Goal: Task Accomplishment & Management: Use online tool/utility

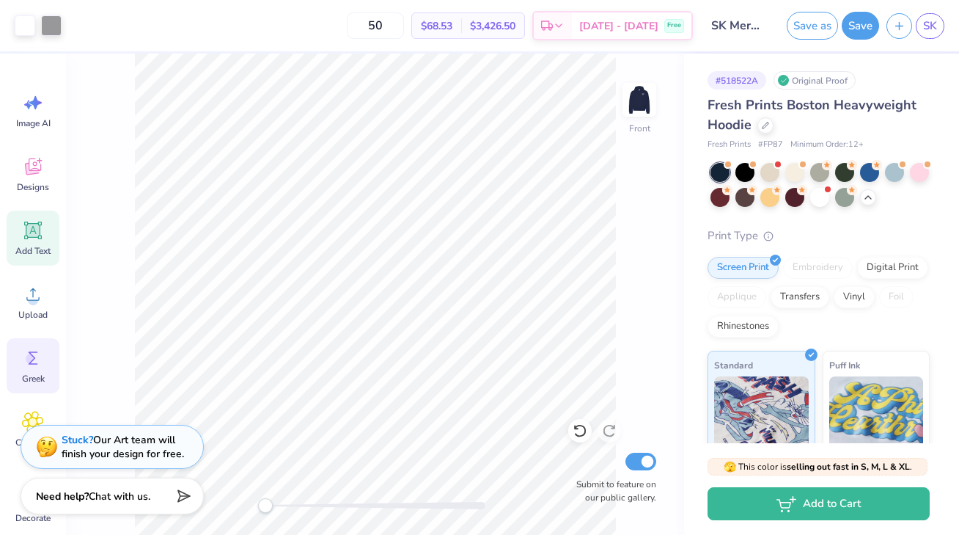
click at [39, 352] on icon at bounding box center [33, 358] width 22 height 22
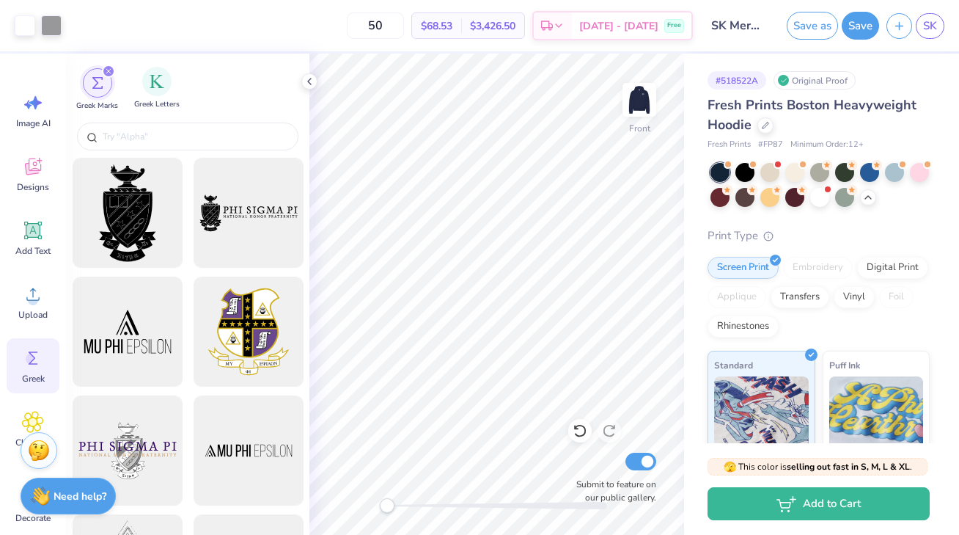
click at [168, 98] on div "Greek Letters" at bounding box center [156, 88] width 45 height 43
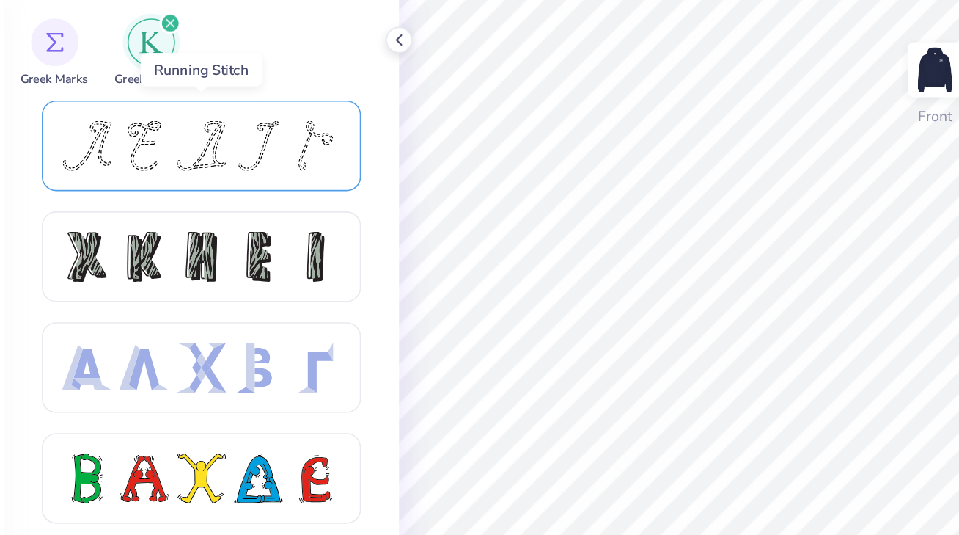
click at [166, 147] on div at bounding box center [152, 146] width 31 height 31
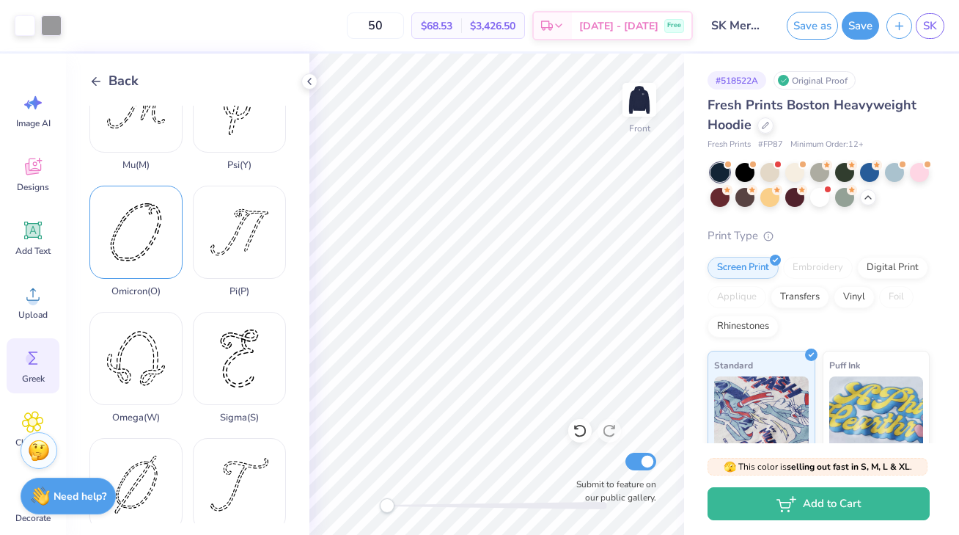
scroll to position [678, 0]
click at [224, 367] on div "Sigma ( S )" at bounding box center [239, 365] width 93 height 111
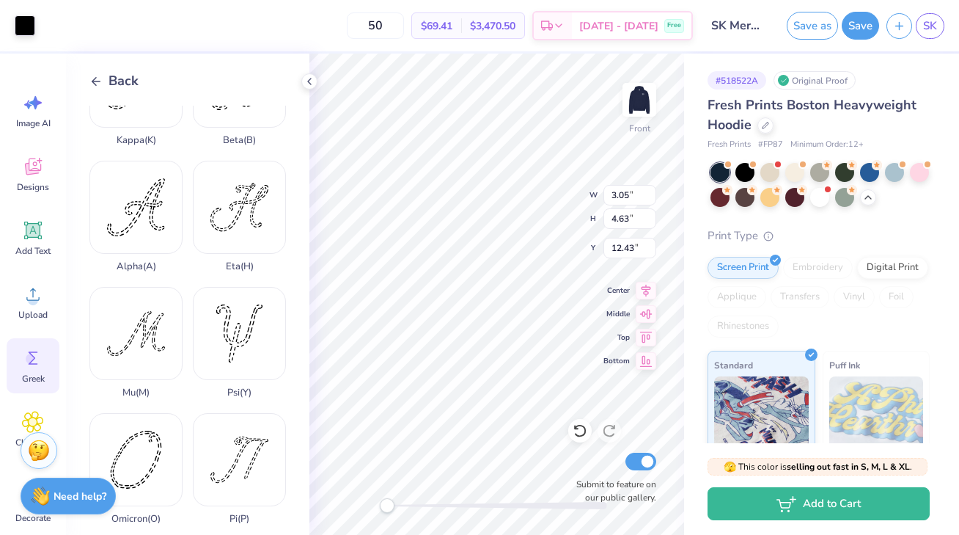
scroll to position [374, 0]
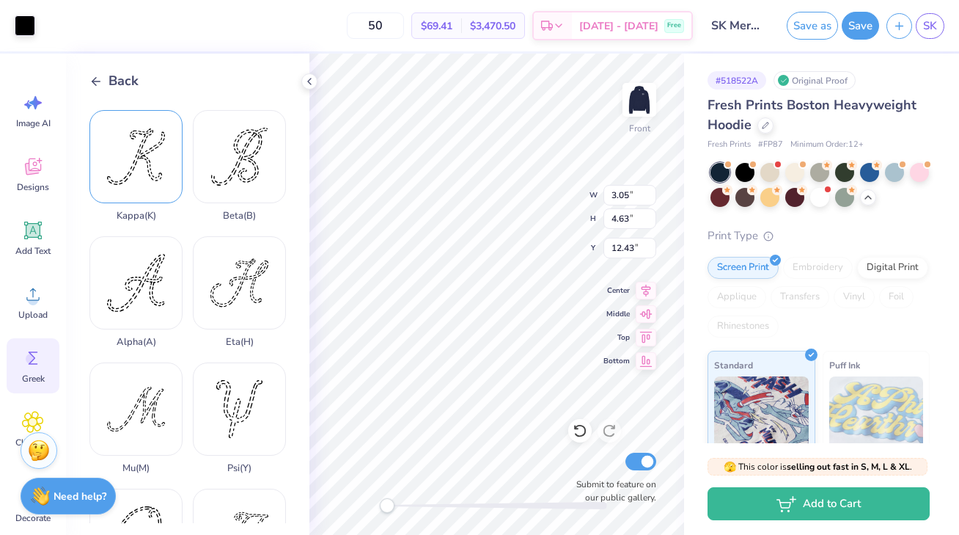
click at [155, 166] on div "Kappa ( K )" at bounding box center [135, 165] width 93 height 111
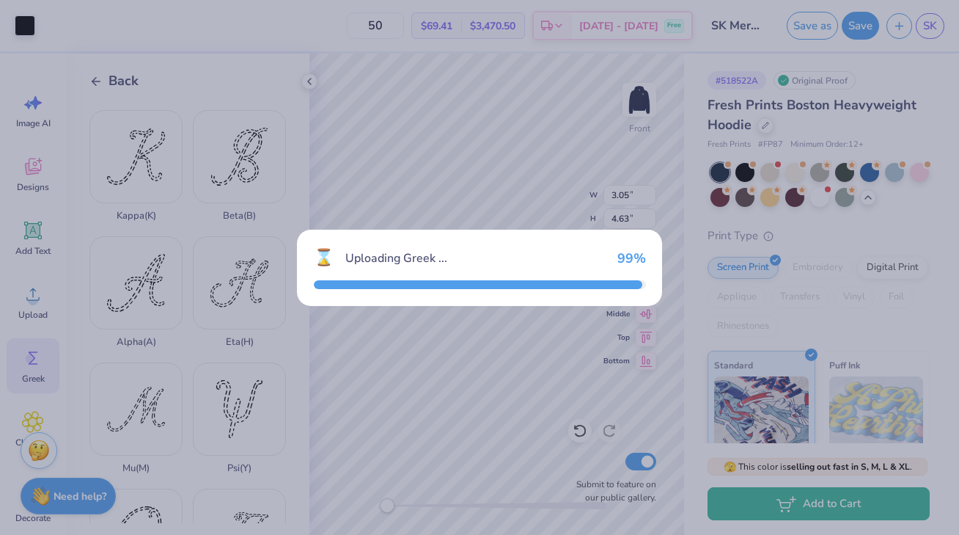
type input "5.10"
type input "4.96"
type input "12.27"
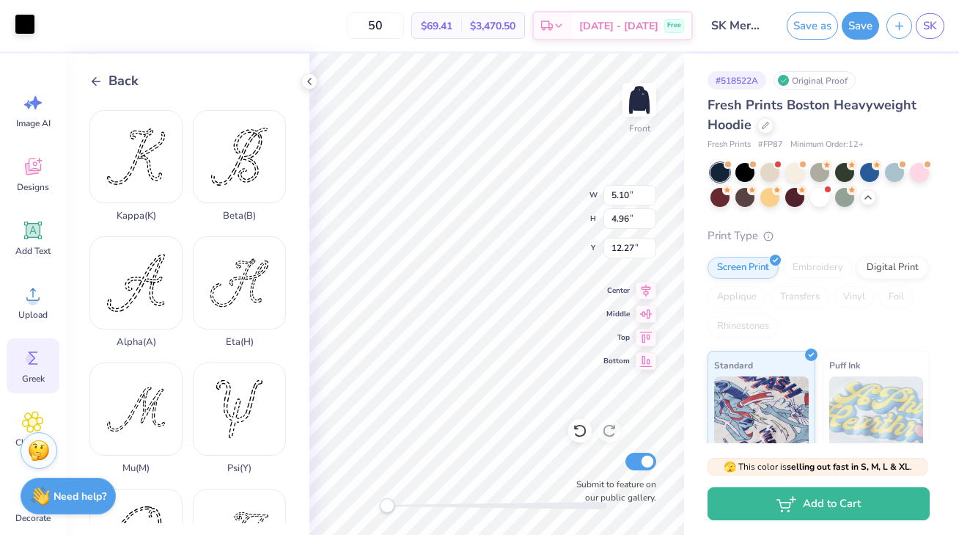
click at [20, 21] on div at bounding box center [25, 24] width 21 height 21
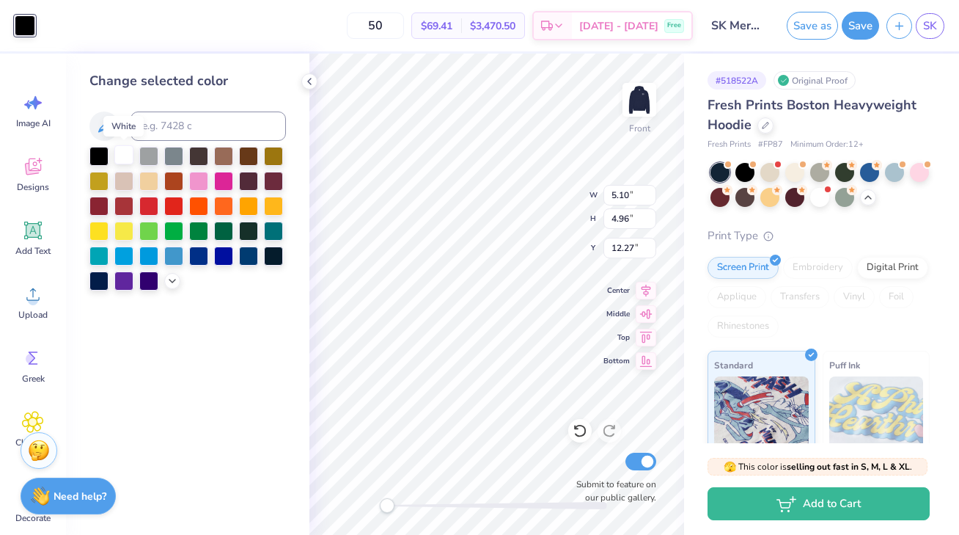
click at [116, 146] on div at bounding box center [123, 154] width 19 height 19
type input "3.05"
type input "4.63"
type input "12.43"
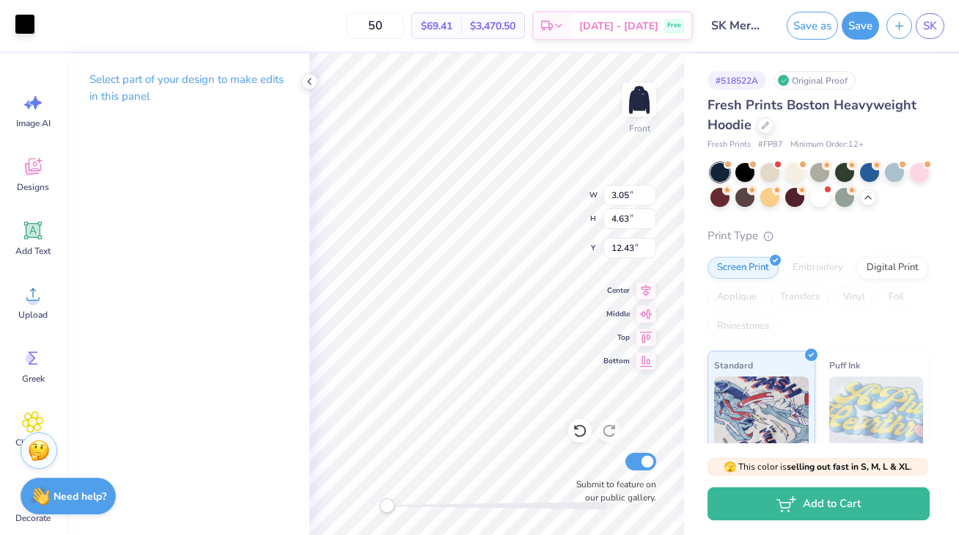
click at [23, 18] on div at bounding box center [25, 24] width 21 height 21
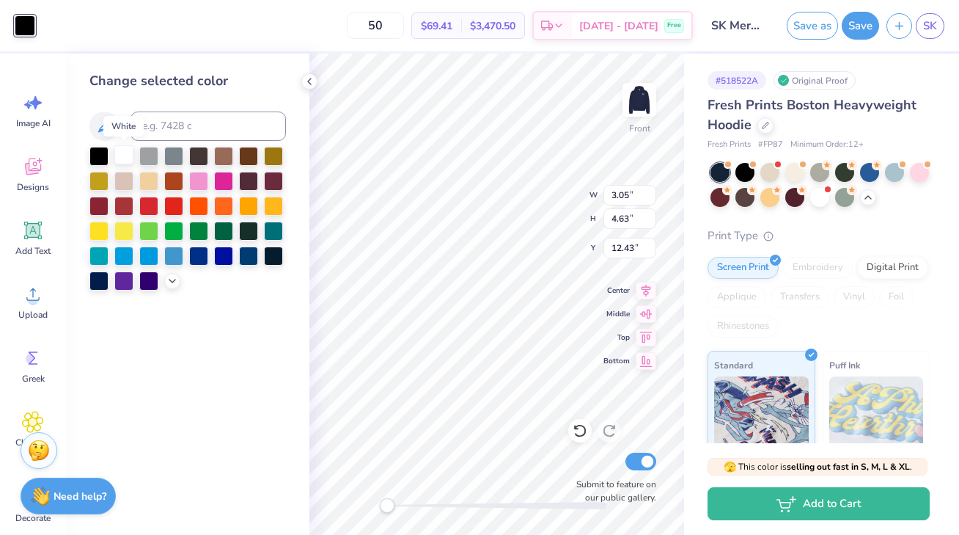
click at [127, 158] on div at bounding box center [123, 154] width 19 height 19
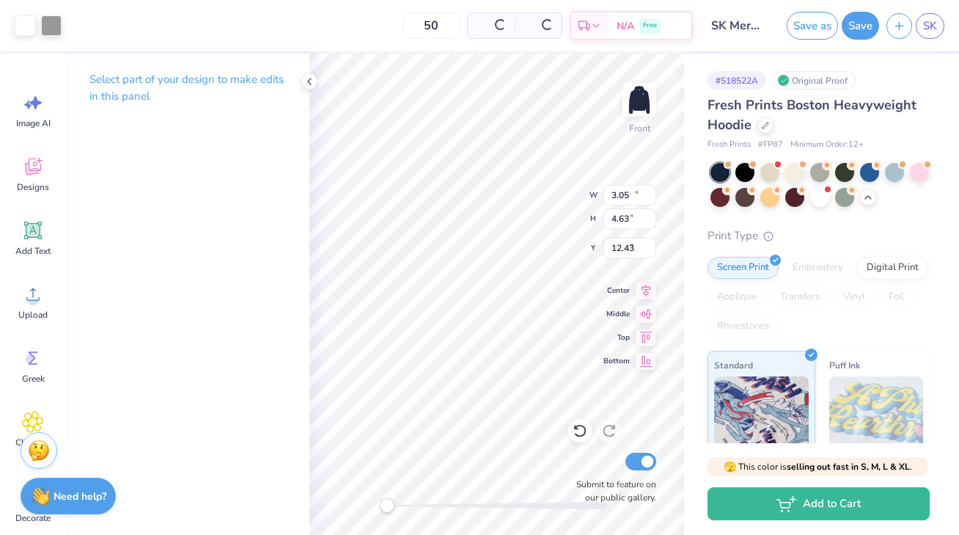
type input "13.80"
type input "4.97"
type input "9.78"
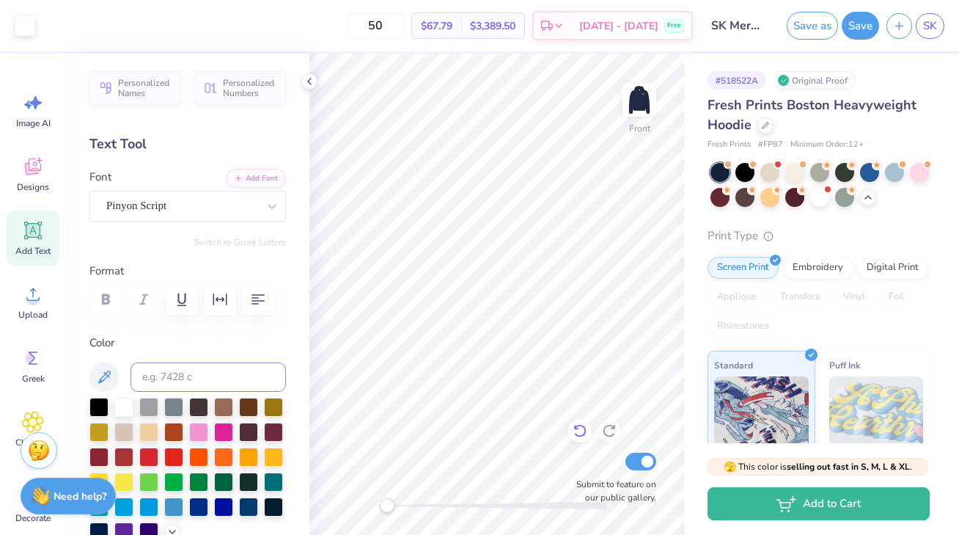
click at [577, 438] on div at bounding box center [579, 430] width 23 height 23
click at [578, 431] on icon at bounding box center [580, 430] width 15 height 15
type input "2.94"
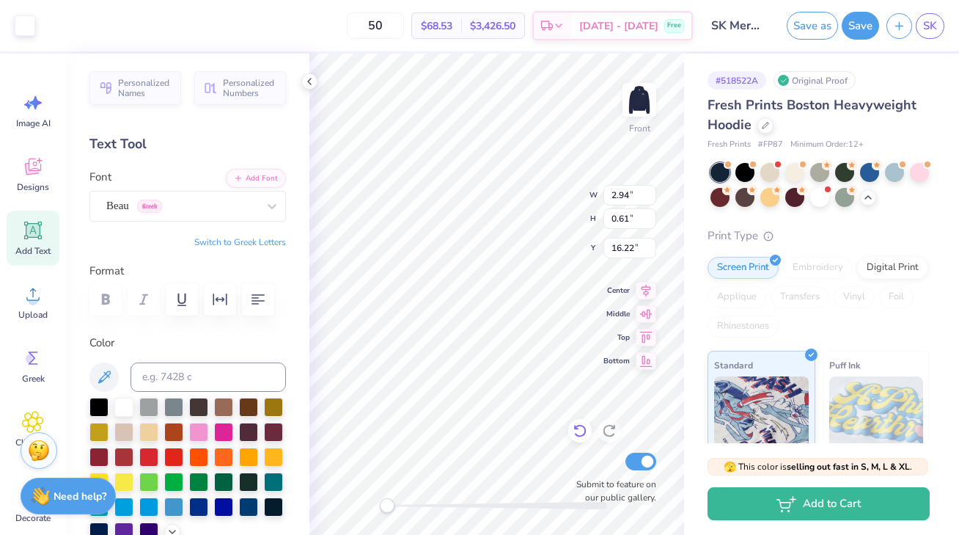
type input "0.61"
type input "16.22"
type input "13.80"
type input "4.97"
type input "9.78"
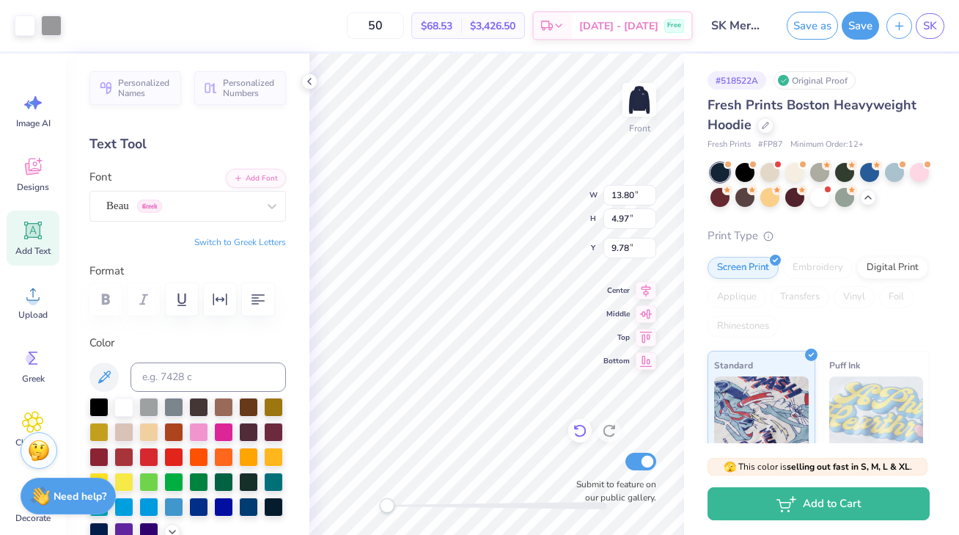
type input "10.46"
type input "4.17"
type input "12.36"
type input "5.10"
type input "4.96"
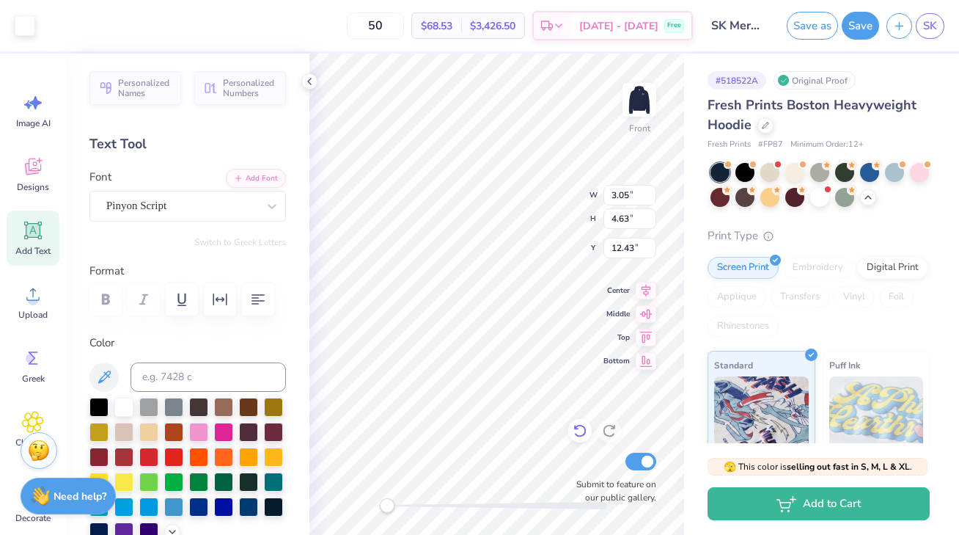
type input "7.30"
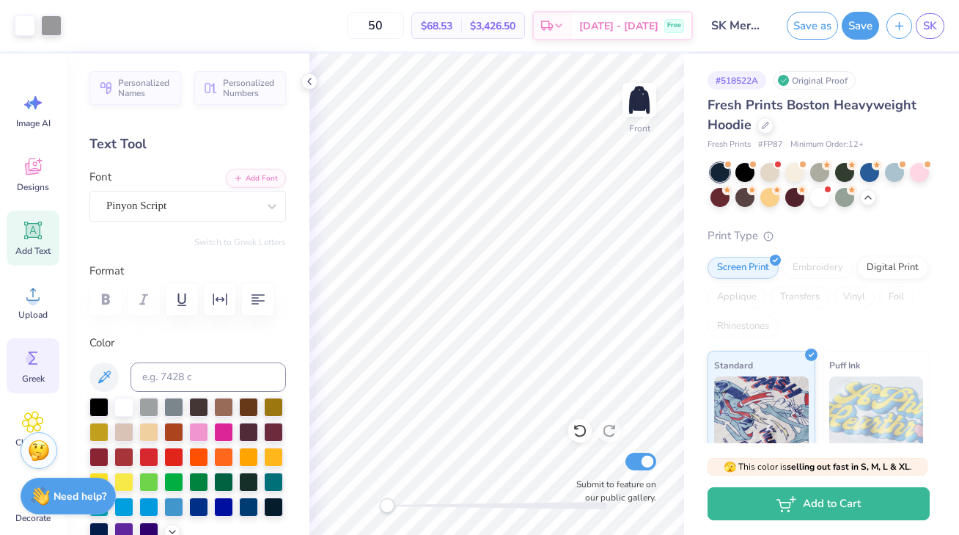
click at [21, 372] on div "Greek" at bounding box center [33, 365] width 53 height 55
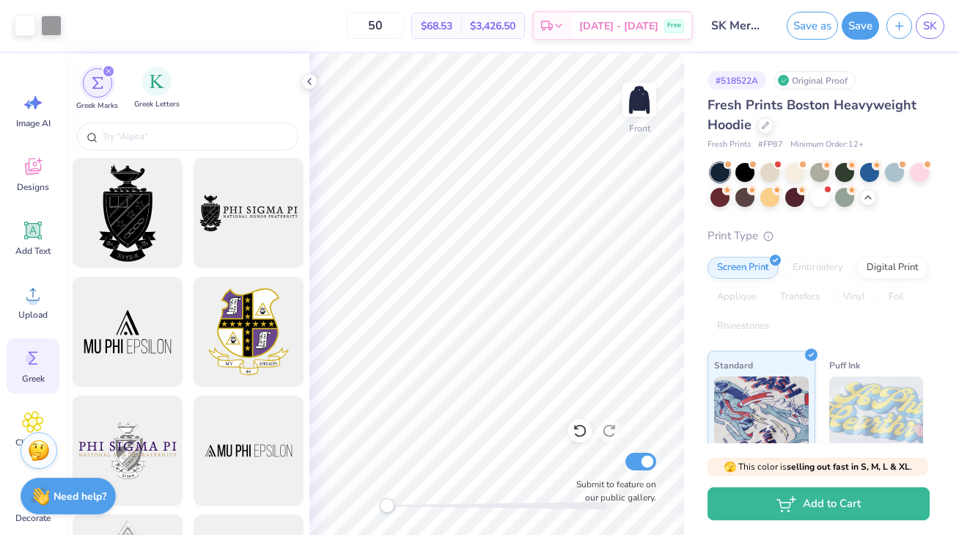
click at [164, 100] on span "Greek Letters" at bounding box center [156, 104] width 45 height 11
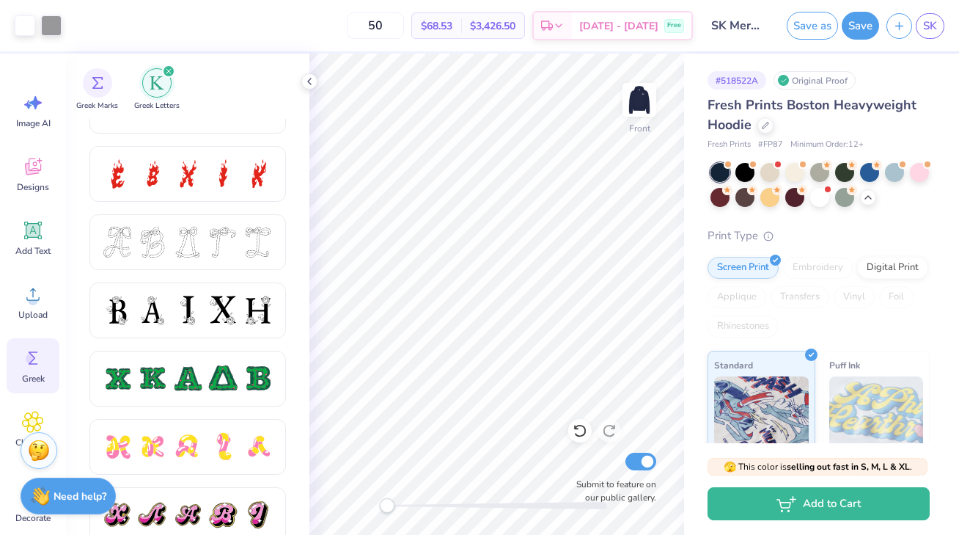
scroll to position [550, 0]
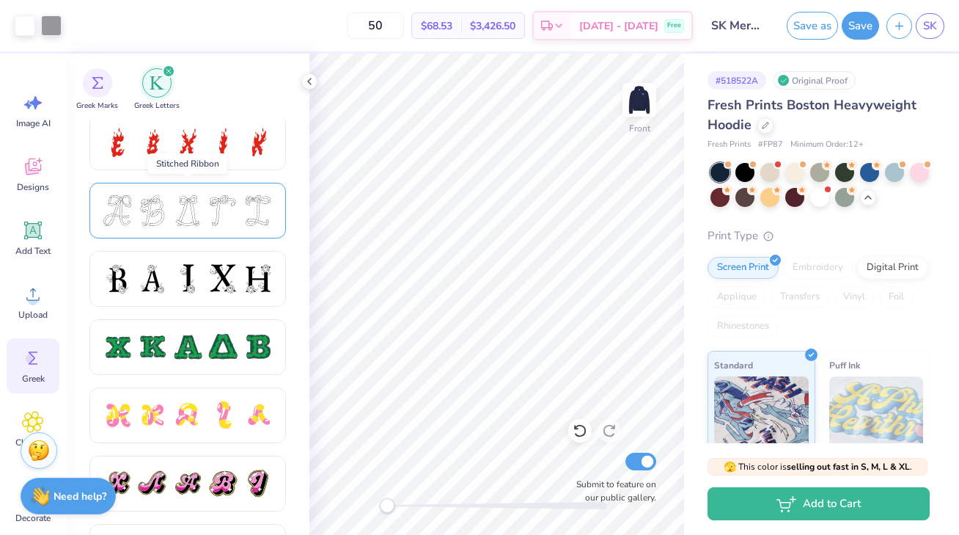
click at [196, 225] on div at bounding box center [187, 210] width 31 height 31
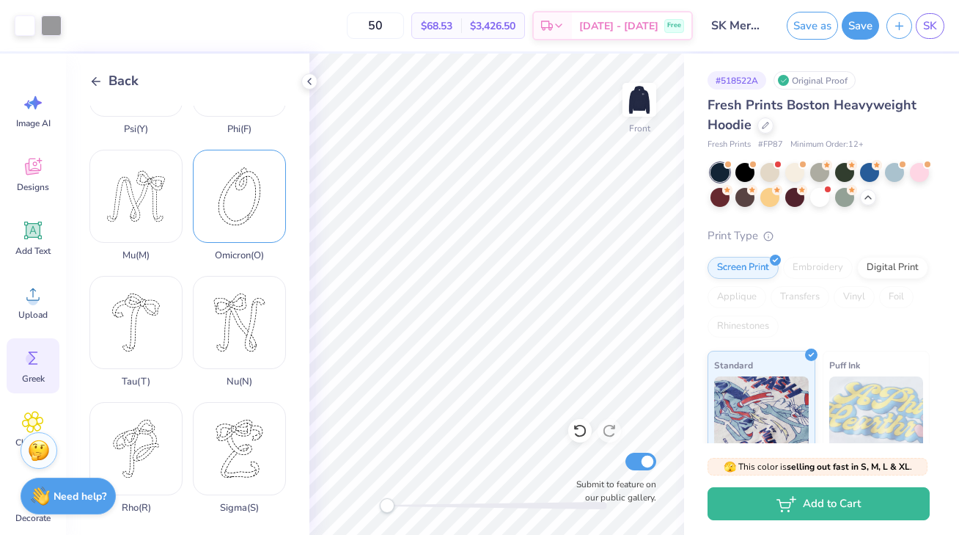
scroll to position [840, 0]
click at [259, 446] on div "Sigma ( S )" at bounding box center [239, 455] width 93 height 111
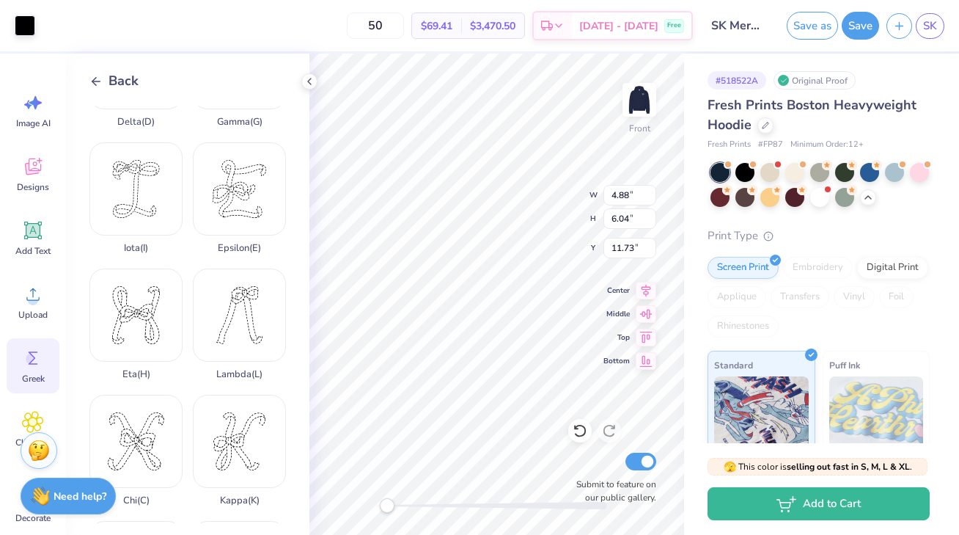
scroll to position [207, 0]
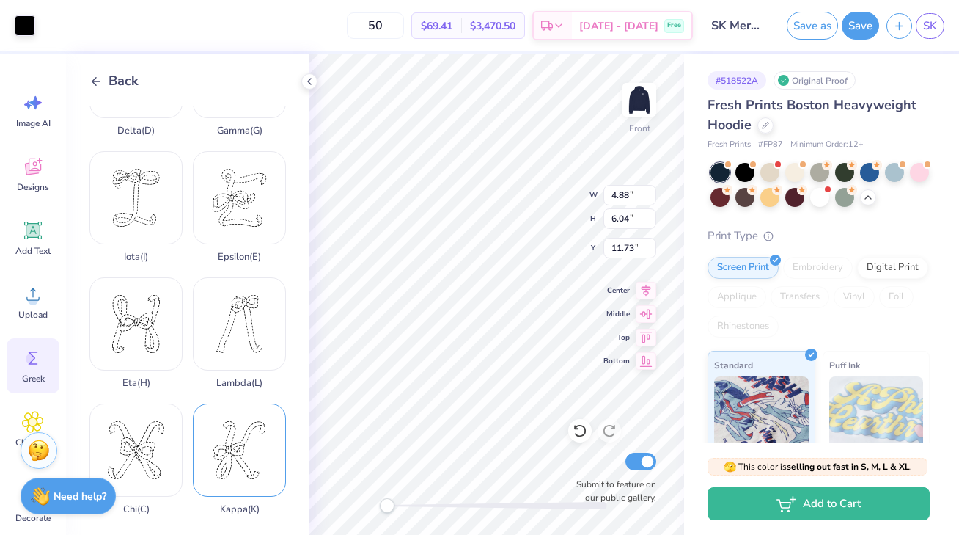
click at [231, 428] on div "Kappa ( K )" at bounding box center [239, 458] width 93 height 111
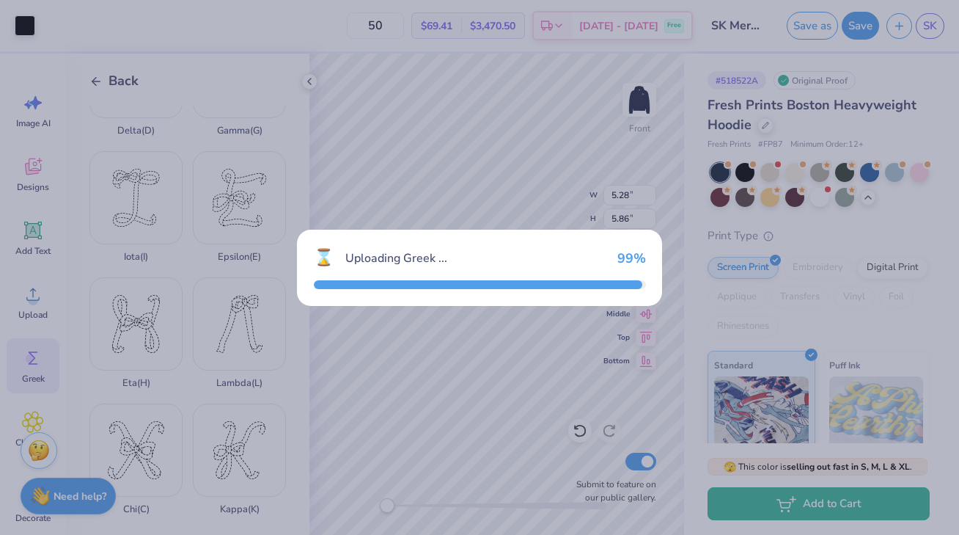
type input "5.28"
type input "5.86"
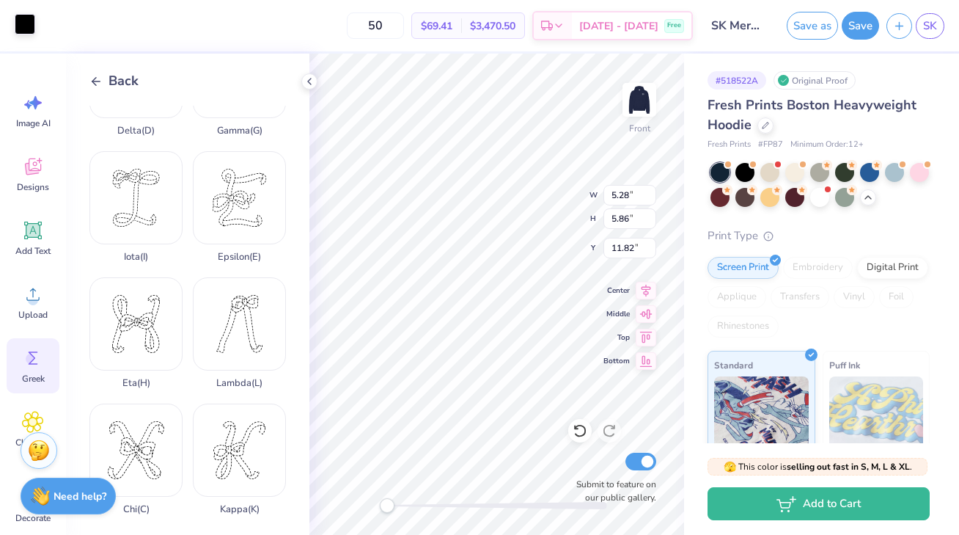
click at [22, 22] on div at bounding box center [25, 24] width 21 height 21
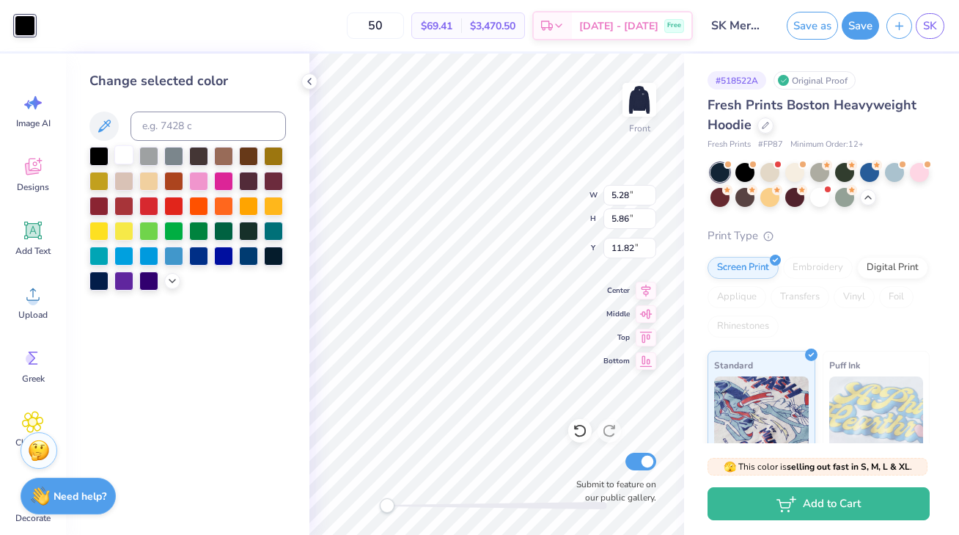
click at [118, 147] on div at bounding box center [123, 154] width 19 height 19
type input "12.27"
type input "4.88"
type input "6.04"
type input "11.73"
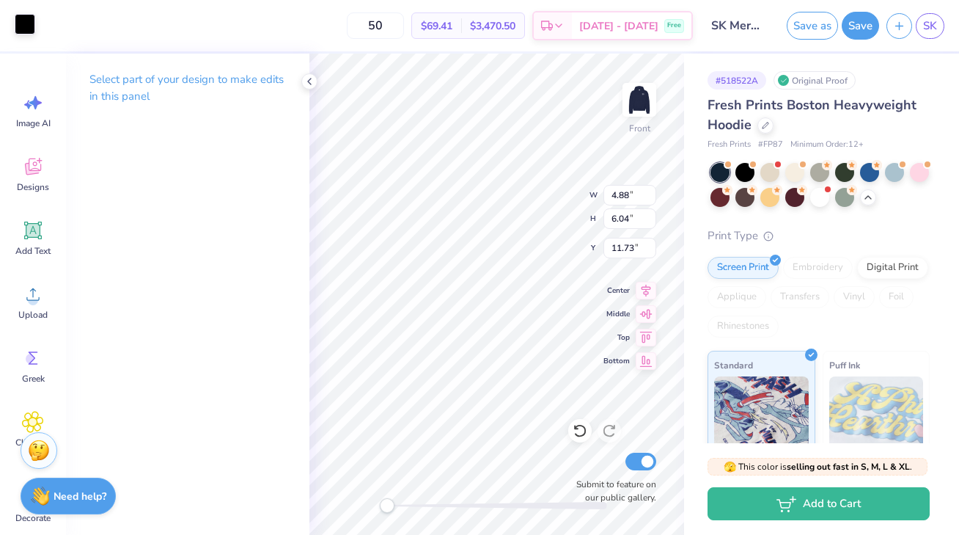
click at [29, 19] on div at bounding box center [25, 24] width 21 height 21
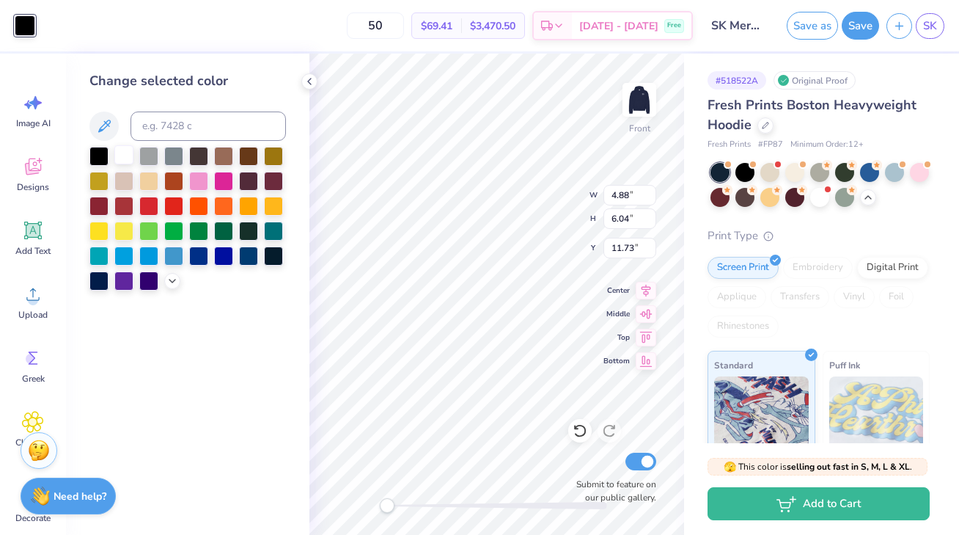
click at [125, 151] on div at bounding box center [123, 154] width 19 height 19
type input "5.28"
type input "5.86"
type input "12.27"
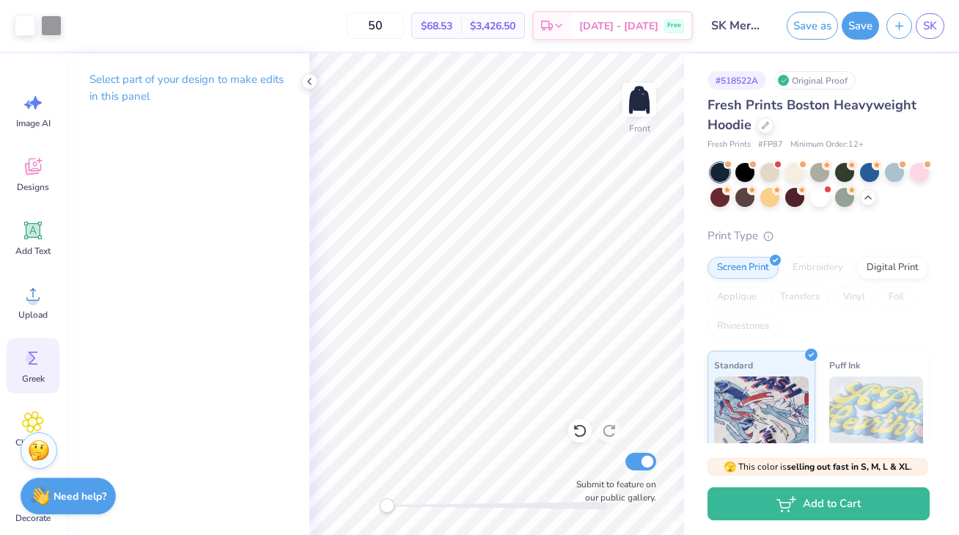
click at [29, 353] on icon at bounding box center [33, 358] width 22 height 22
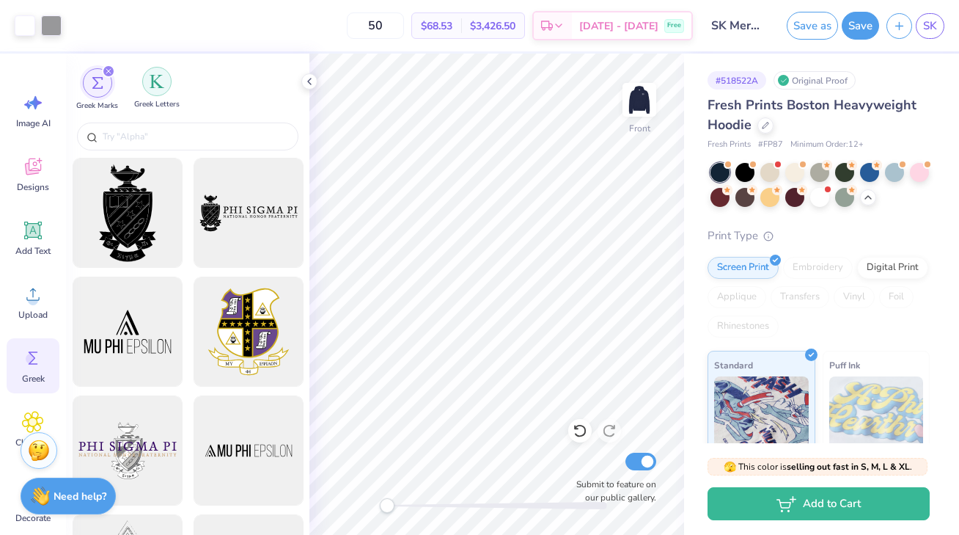
click at [151, 89] on div "filter for Greek Letters" at bounding box center [156, 81] width 29 height 29
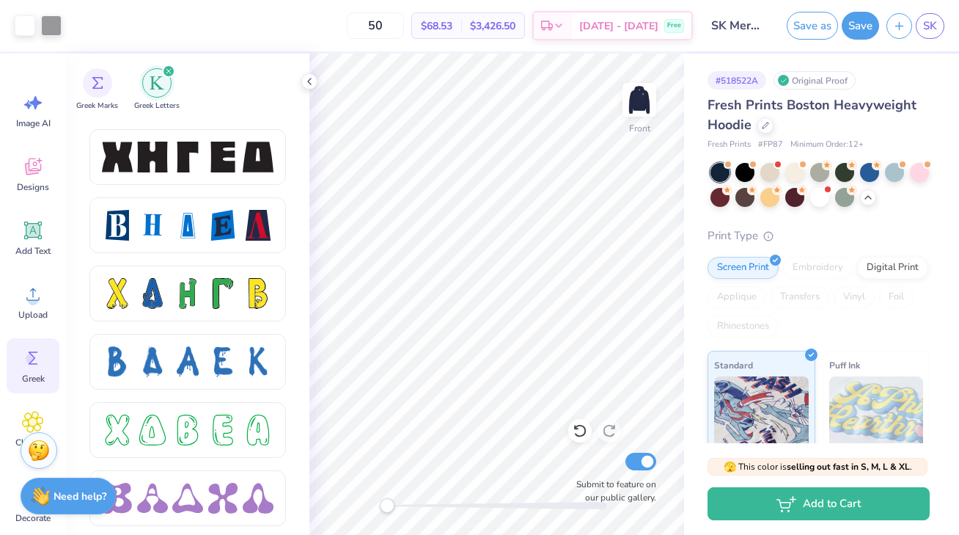
scroll to position [2018, 0]
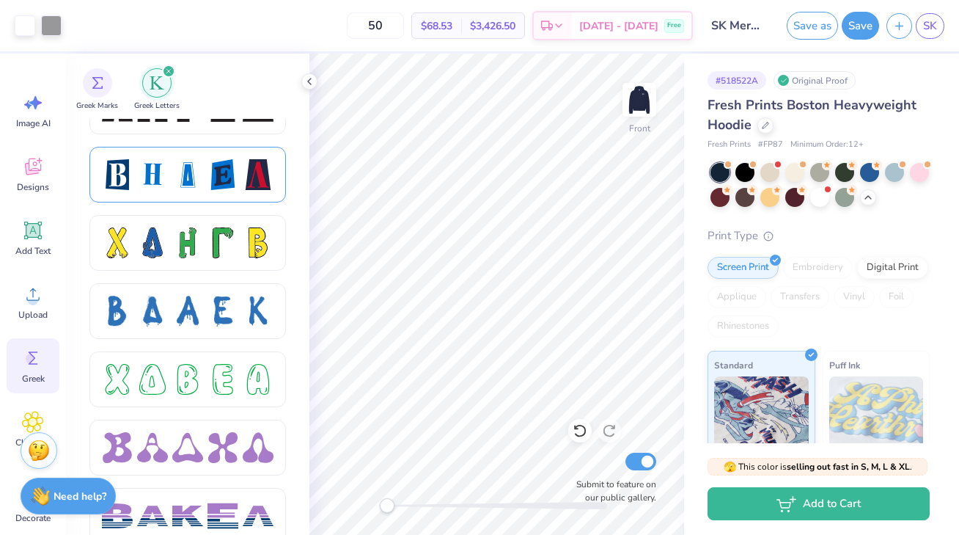
click at [176, 195] on div at bounding box center [187, 175] width 197 height 56
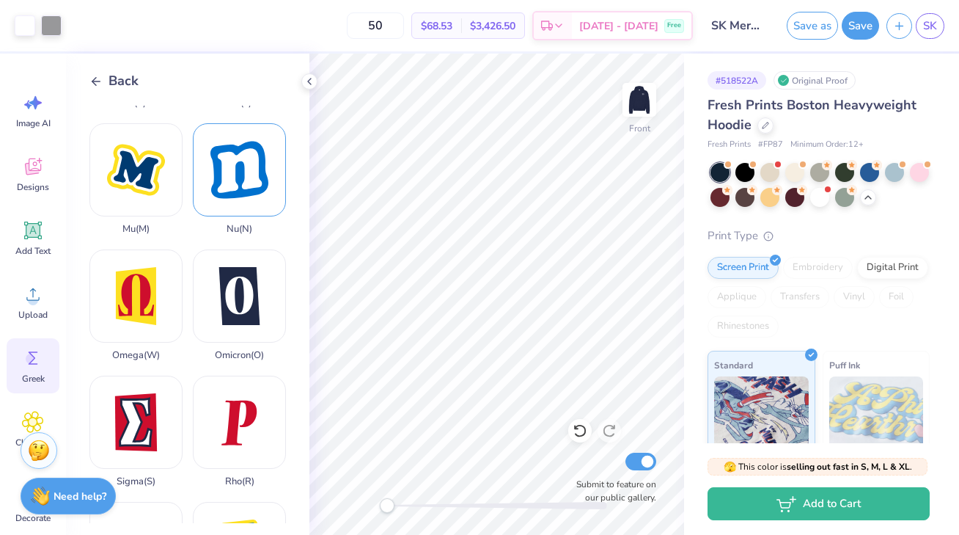
scroll to position [768, 0]
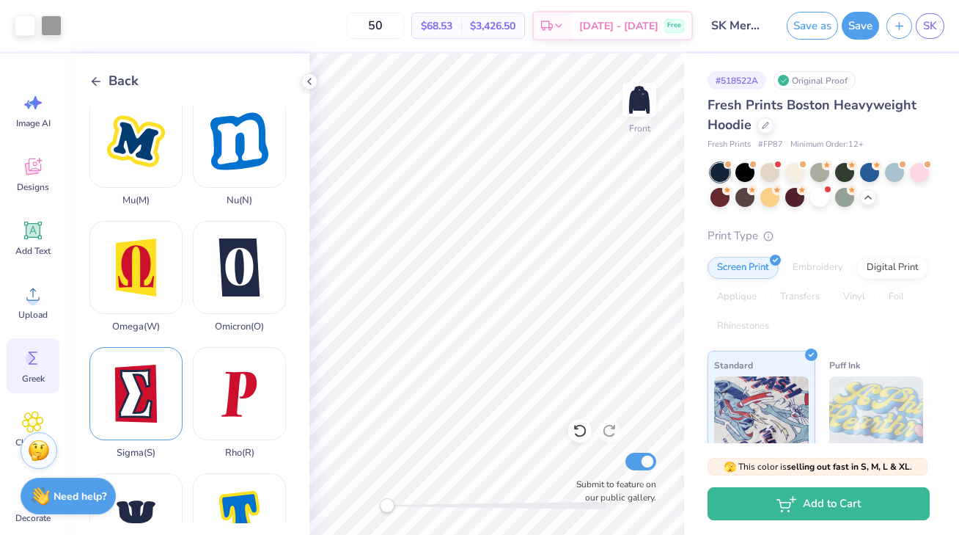
click at [155, 392] on div "Sigma ( S )" at bounding box center [135, 402] width 93 height 111
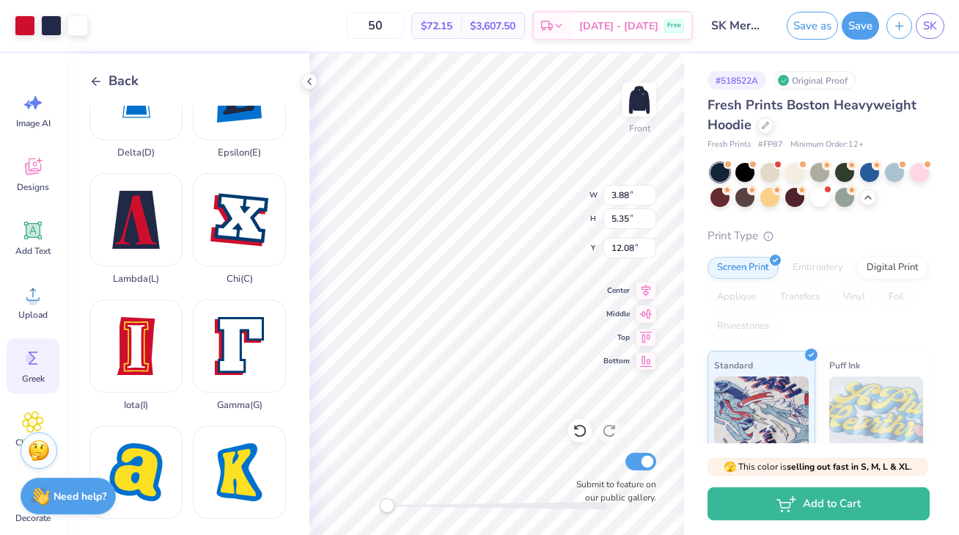
scroll to position [362, 0]
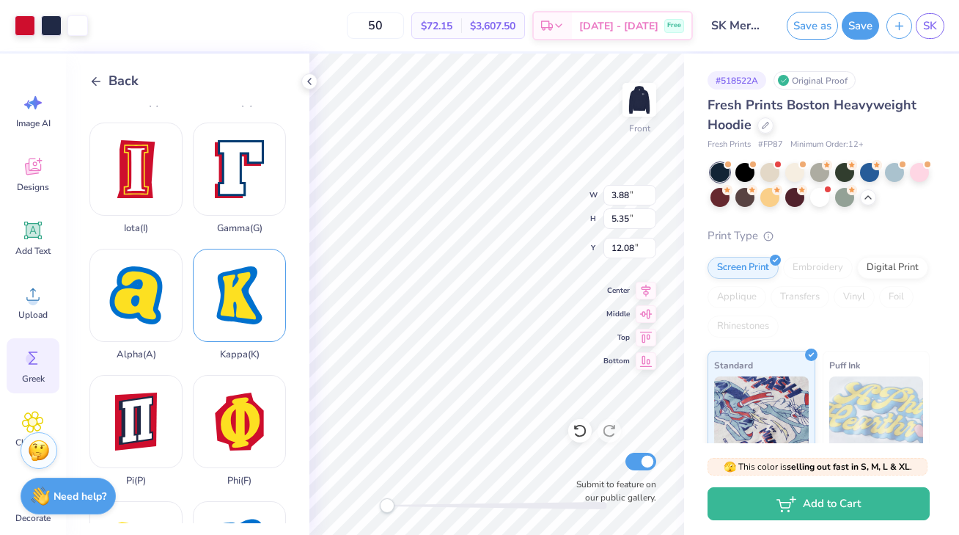
click at [227, 301] on div "Kappa ( K )" at bounding box center [239, 304] width 93 height 111
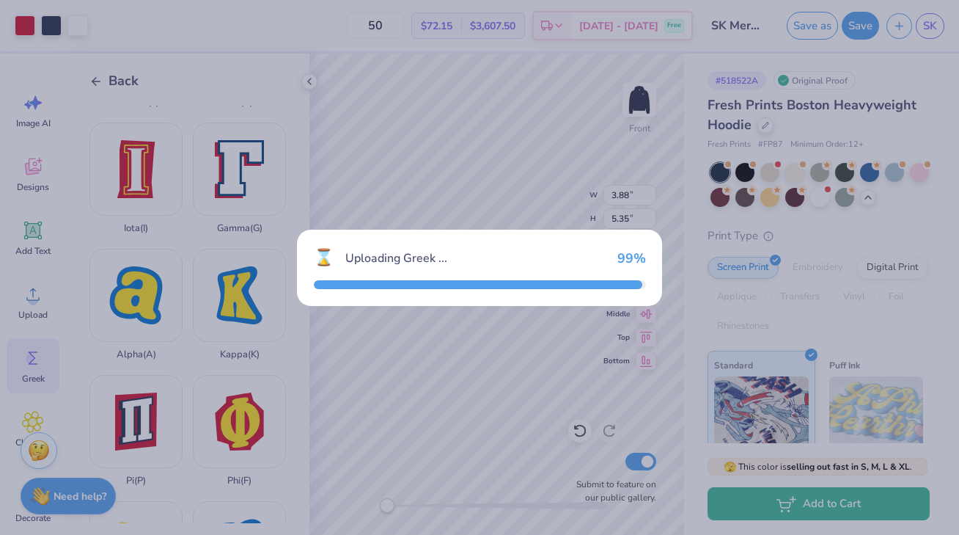
type input "4.35"
type input "5.55"
type input "11.98"
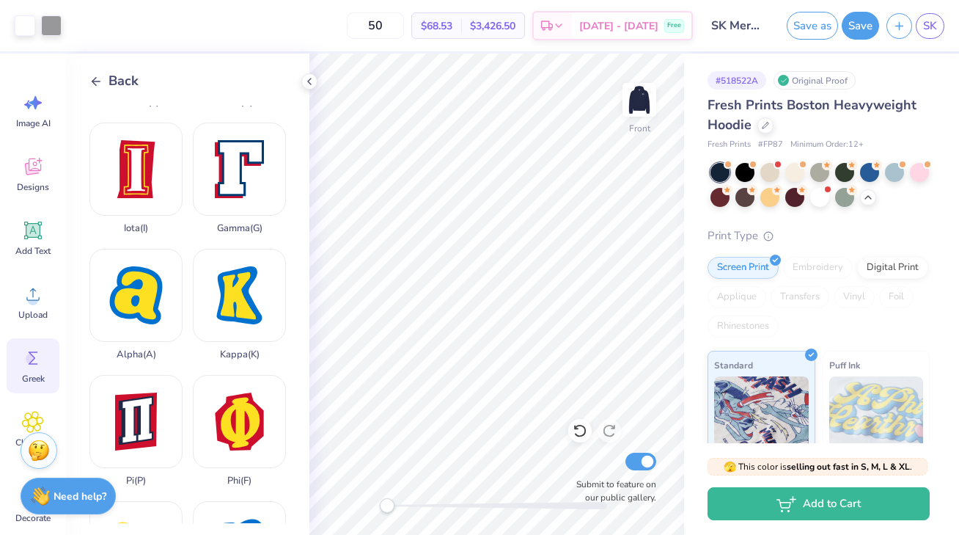
click at [92, 80] on polyline at bounding box center [94, 81] width 4 height 8
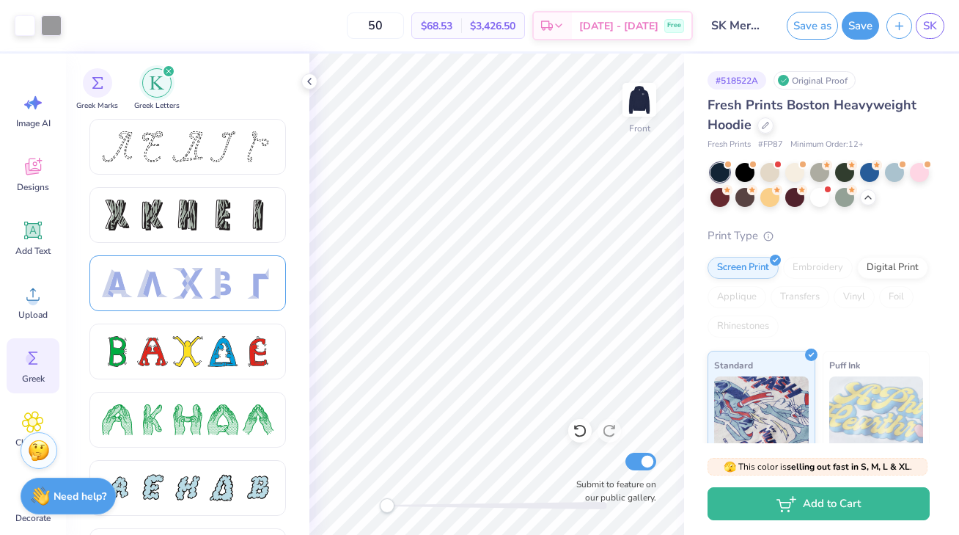
scroll to position [272, 0]
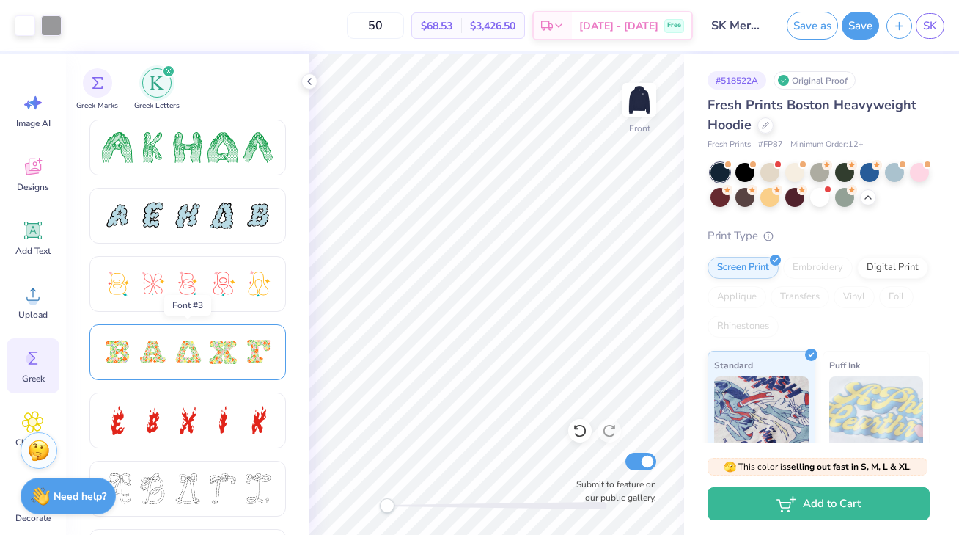
click at [222, 348] on div at bounding box center [223, 352] width 31 height 31
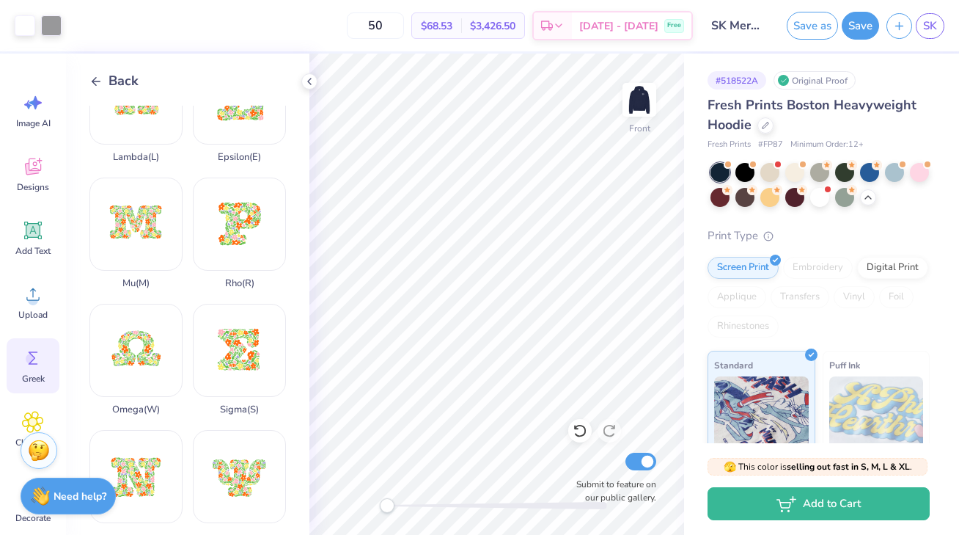
scroll to position [755, 0]
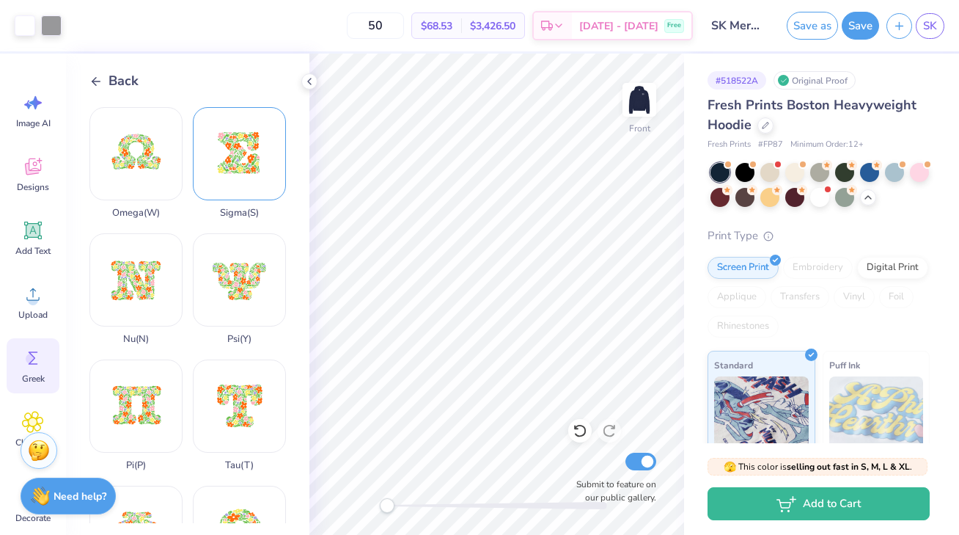
click at [234, 182] on div "Sigma ( S )" at bounding box center [239, 162] width 93 height 111
type input "5.52"
type input "5.47"
type input "16.71"
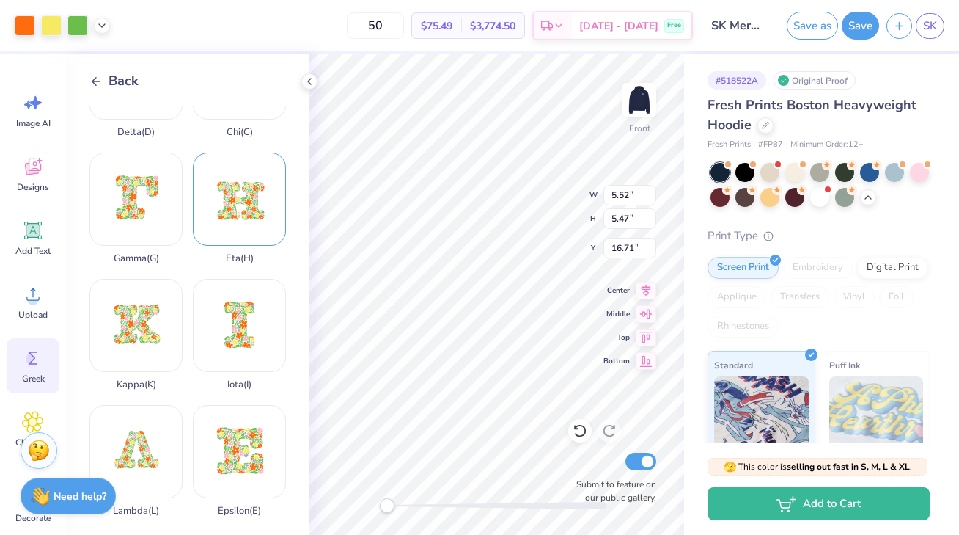
scroll to position [177, 0]
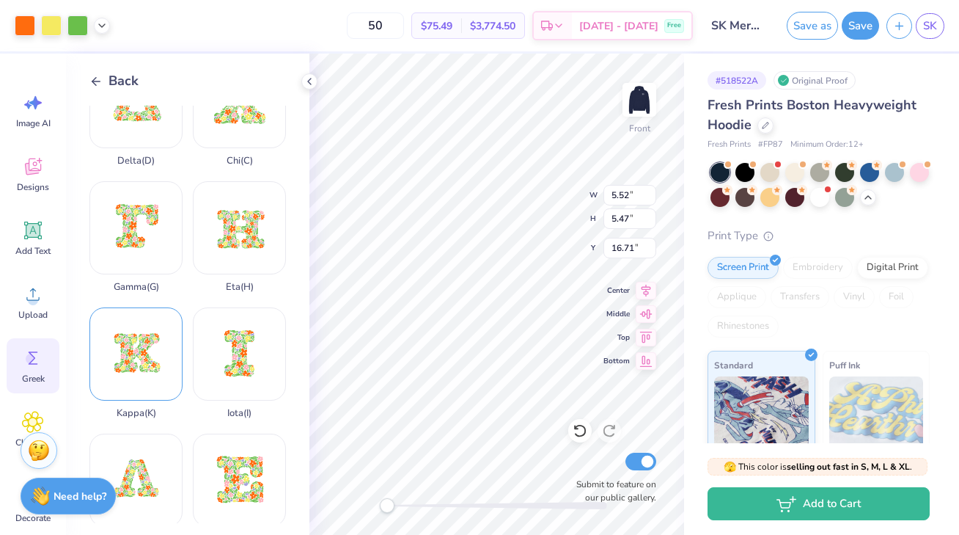
click at [142, 348] on div "Kappa ( K )" at bounding box center [135, 362] width 93 height 111
type input "15.00"
type input "12.64"
type input "8.43"
type input "4.70"
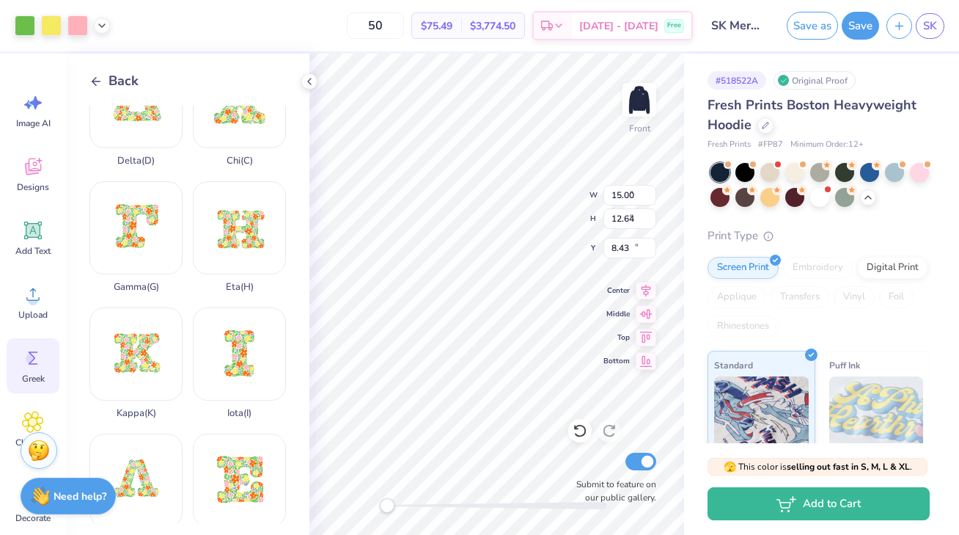
type input "3.97"
type input "17.11"
type input "3.05"
type input "4.63"
type input "9.78"
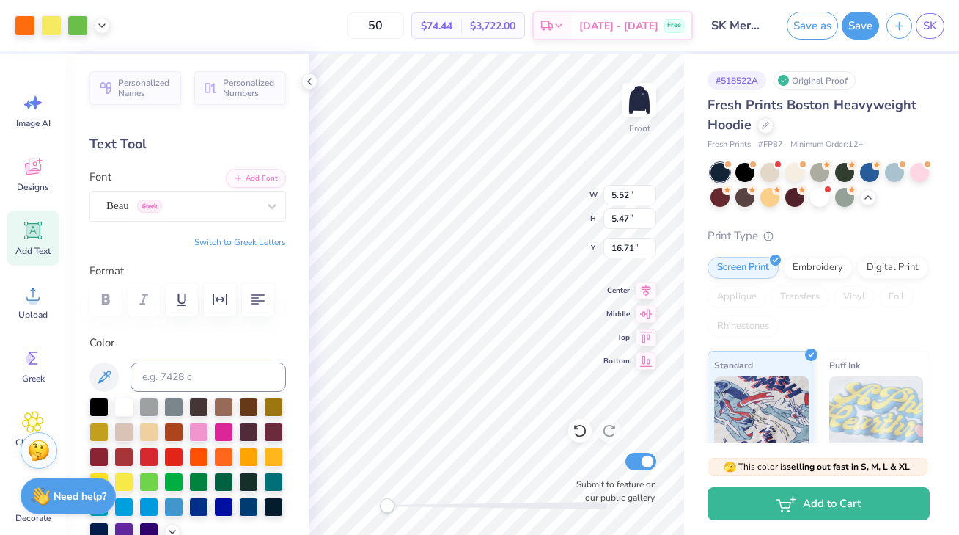
type input "5.52"
type input "5.47"
click at [21, 19] on div at bounding box center [25, 24] width 21 height 21
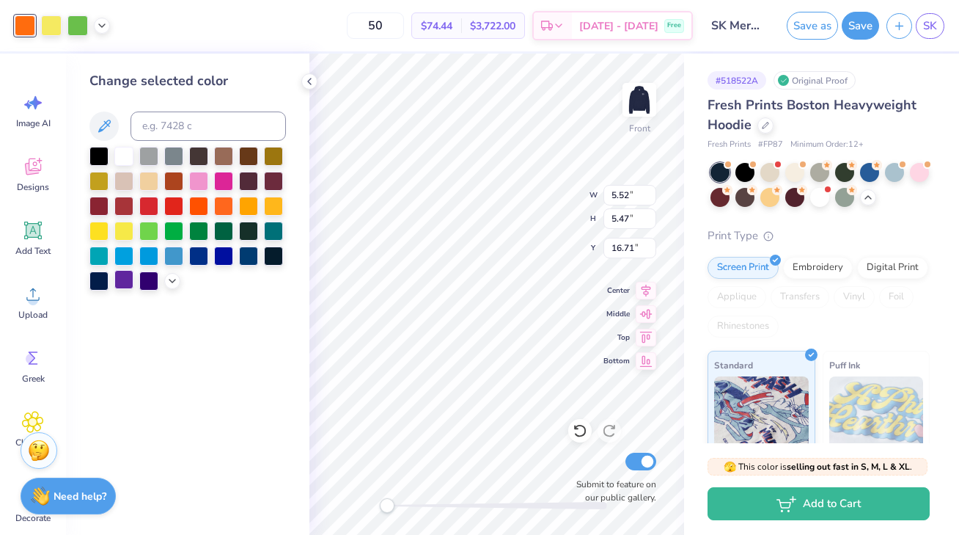
click at [128, 282] on div at bounding box center [123, 279] width 19 height 19
type input "16.72"
click at [52, 29] on div at bounding box center [51, 24] width 21 height 21
click at [200, 178] on div at bounding box center [198, 179] width 19 height 19
click at [76, 21] on div at bounding box center [77, 25] width 21 height 21
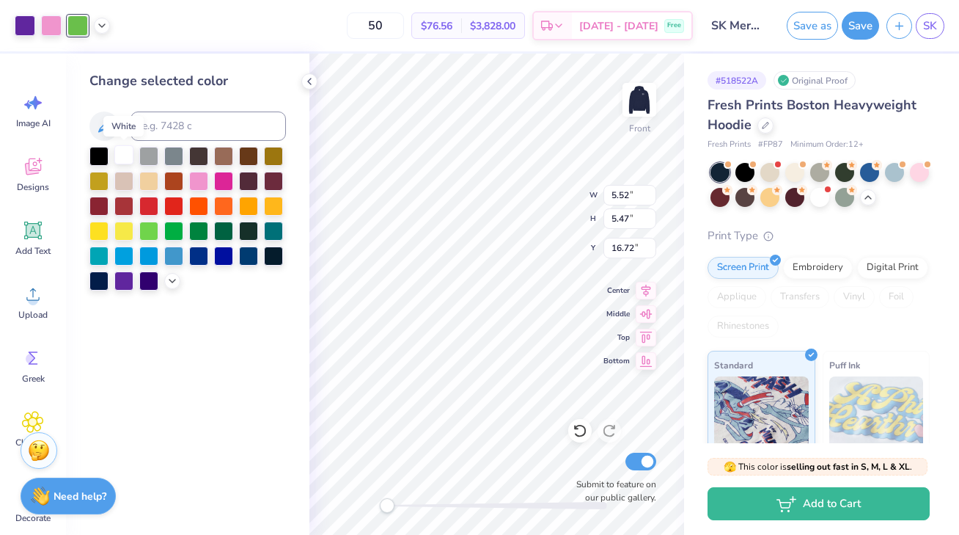
click at [120, 158] on div at bounding box center [123, 154] width 19 height 19
type input "4.13"
type input "4.09"
click at [48, 29] on div at bounding box center [51, 24] width 21 height 21
click at [218, 180] on div at bounding box center [223, 179] width 19 height 19
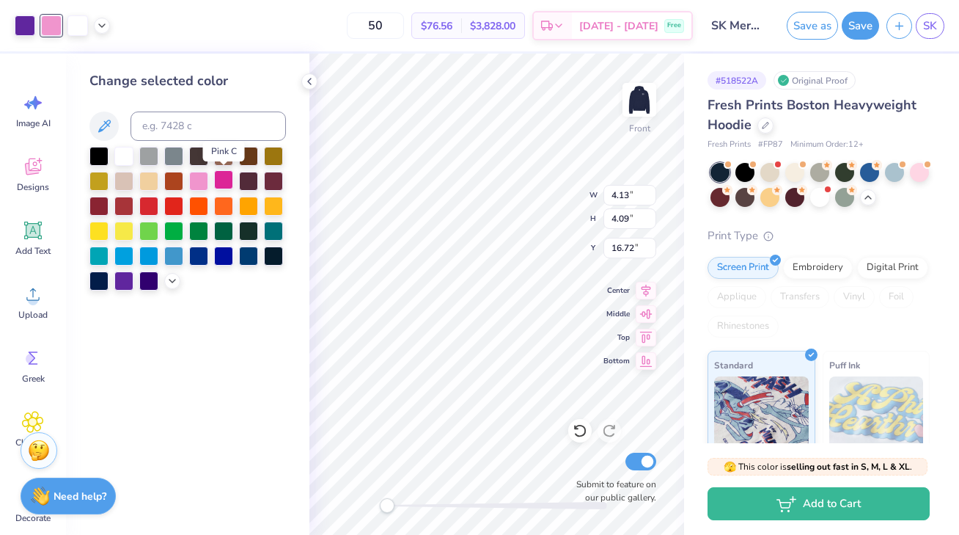
type input "10.19"
click at [125, 155] on div at bounding box center [123, 154] width 19 height 19
click at [145, 281] on div at bounding box center [148, 279] width 19 height 19
click at [20, 26] on div at bounding box center [25, 24] width 21 height 21
click at [150, 158] on div at bounding box center [148, 154] width 19 height 19
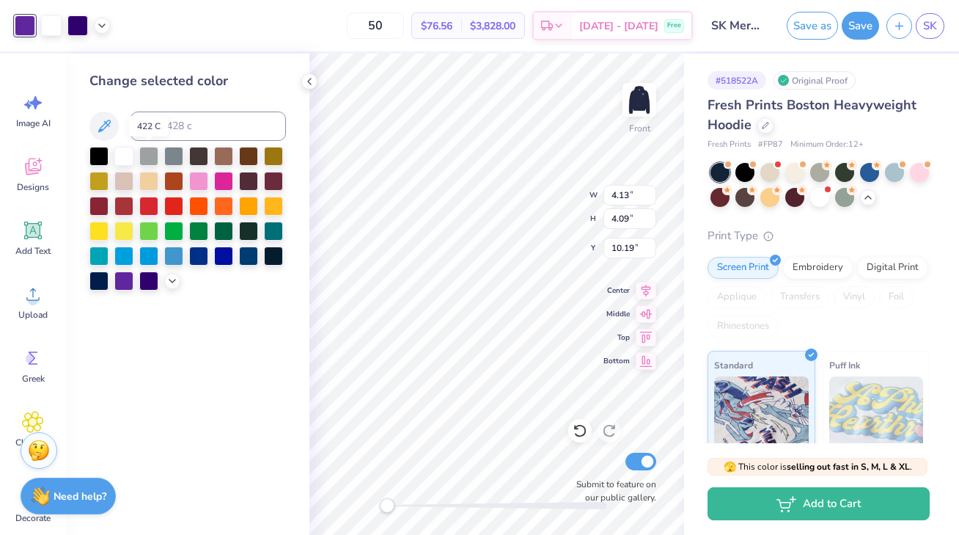
click at [78, 23] on div at bounding box center [77, 25] width 21 height 21
click at [174, 151] on div at bounding box center [173, 154] width 19 height 19
click at [122, 151] on div at bounding box center [123, 154] width 19 height 19
click at [26, 28] on div at bounding box center [25, 24] width 21 height 21
click at [122, 158] on div at bounding box center [123, 154] width 19 height 19
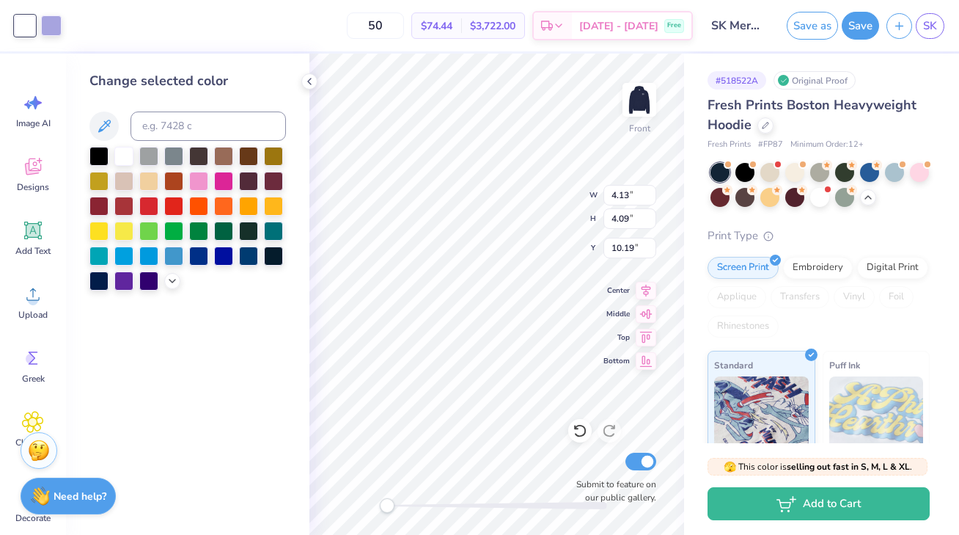
click at [78, 23] on div "50 $74.44 Per Item $3,722.00 Total Est. Delivery [DATE] - [DATE] Free" at bounding box center [381, 25] width 624 height 51
click at [57, 21] on div at bounding box center [51, 24] width 21 height 21
click at [124, 152] on div at bounding box center [123, 154] width 19 height 19
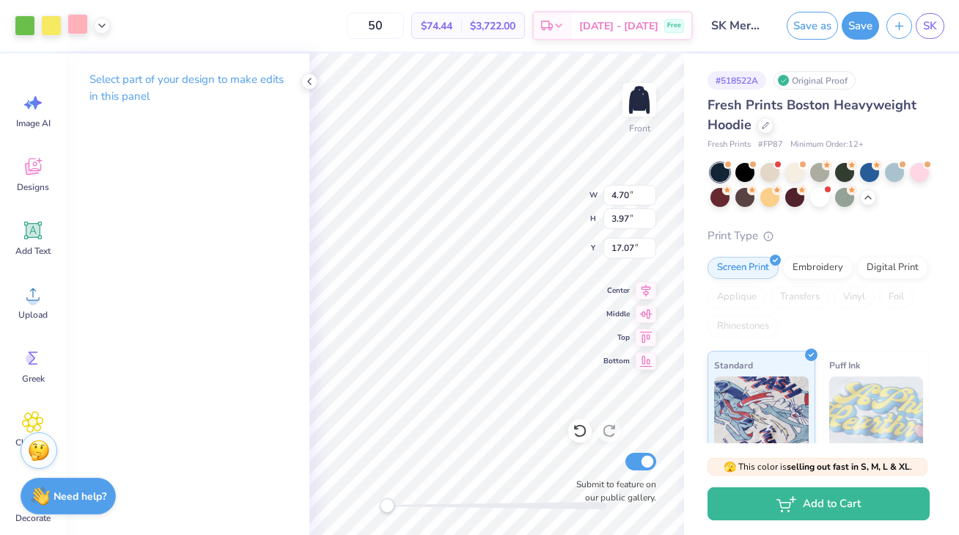
click at [81, 34] on div at bounding box center [77, 24] width 21 height 21
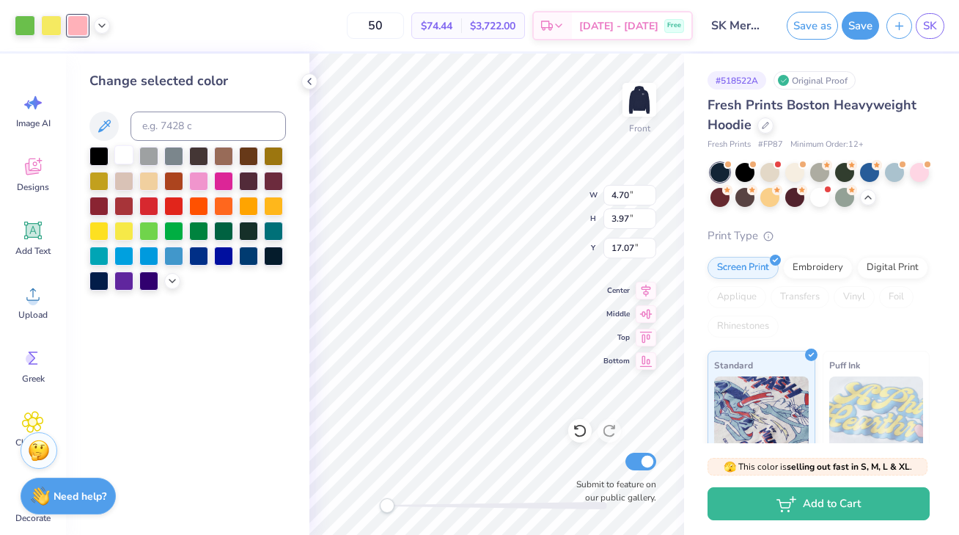
click at [125, 147] on div at bounding box center [123, 154] width 19 height 19
click at [46, 29] on div at bounding box center [51, 25] width 21 height 21
type input "17.08"
click at [127, 150] on div at bounding box center [123, 154] width 19 height 19
click at [26, 24] on div at bounding box center [25, 24] width 21 height 21
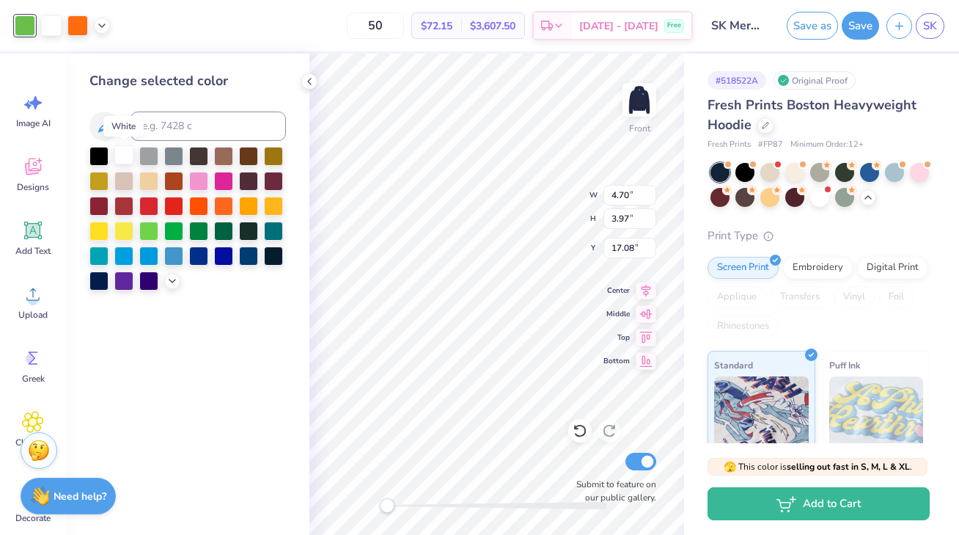
click at [126, 157] on div at bounding box center [123, 154] width 19 height 19
click at [54, 23] on div at bounding box center [51, 24] width 21 height 21
click at [129, 152] on div at bounding box center [123, 154] width 19 height 19
click at [54, 26] on div at bounding box center [51, 24] width 21 height 21
click at [126, 151] on div at bounding box center [123, 154] width 19 height 19
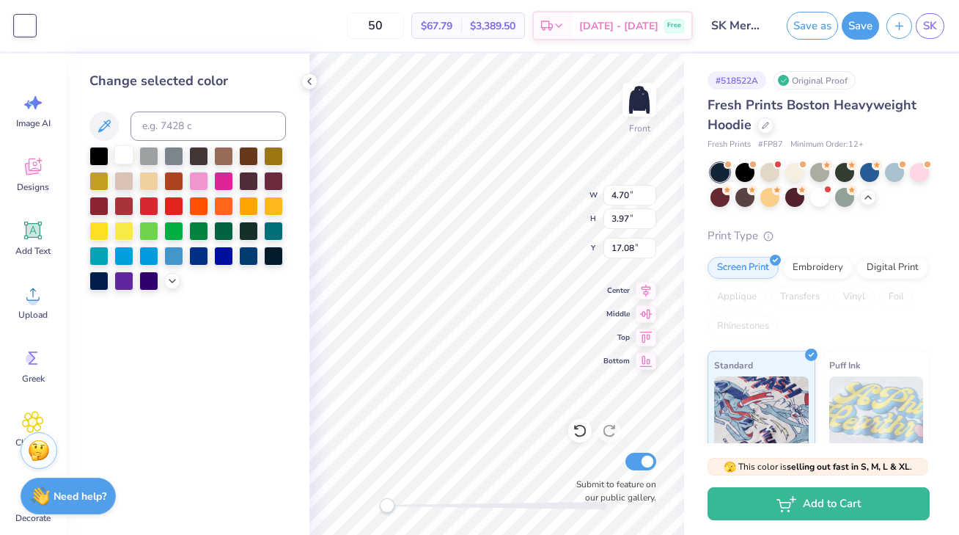
type input "4.13"
type input "4.09"
type input "10.19"
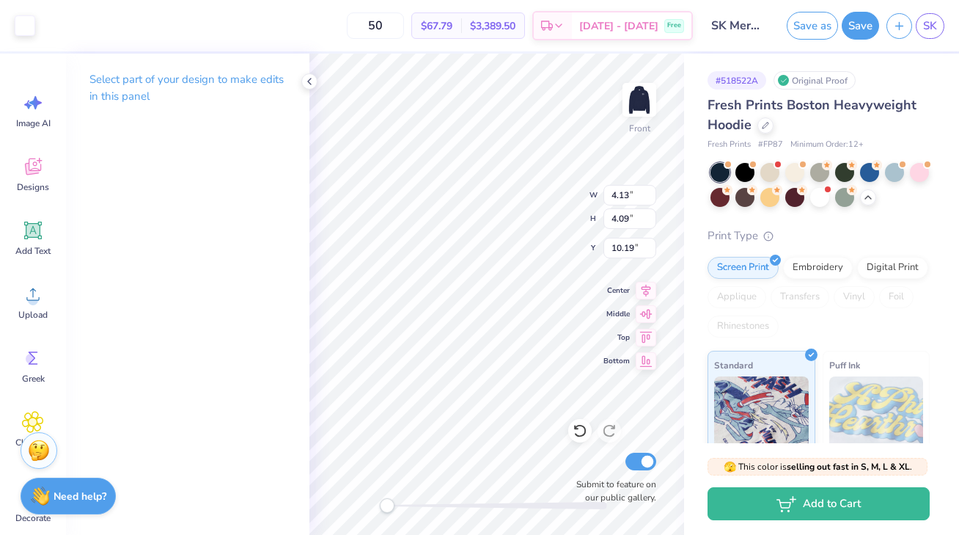
type input "4.70"
type input "3.97"
type input "11.34"
type input "4.70"
type input "3.97"
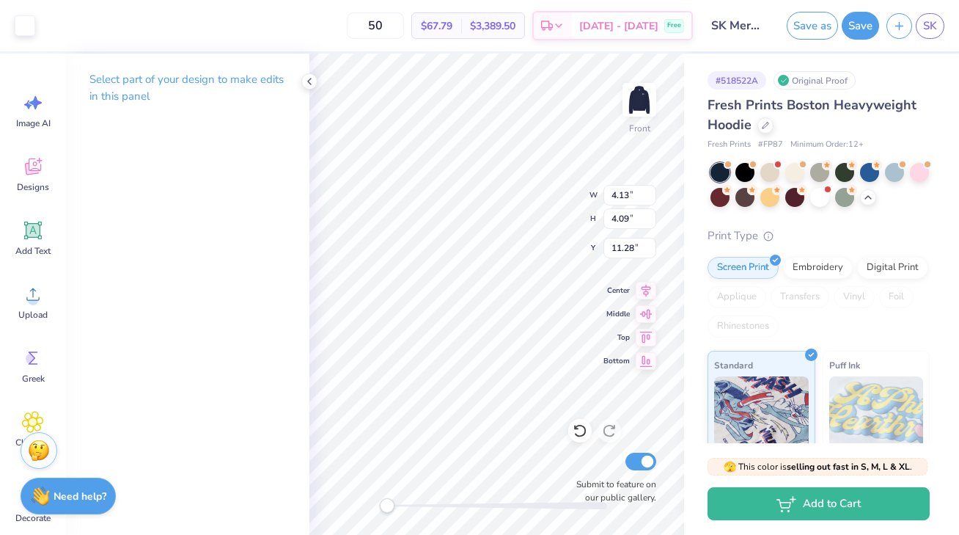
type input "11.34"
type input "4.13"
type input "4.09"
type input "11.28"
type input "4.70"
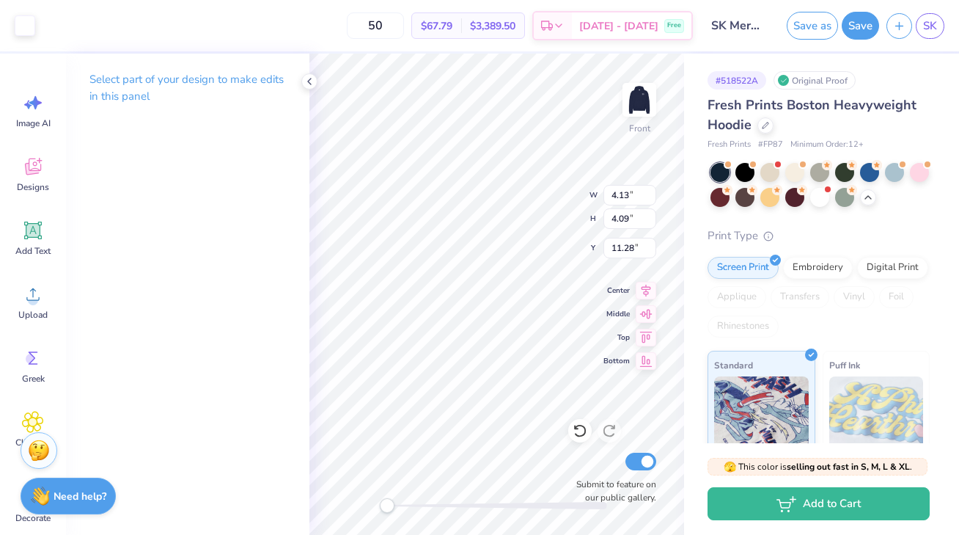
type input "3.97"
type input "11.34"
type input "5.01"
type input "4.22"
type input "11.15"
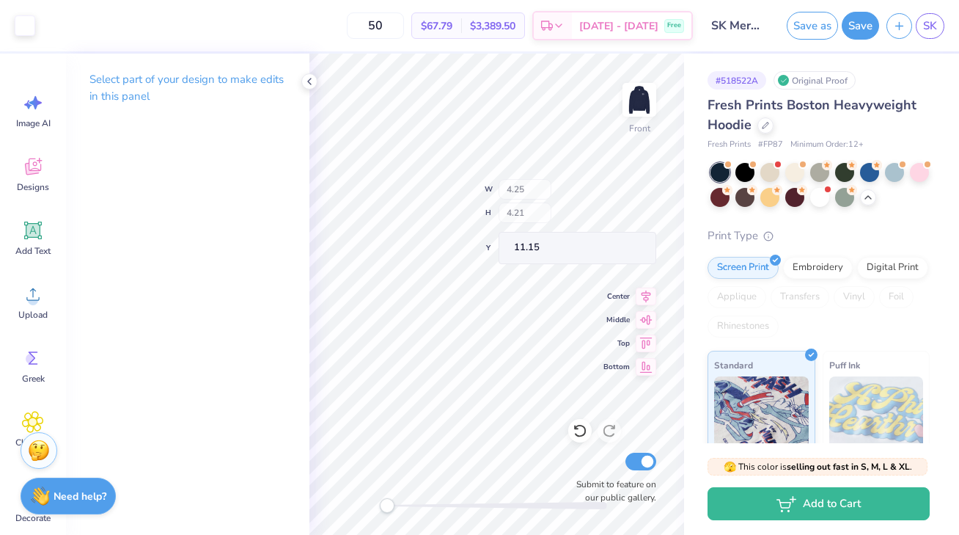
type input "4.25"
type input "4.21"
type input "11.15"
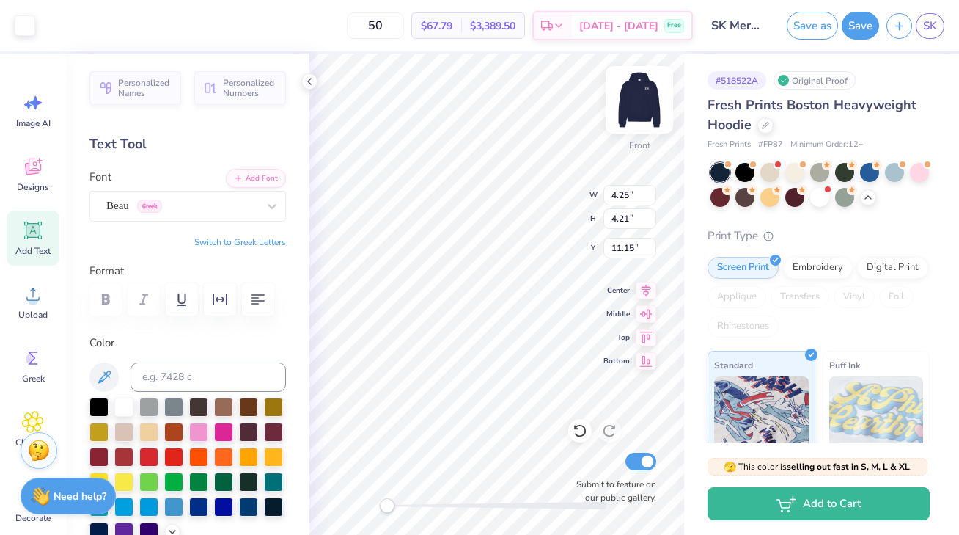
type input "5.01"
type input "4.22"
click at [642, 105] on img at bounding box center [639, 99] width 59 height 59
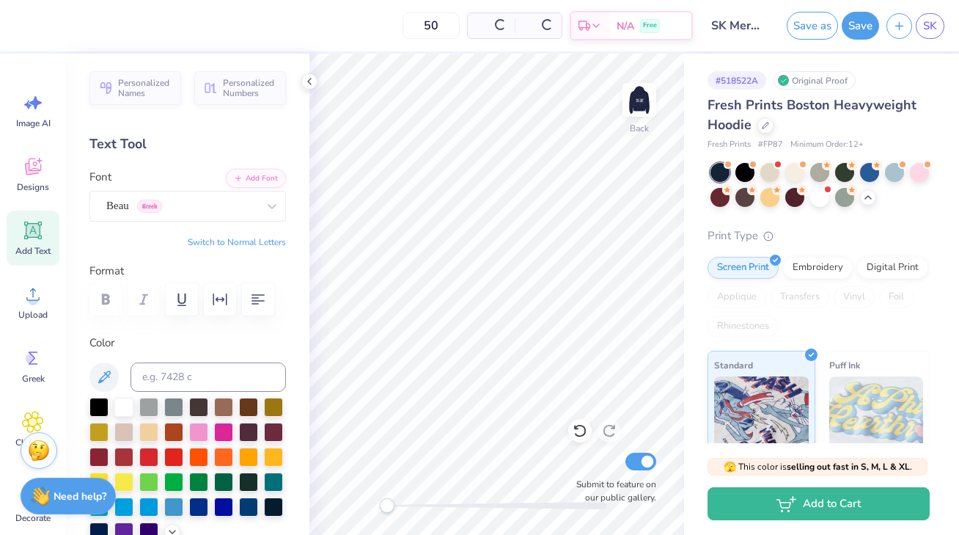
click at [44, 240] on div "Add Text" at bounding box center [33, 237] width 53 height 55
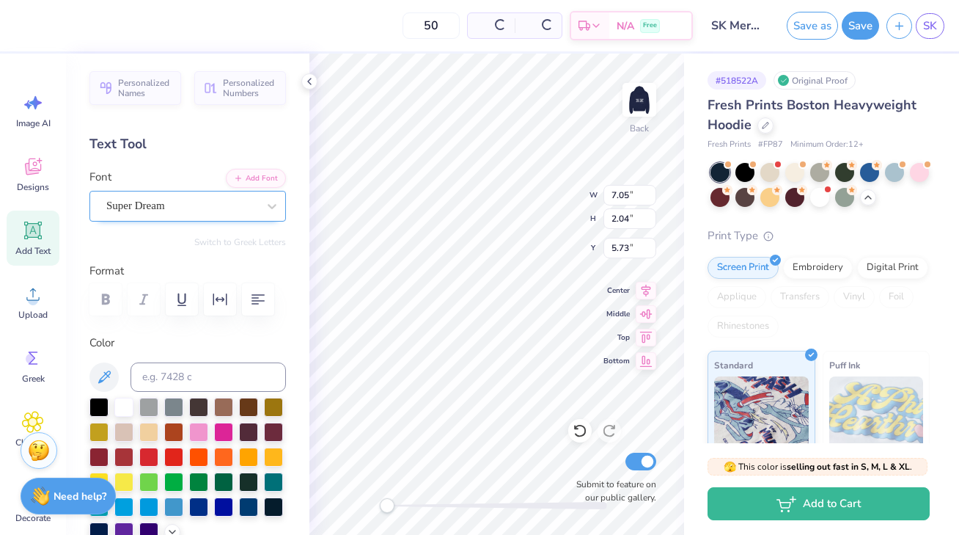
click at [162, 215] on div at bounding box center [181, 206] width 151 height 20
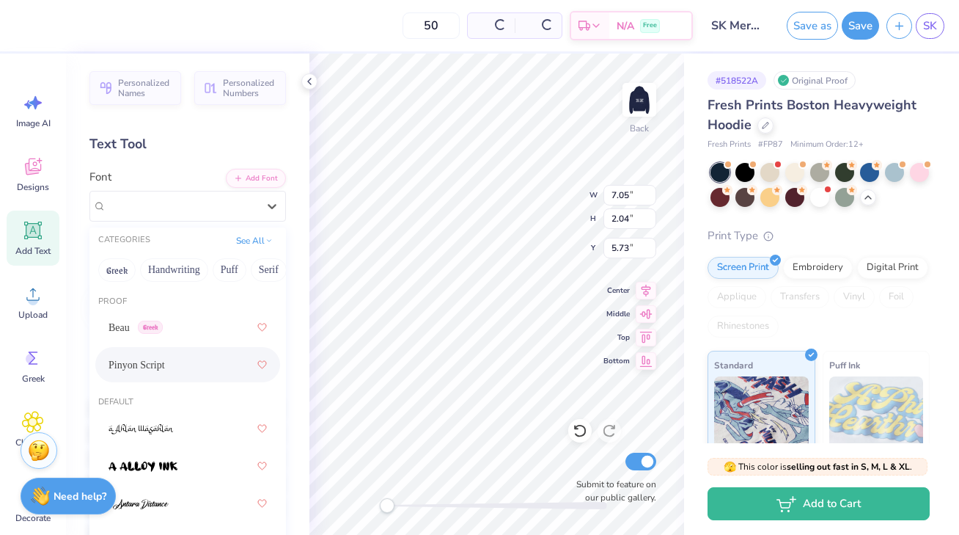
click at [170, 359] on div "Pinyon Script" at bounding box center [188, 364] width 158 height 26
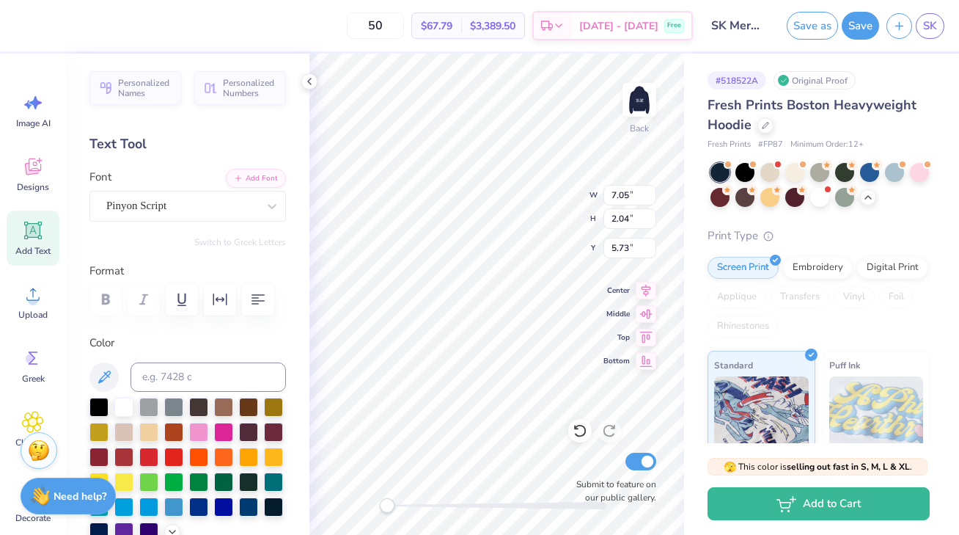
scroll to position [1, 1]
type textarea "GWU Sigma Kappa"
click at [252, 298] on icon "button" at bounding box center [258, 299] width 13 height 10
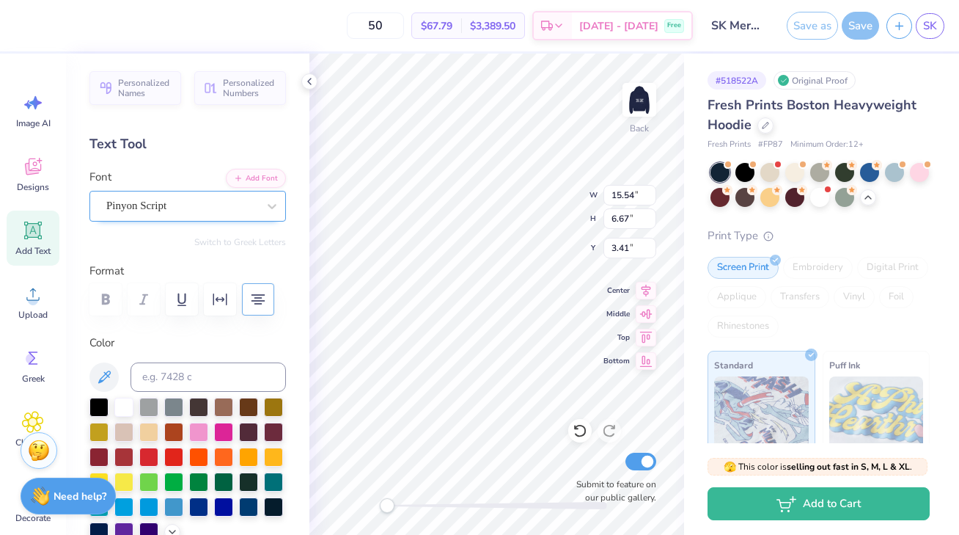
click at [241, 206] on div "Pinyon Script" at bounding box center [182, 205] width 154 height 23
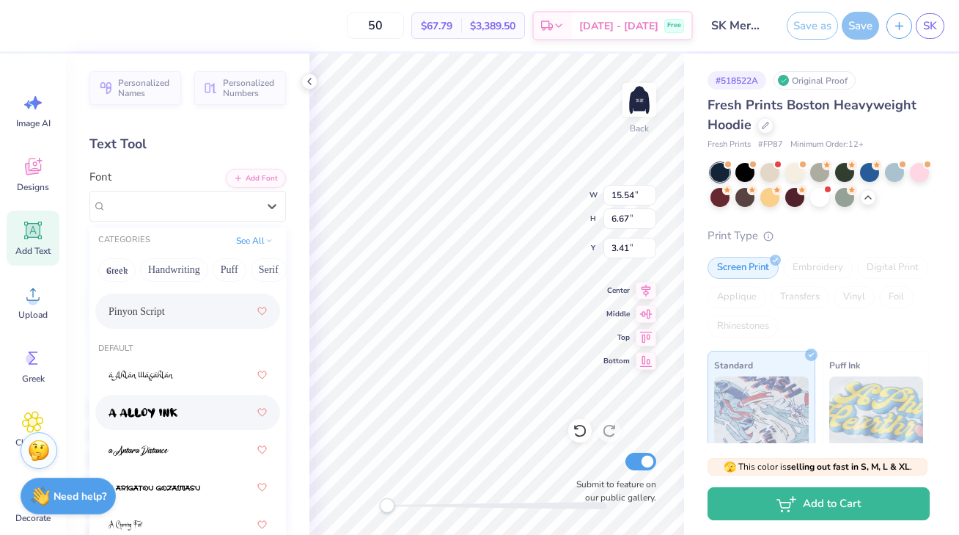
scroll to position [128, 0]
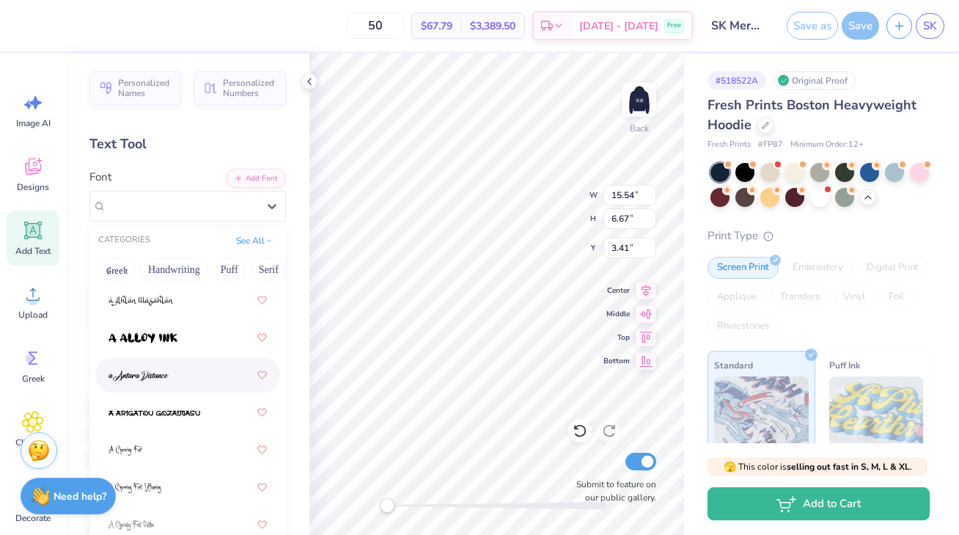
click at [156, 367] on div at bounding box center [188, 375] width 158 height 26
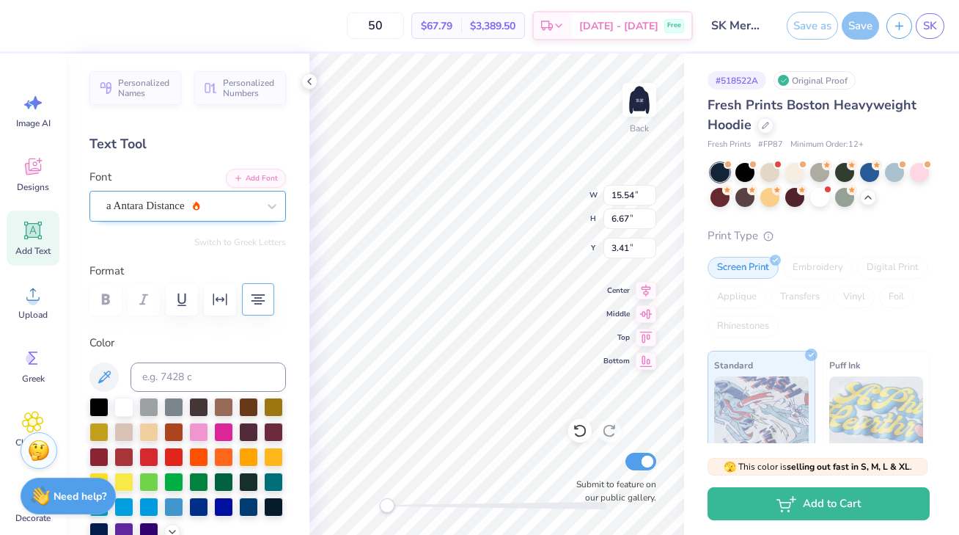
click at [155, 213] on div "a Antara Distance" at bounding box center [182, 205] width 154 height 23
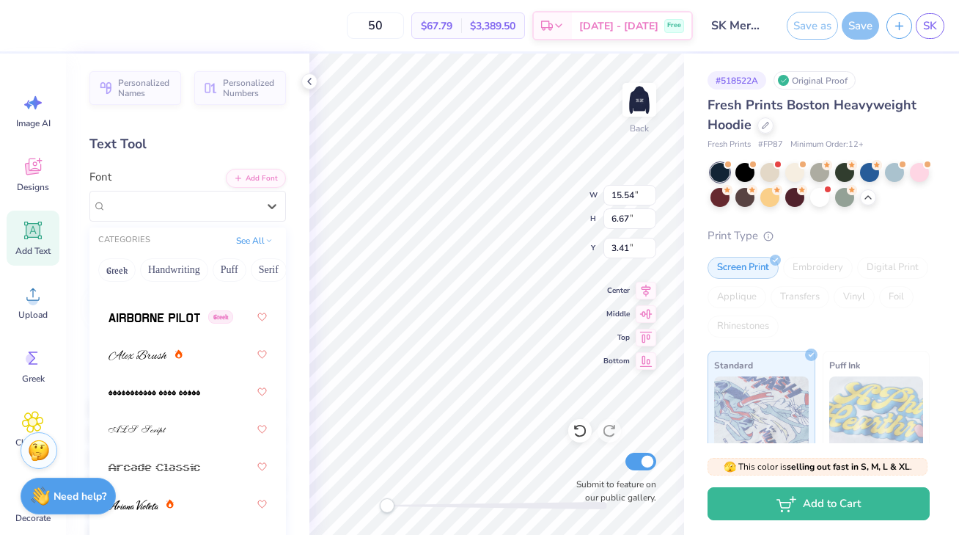
scroll to position [562, 0]
click at [169, 430] on div at bounding box center [188, 427] width 158 height 26
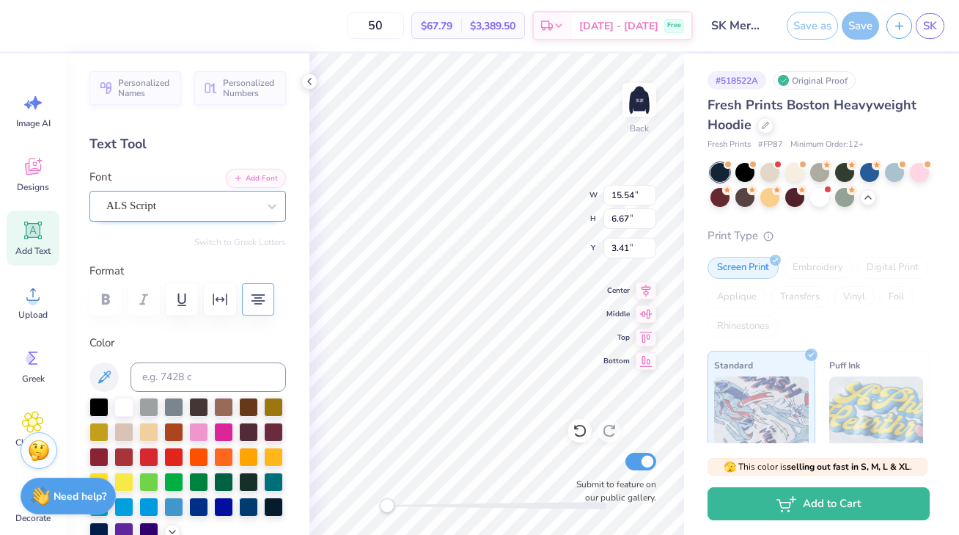
click at [163, 210] on div "ALS Script" at bounding box center [182, 205] width 154 height 23
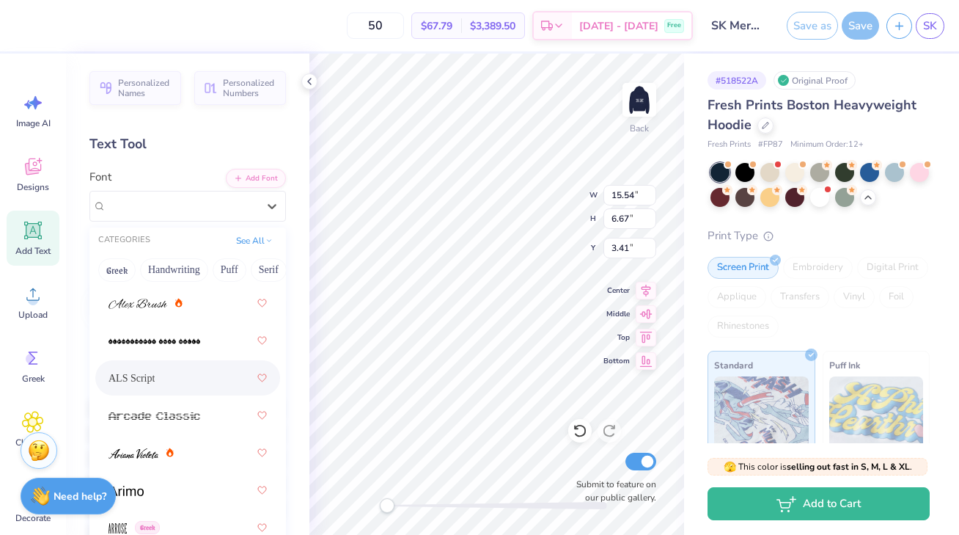
scroll to position [873, 0]
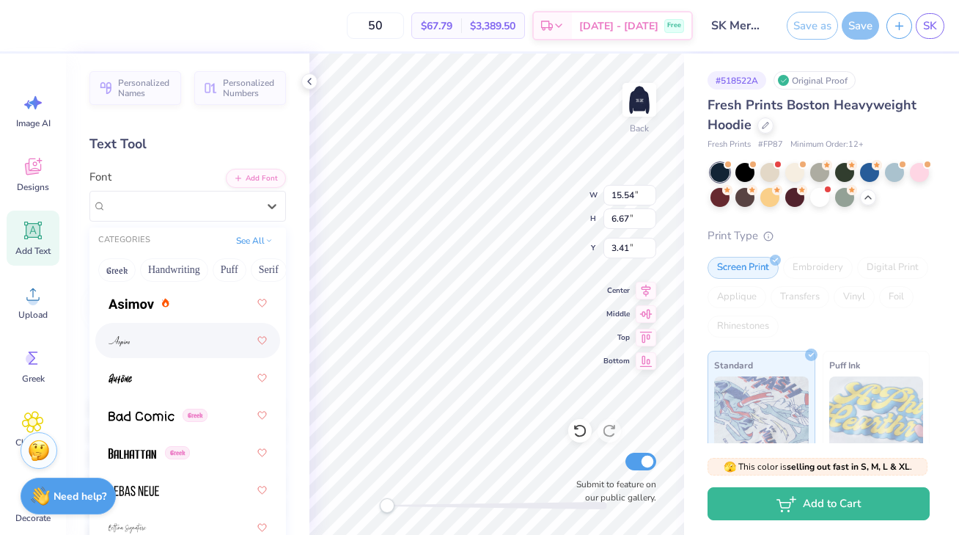
click at [189, 338] on div at bounding box center [188, 340] width 158 height 26
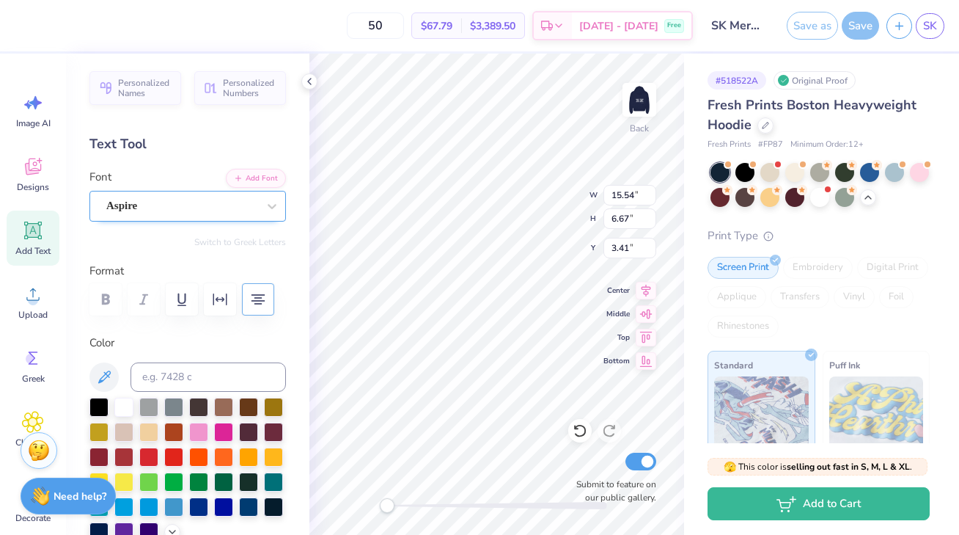
click at [186, 204] on div "Aspire" at bounding box center [182, 205] width 154 height 23
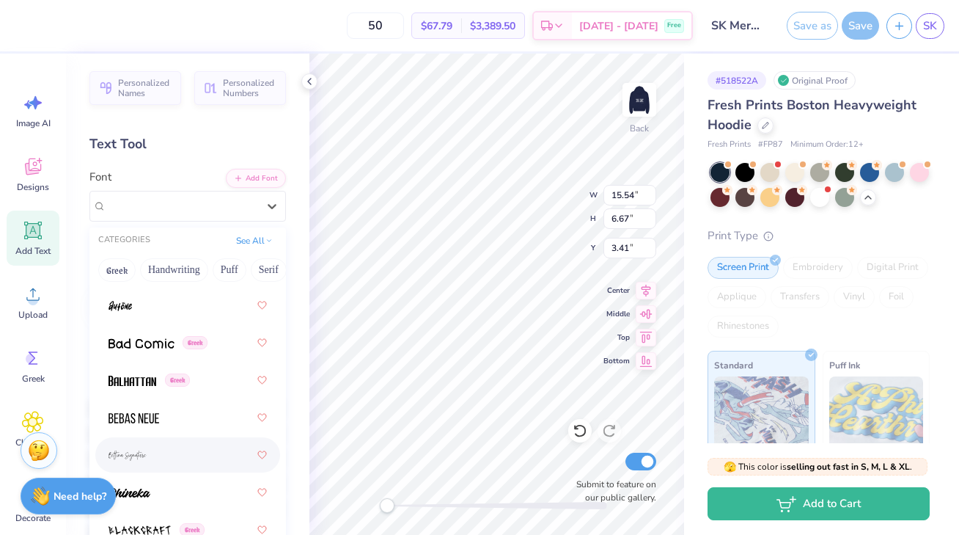
scroll to position [990, 0]
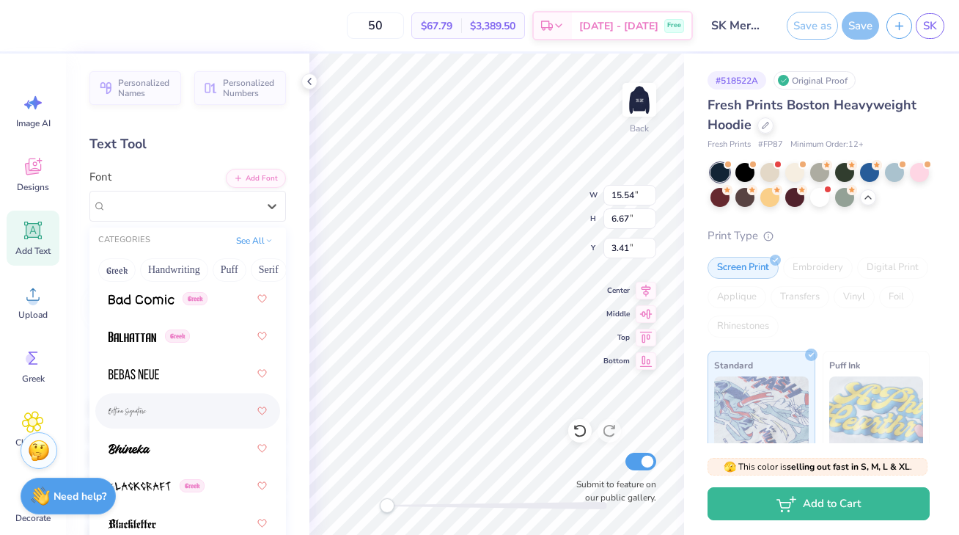
click at [190, 396] on div at bounding box center [187, 410] width 185 height 35
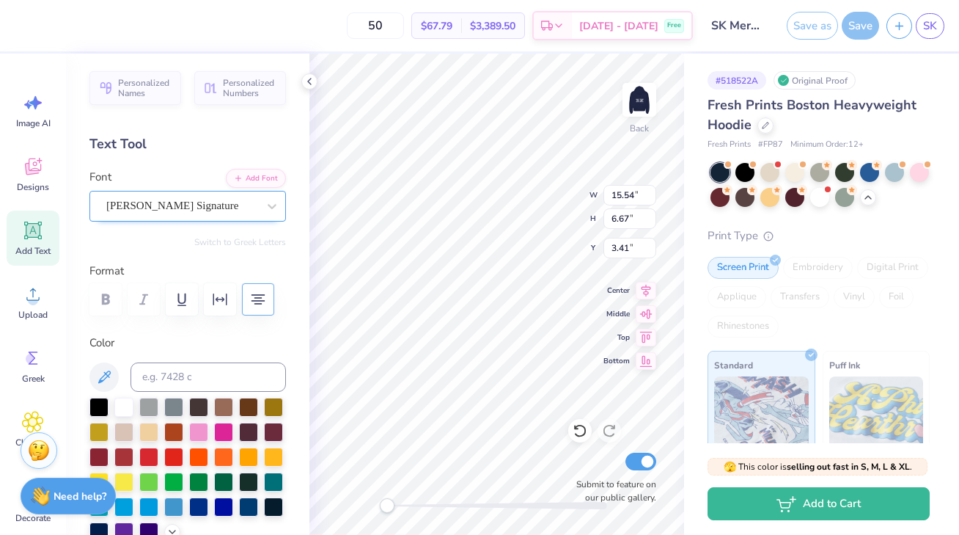
click at [202, 201] on div "[PERSON_NAME] Signature" at bounding box center [182, 205] width 154 height 23
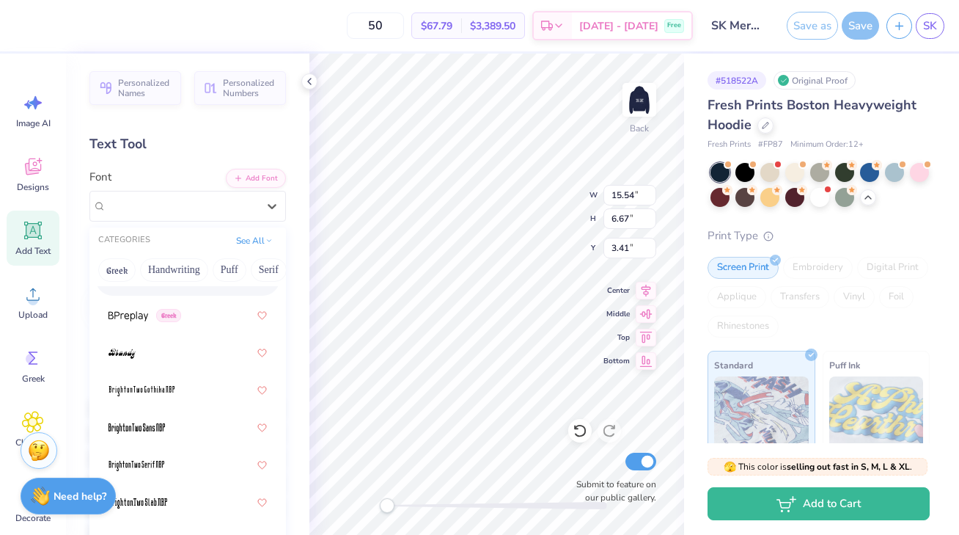
scroll to position [1535, 0]
click at [180, 362] on div at bounding box center [188, 352] width 158 height 26
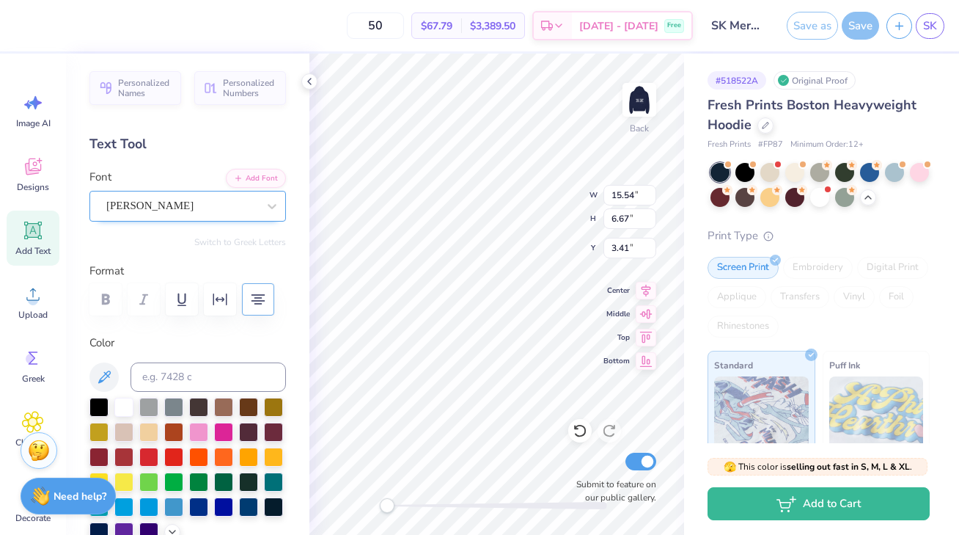
click at [165, 202] on div "[PERSON_NAME]" at bounding box center [182, 205] width 154 height 23
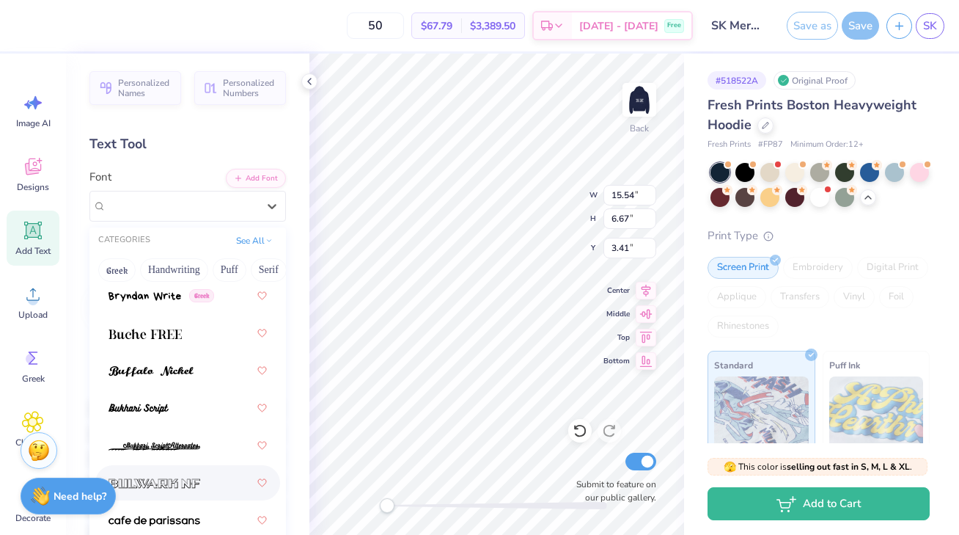
scroll to position [2079, 0]
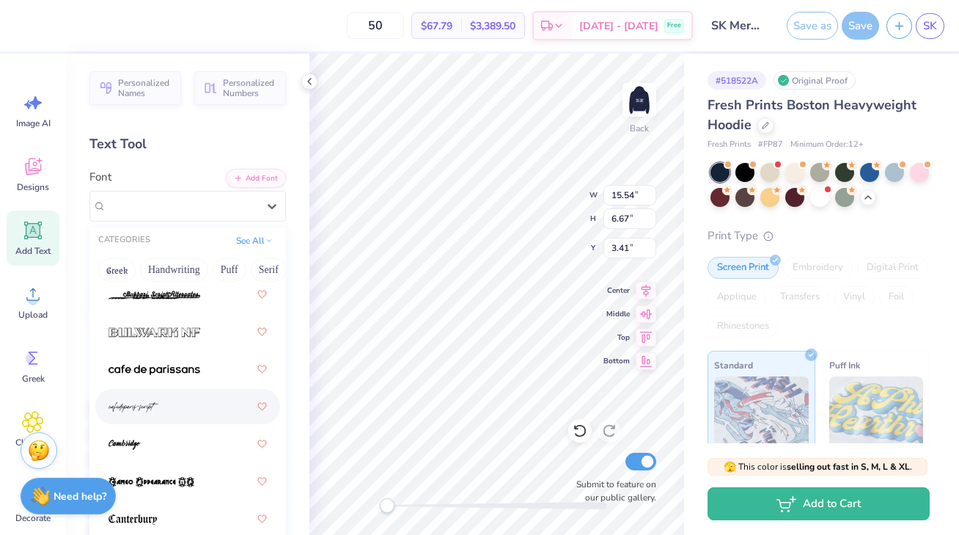
click at [161, 420] on div at bounding box center [187, 406] width 185 height 35
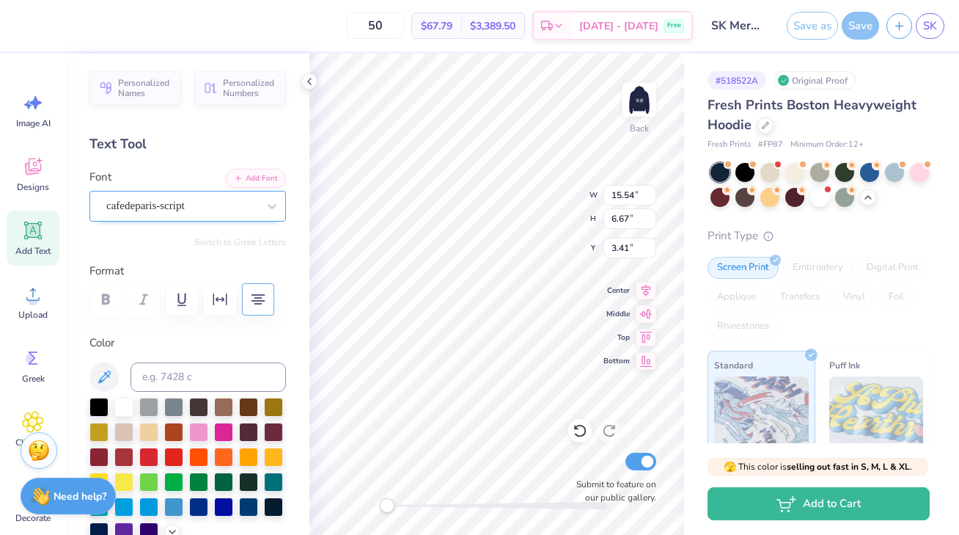
click at [142, 199] on div "cafedeparis-script" at bounding box center [182, 205] width 154 height 23
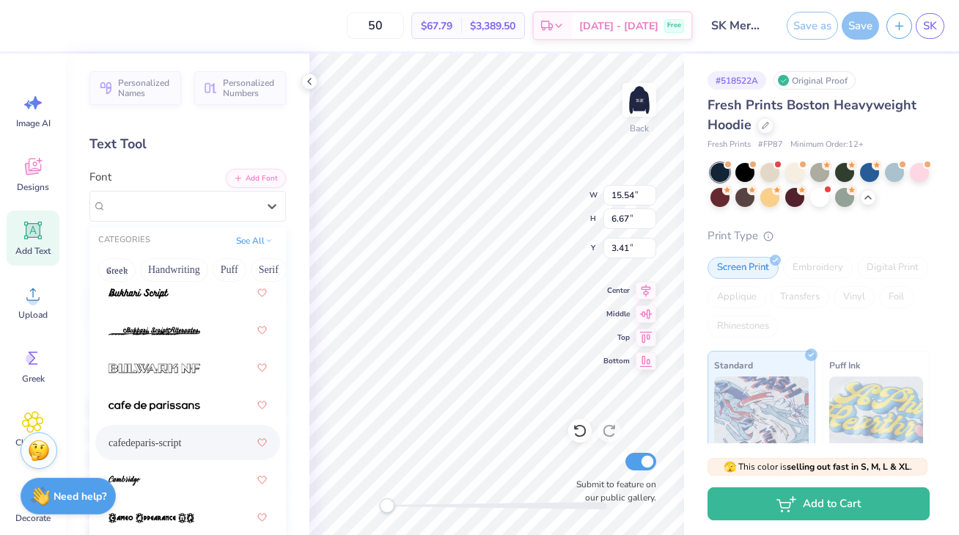
scroll to position [2349, 0]
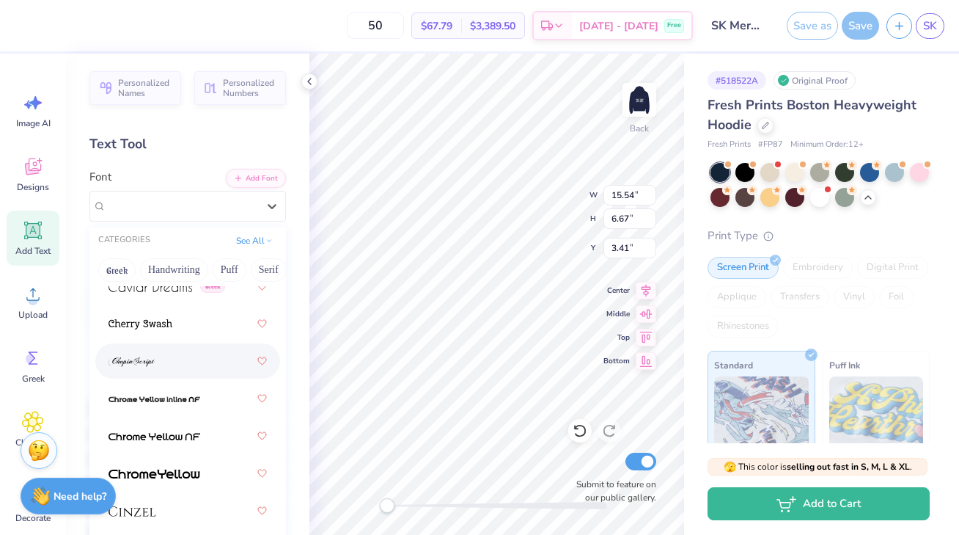
click at [142, 370] on div at bounding box center [188, 361] width 158 height 26
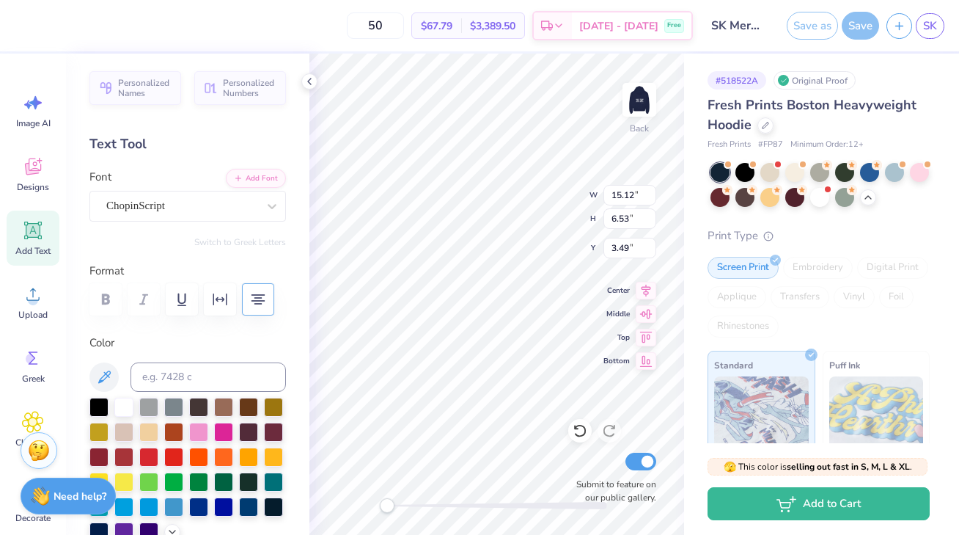
type input "4.98"
type input "2.15"
type input "7.86"
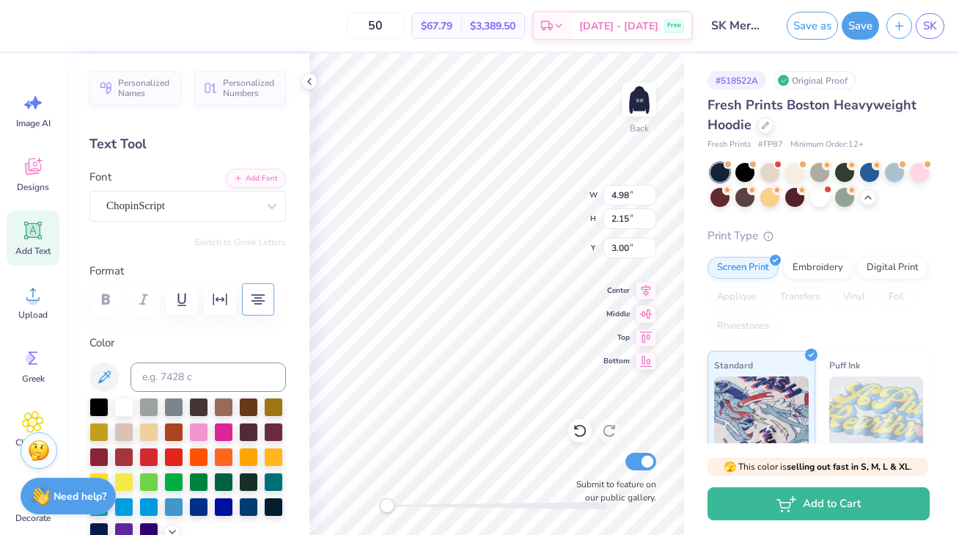
scroll to position [1, 2]
type textarea "GWU Sigma appa"
click at [36, 413] on icon at bounding box center [32, 422] width 21 height 22
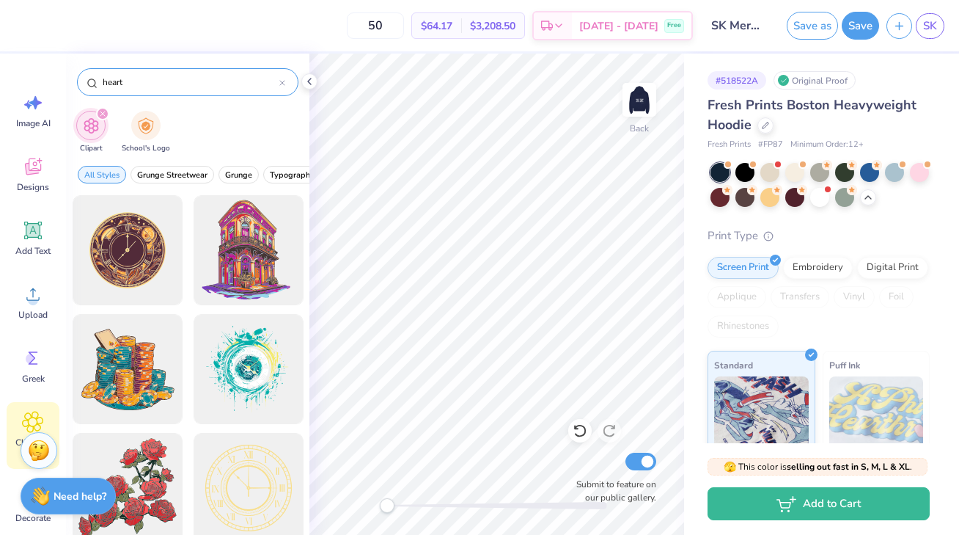
type input "heart"
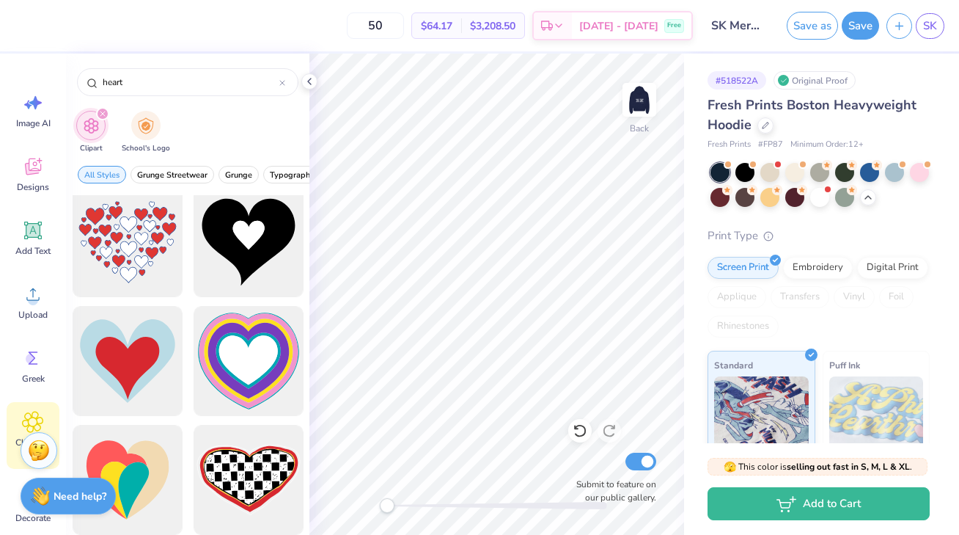
scroll to position [139, 0]
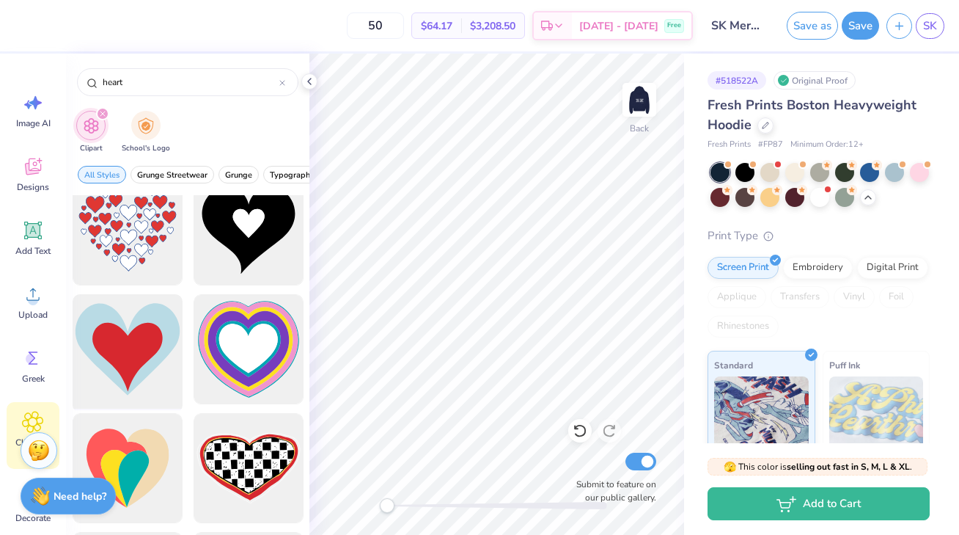
click at [150, 333] on div at bounding box center [127, 349] width 121 height 121
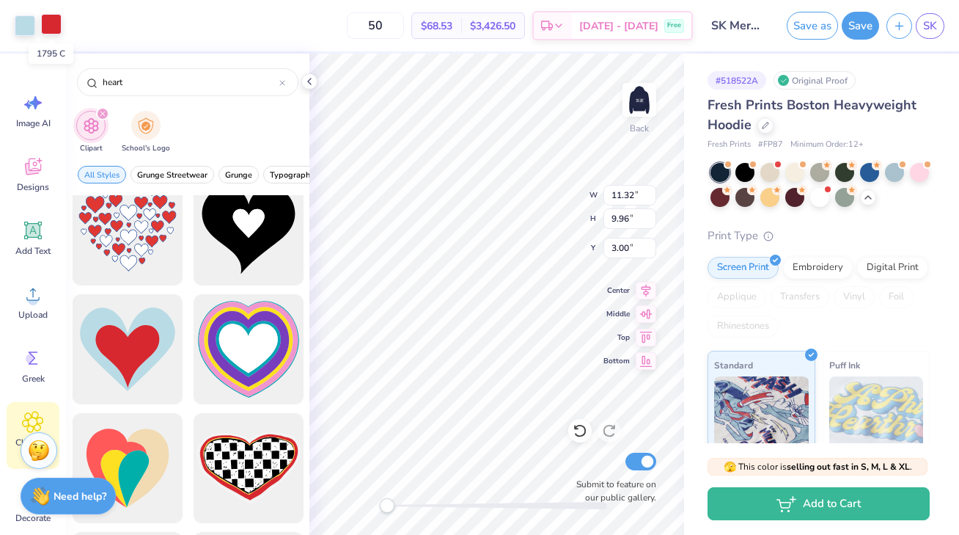
click at [49, 26] on div at bounding box center [51, 24] width 21 height 21
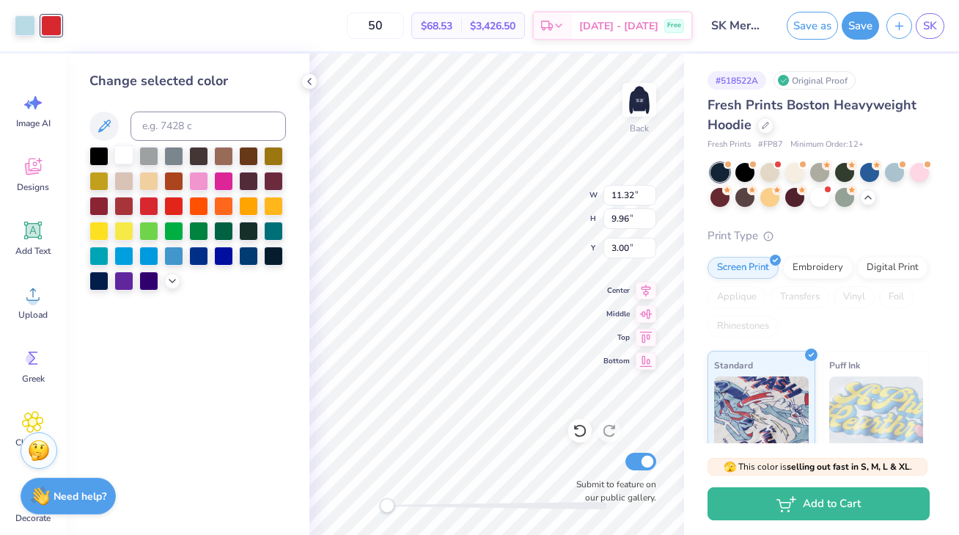
click at [118, 152] on div at bounding box center [123, 154] width 19 height 19
type input "4.57"
type input "4.02"
type input "8.94"
type input "2.77"
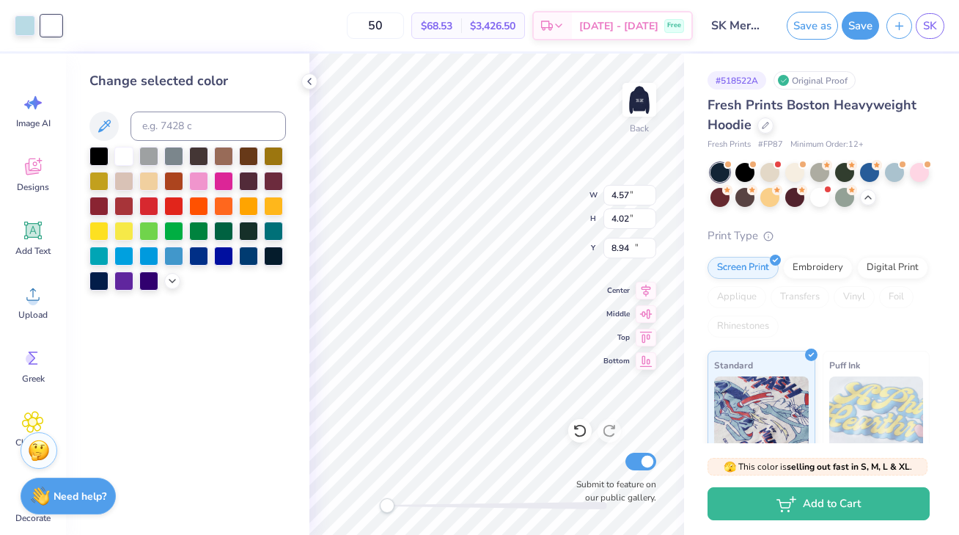
type input "2.43"
type input "10.53"
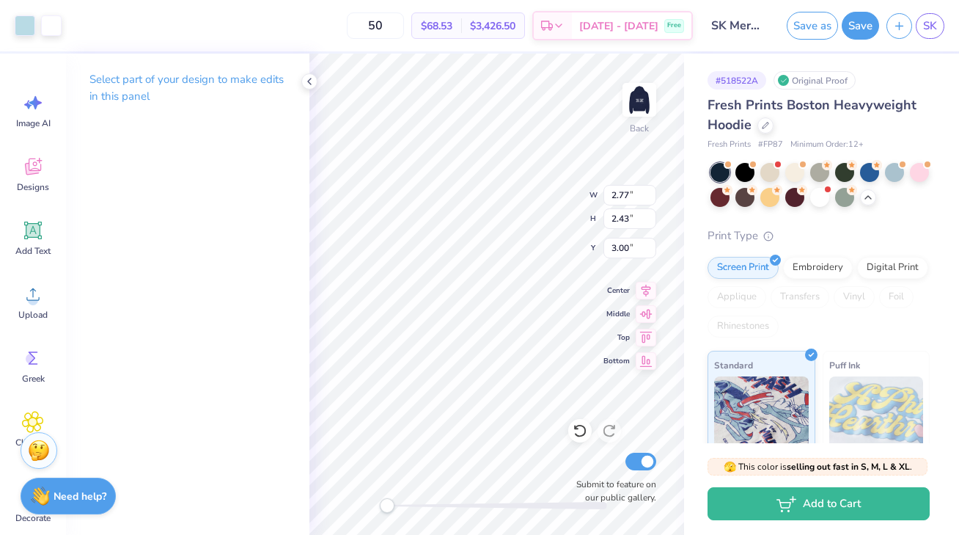
type input "2.18"
type input "1.92"
type input "3.52"
click at [642, 99] on img at bounding box center [639, 99] width 59 height 59
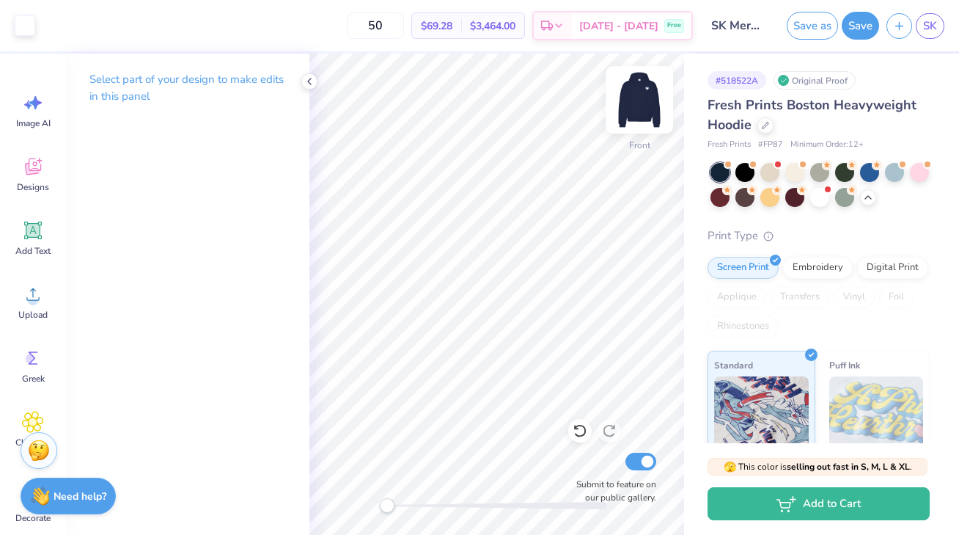
click at [642, 99] on img at bounding box center [639, 99] width 59 height 59
click at [637, 108] on img at bounding box center [639, 99] width 59 height 59
type input "5.01"
type input "4.22"
type input "10.53"
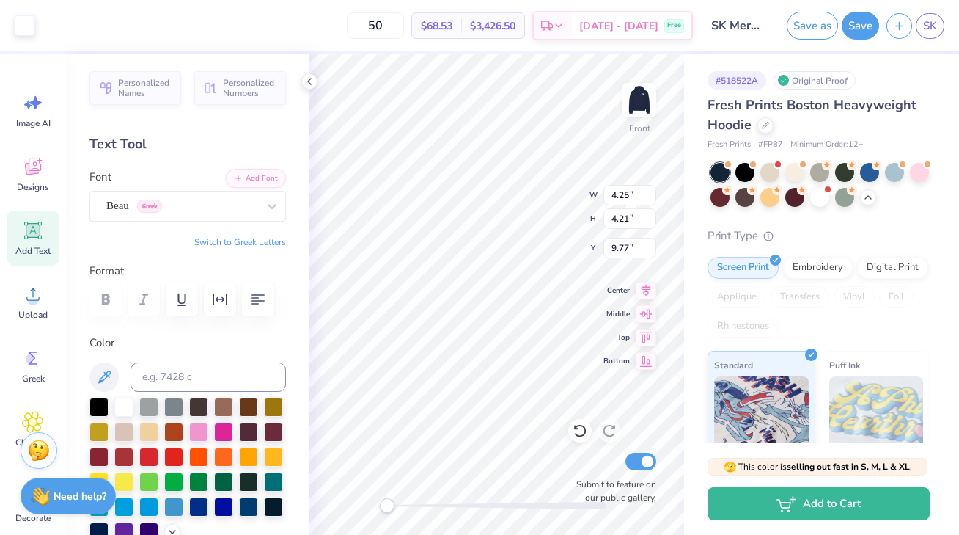
type input "4.25"
type input "4.21"
type input "9.77"
click at [28, 28] on div at bounding box center [25, 24] width 21 height 21
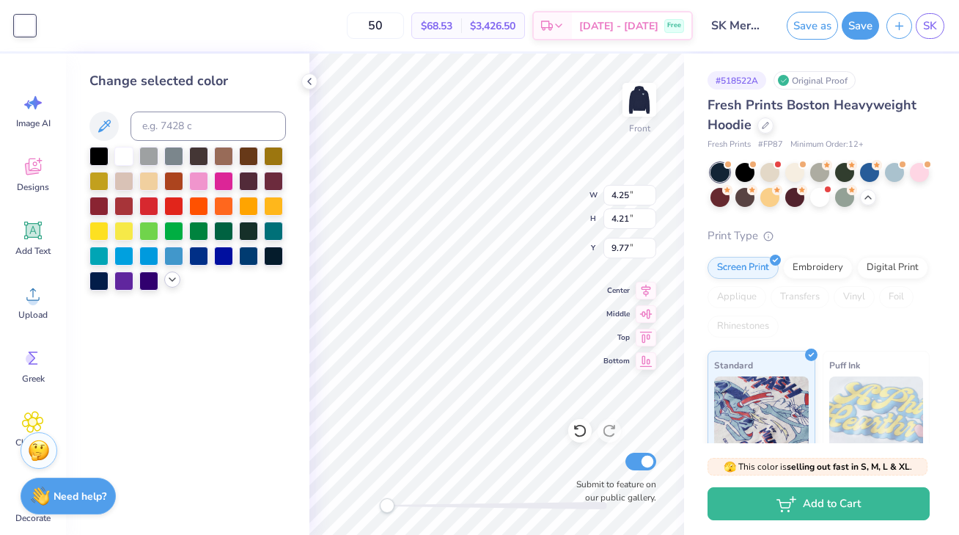
click at [171, 284] on icon at bounding box center [172, 280] width 12 height 12
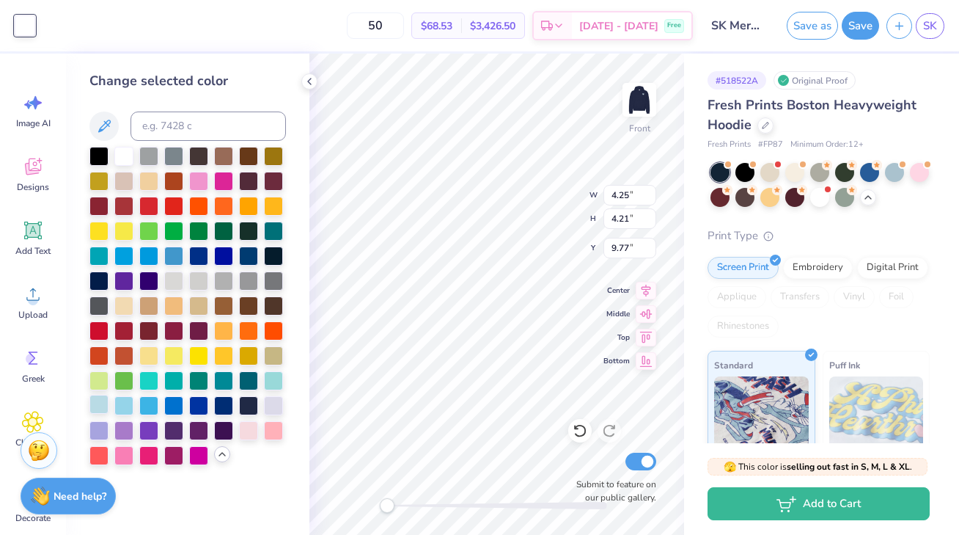
click at [97, 405] on div at bounding box center [98, 404] width 19 height 19
click at [21, 19] on div at bounding box center [25, 25] width 21 height 21
click at [125, 158] on div at bounding box center [123, 154] width 19 height 19
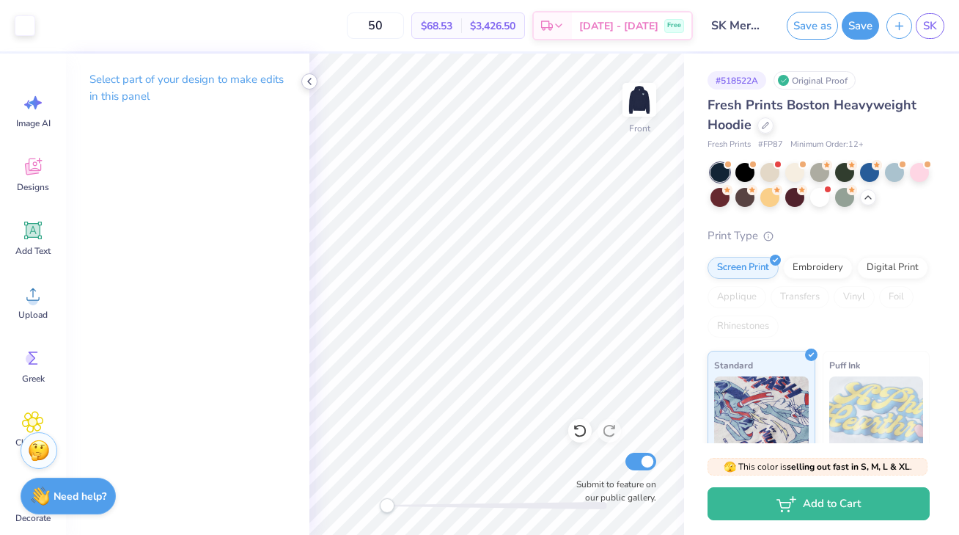
click at [306, 84] on icon at bounding box center [310, 82] width 12 height 12
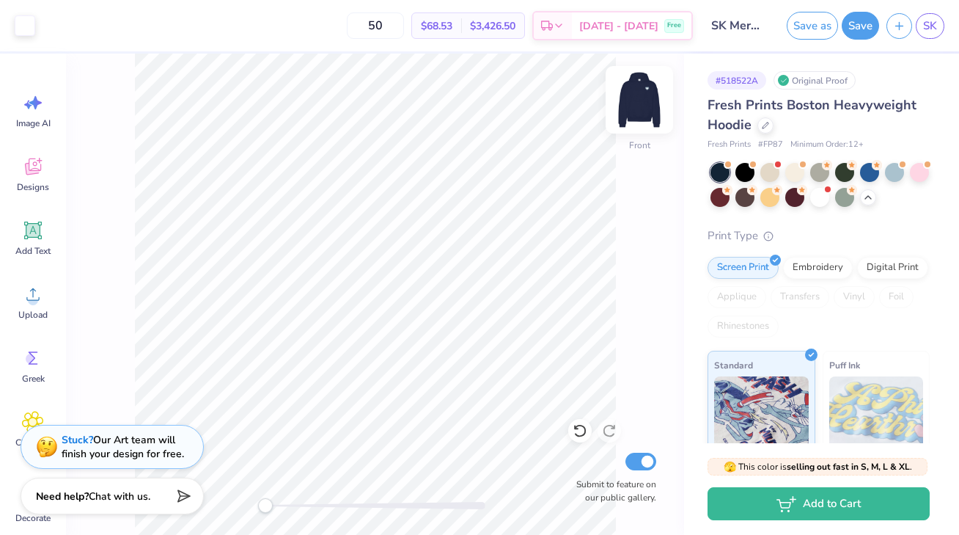
click at [641, 103] on img at bounding box center [639, 99] width 59 height 59
click at [632, 121] on img at bounding box center [639, 99] width 59 height 59
click at [632, 122] on img at bounding box center [639, 99] width 59 height 59
drag, startPoint x: 637, startPoint y: 100, endPoint x: 29, endPoint y: 190, distance: 615.2
click at [637, 100] on img at bounding box center [639, 99] width 29 height 29
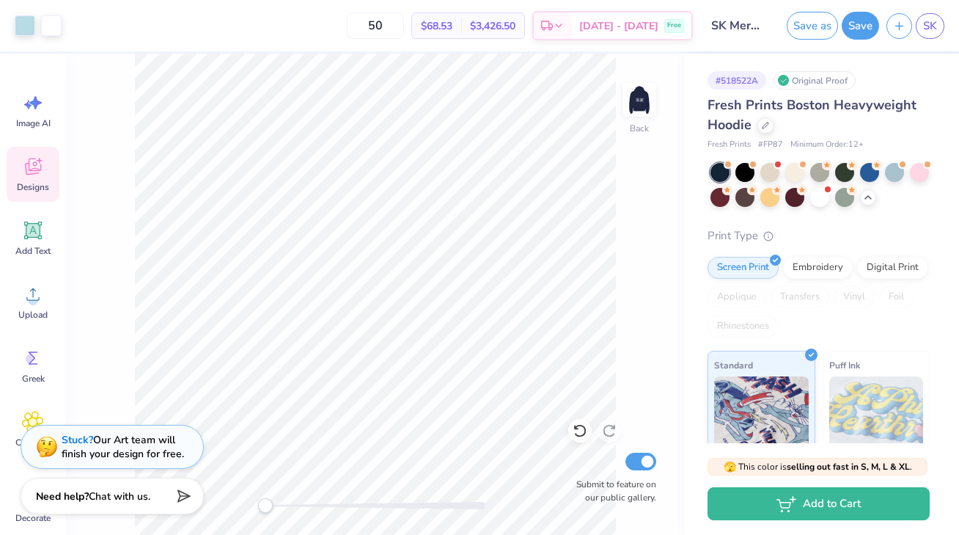
click at [29, 190] on span "Designs" at bounding box center [33, 187] width 32 height 12
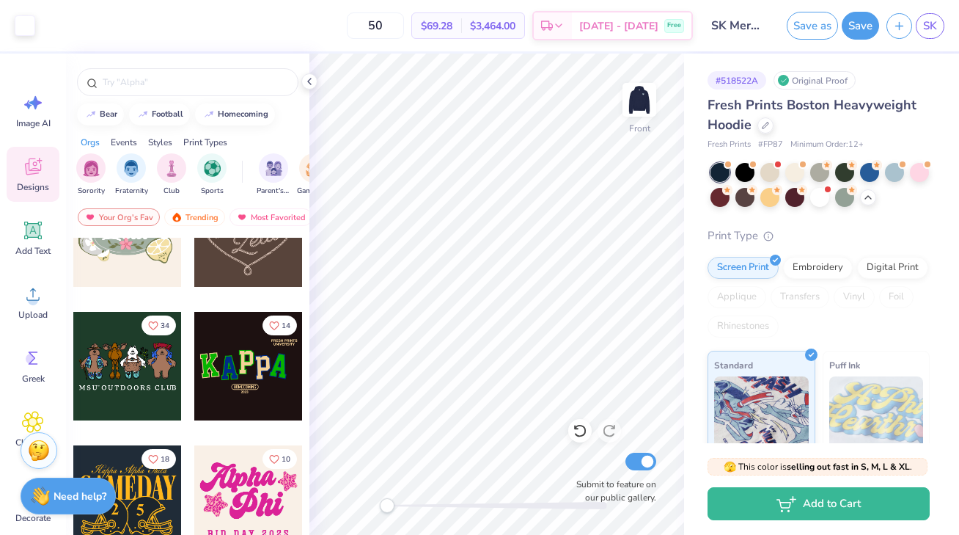
scroll to position [631, 0]
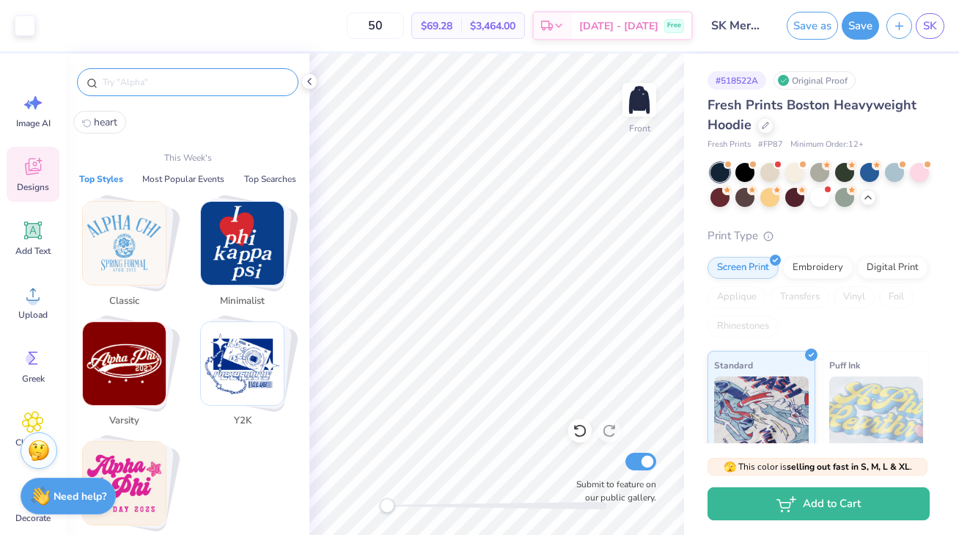
click at [144, 84] on input "text" at bounding box center [195, 82] width 188 height 15
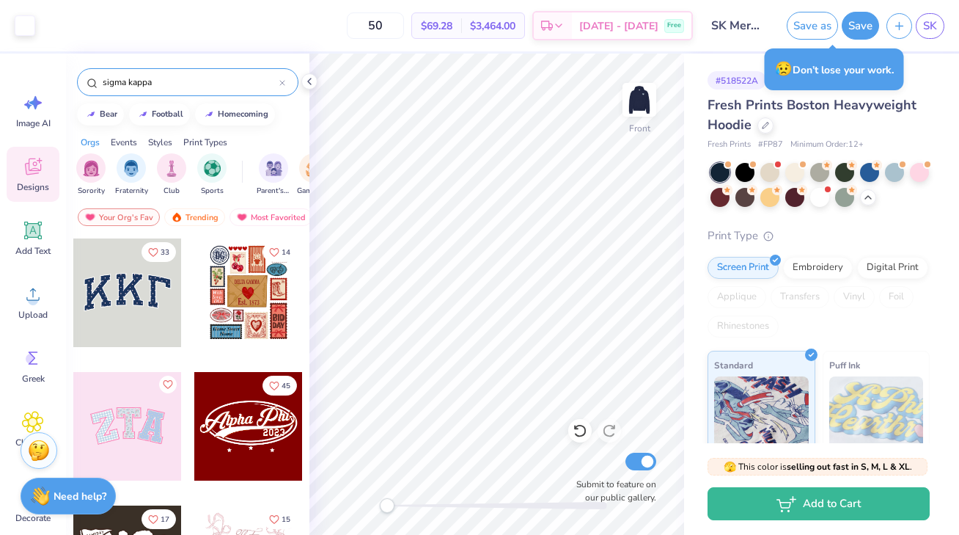
type input "sigma kappa"
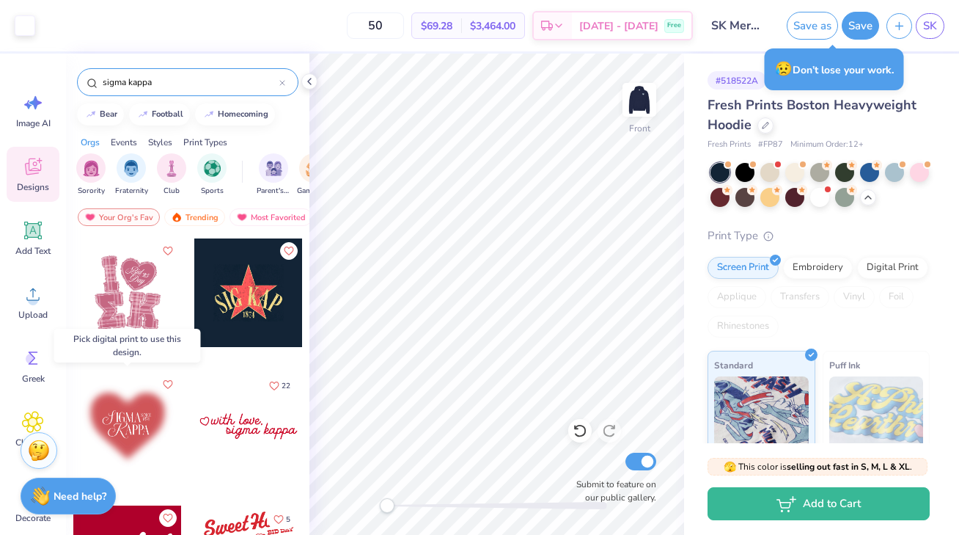
click at [141, 420] on div at bounding box center [127, 426] width 109 height 109
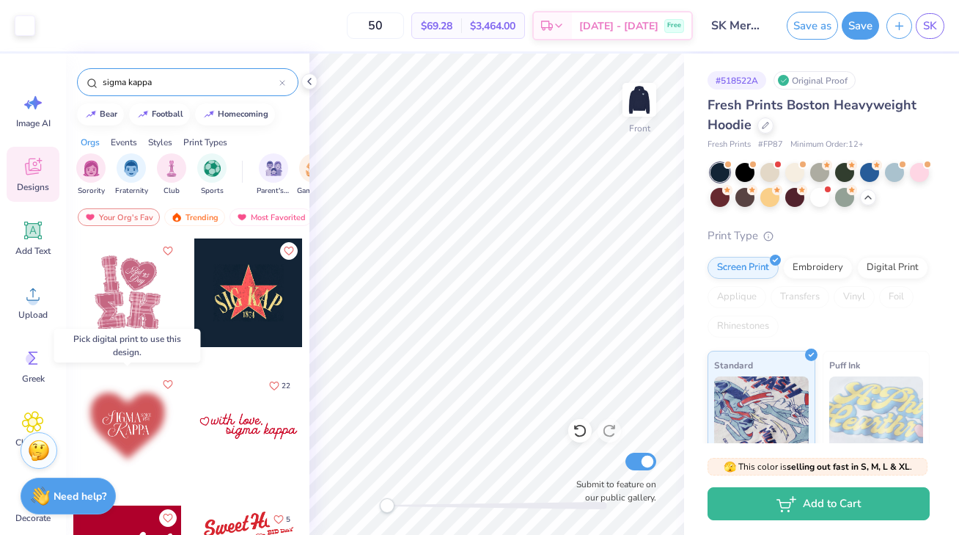
click at [152, 399] on div at bounding box center [127, 426] width 109 height 109
click at [124, 416] on div at bounding box center [127, 426] width 109 height 109
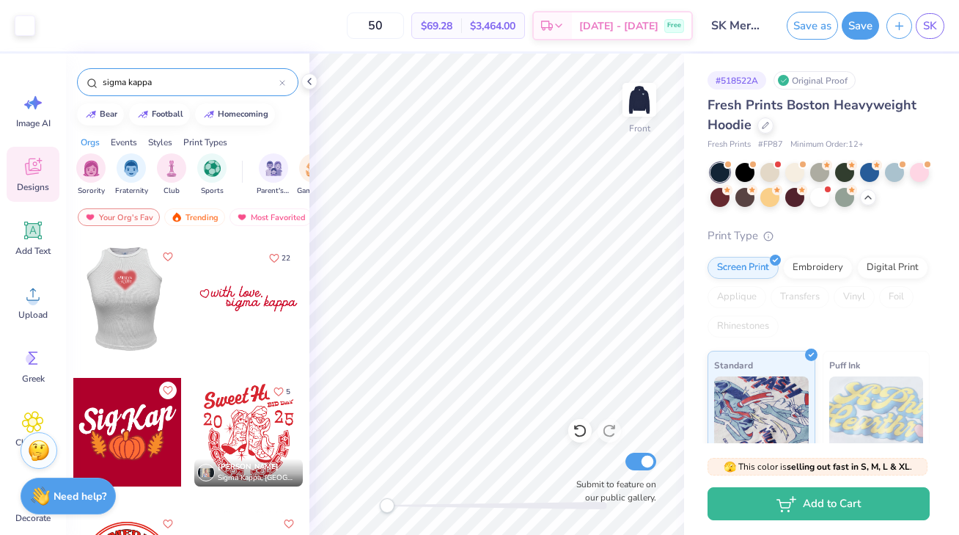
scroll to position [129, 0]
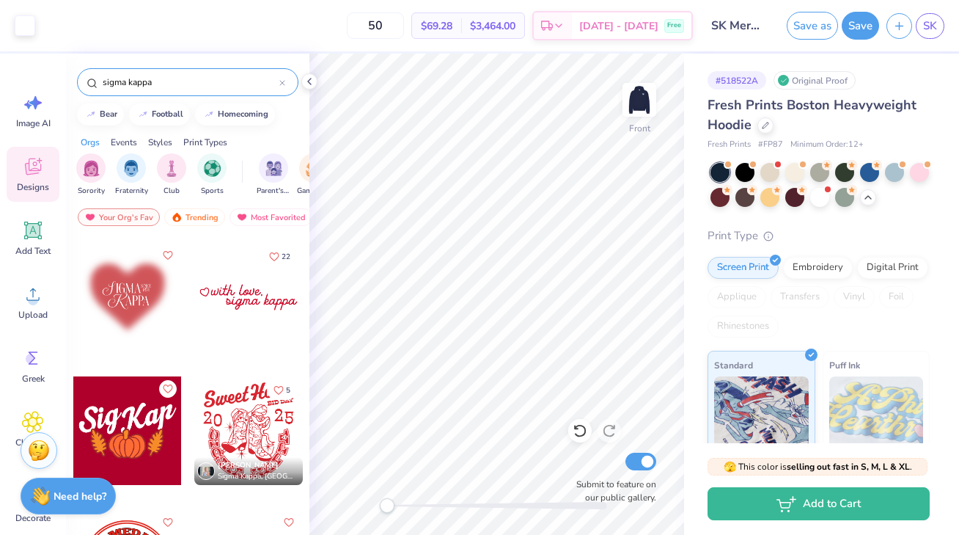
click at [118, 325] on div at bounding box center [127, 297] width 109 height 109
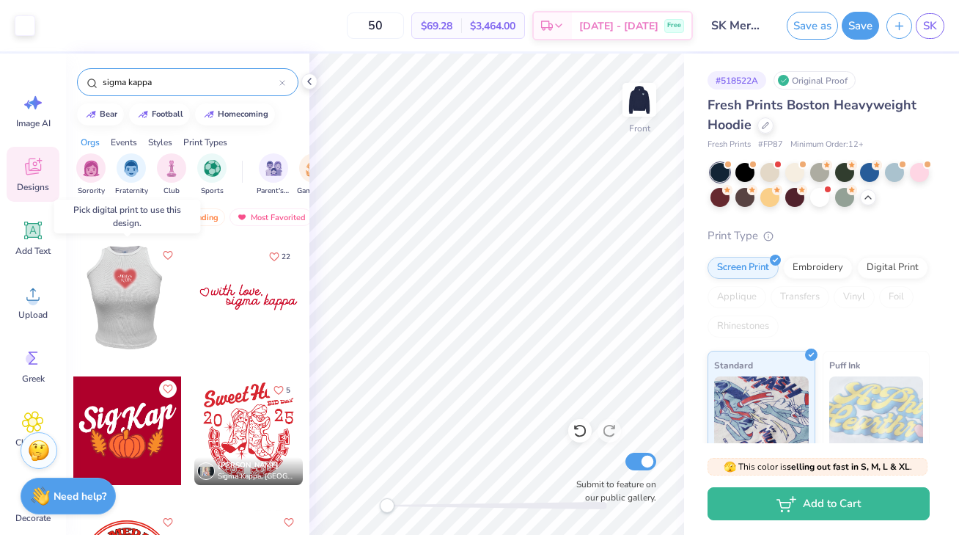
click at [118, 325] on div at bounding box center [128, 297] width 326 height 109
click at [138, 313] on div at bounding box center [127, 297] width 109 height 109
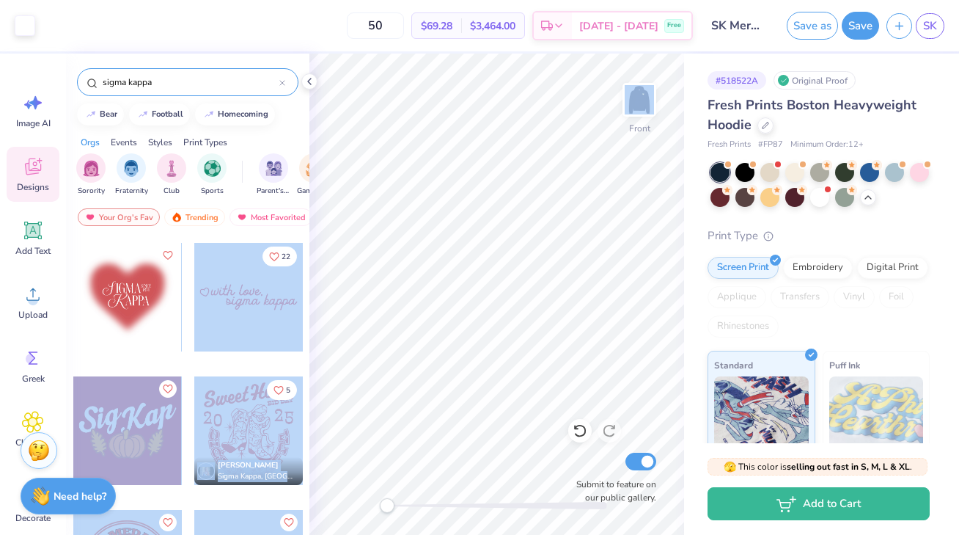
click at [400, 313] on div "Art colors 50 $69.28 Per Item $3,464.00 Total Est. Delivery [DATE] - [DATE] Fre…" at bounding box center [479, 267] width 959 height 535
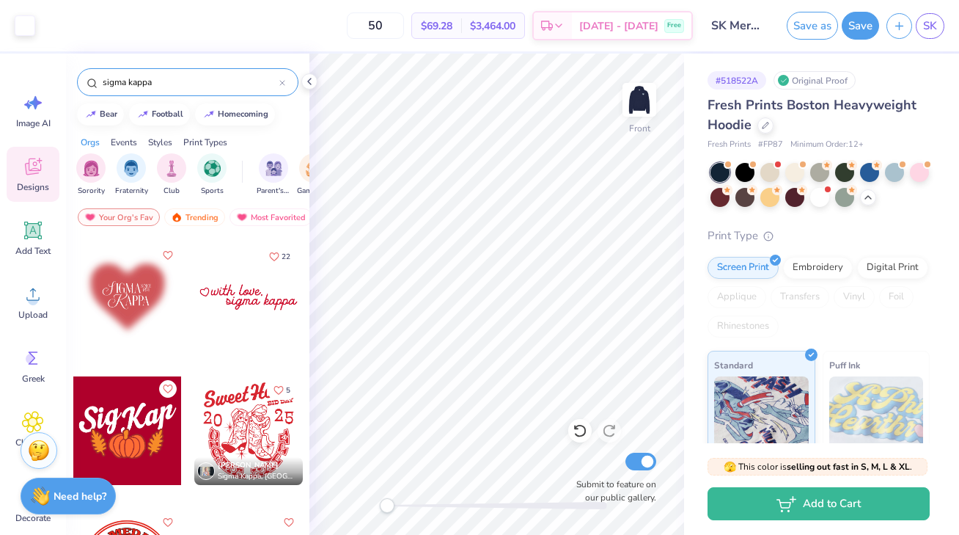
click at [197, 317] on div at bounding box center [248, 297] width 109 height 109
click at [152, 298] on div at bounding box center [127, 297] width 109 height 109
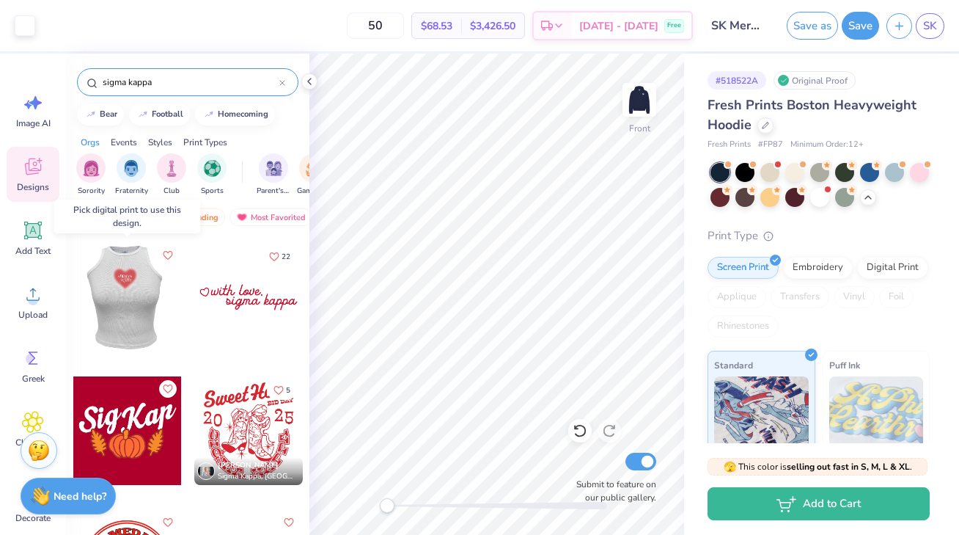
click at [139, 296] on div at bounding box center [127, 297] width 109 height 109
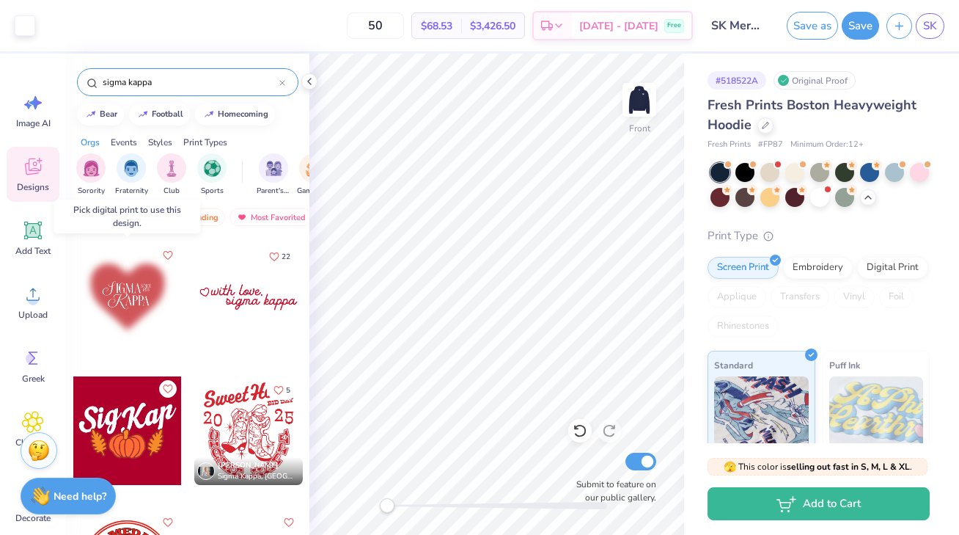
click at [139, 296] on div at bounding box center [127, 297] width 109 height 109
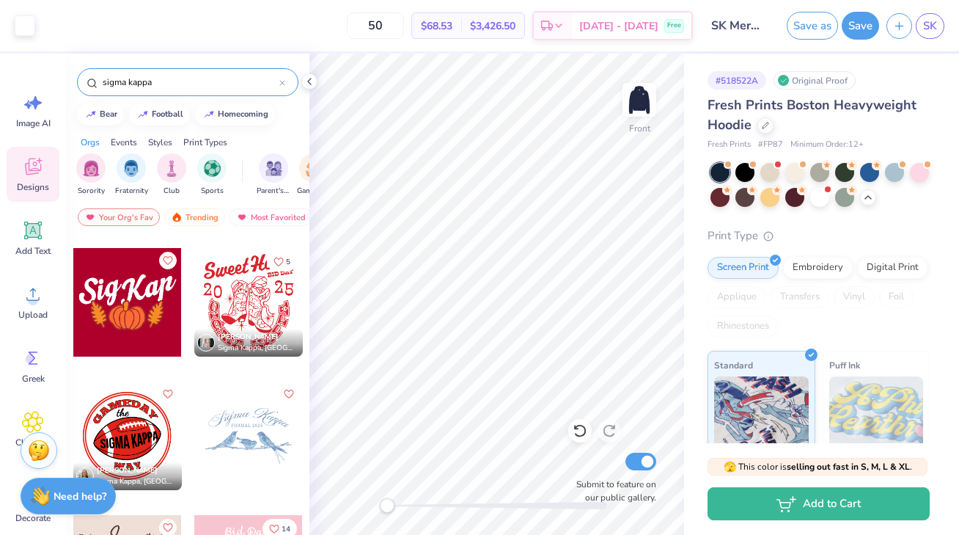
scroll to position [0, 0]
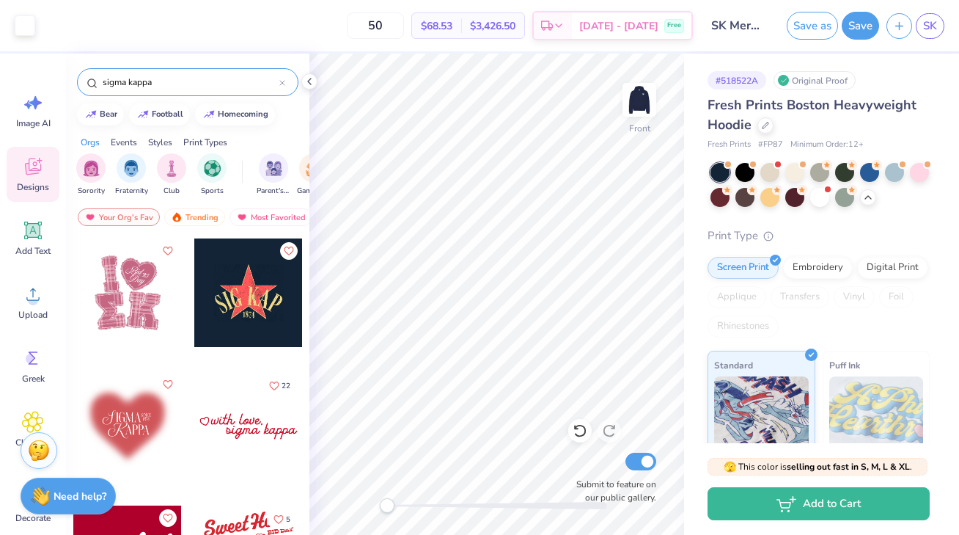
click at [244, 305] on div at bounding box center [248, 292] width 109 height 109
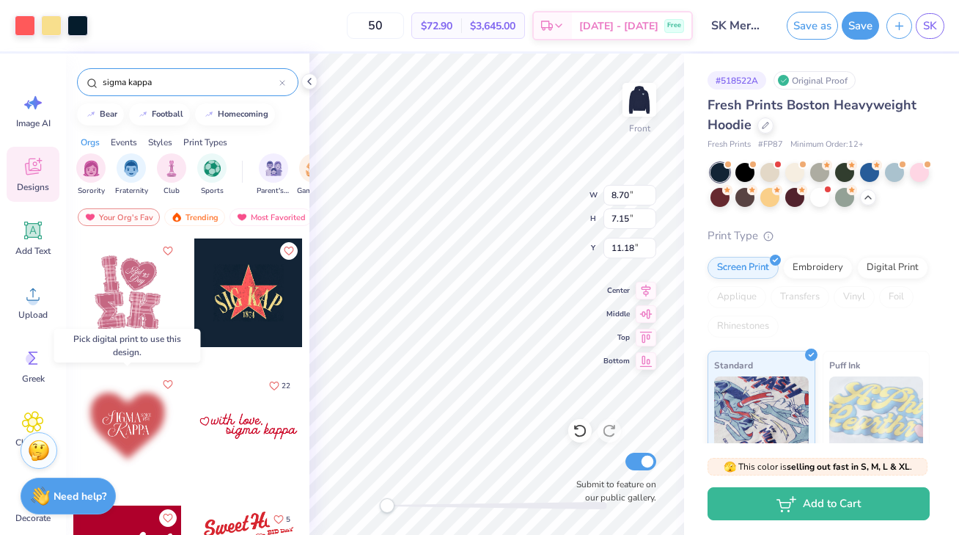
click at [142, 417] on div at bounding box center [127, 426] width 109 height 109
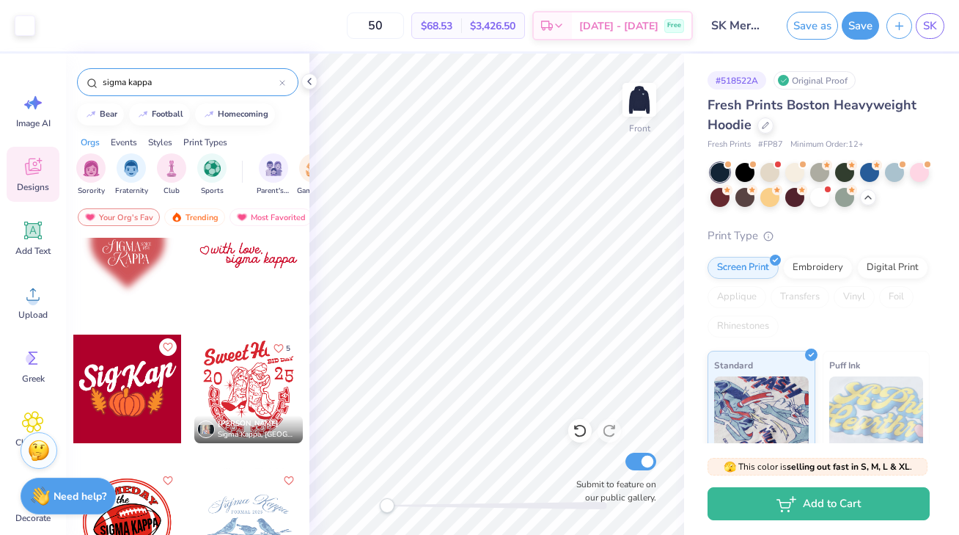
scroll to position [144, 0]
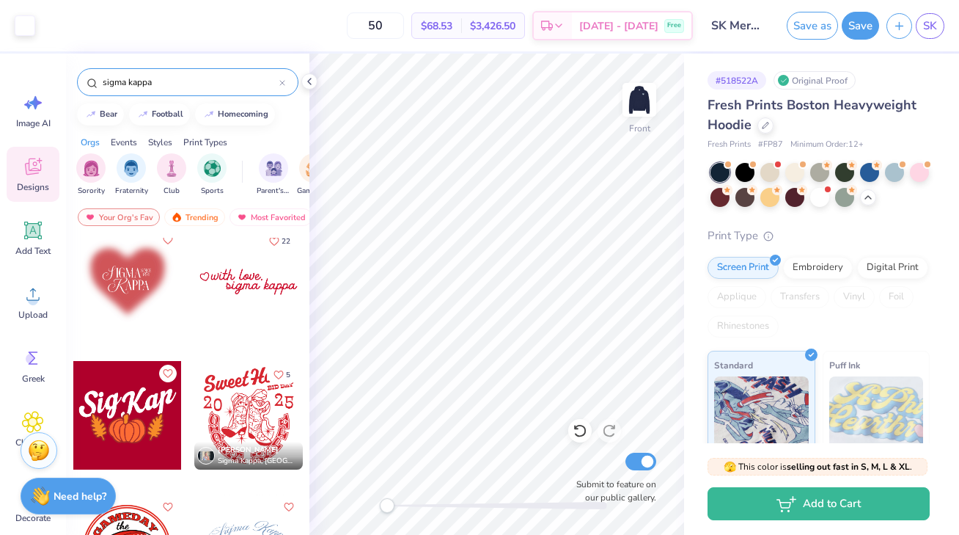
click at [123, 296] on div at bounding box center [127, 281] width 109 height 109
click at [73, 296] on div at bounding box center [18, 281] width 109 height 109
click at [123, 296] on div at bounding box center [127, 281] width 109 height 109
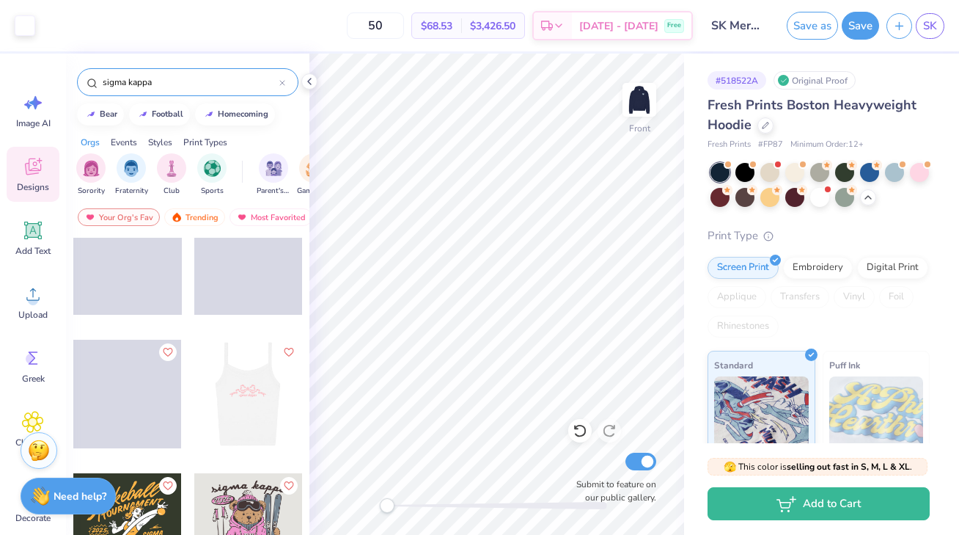
scroll to position [1354, 0]
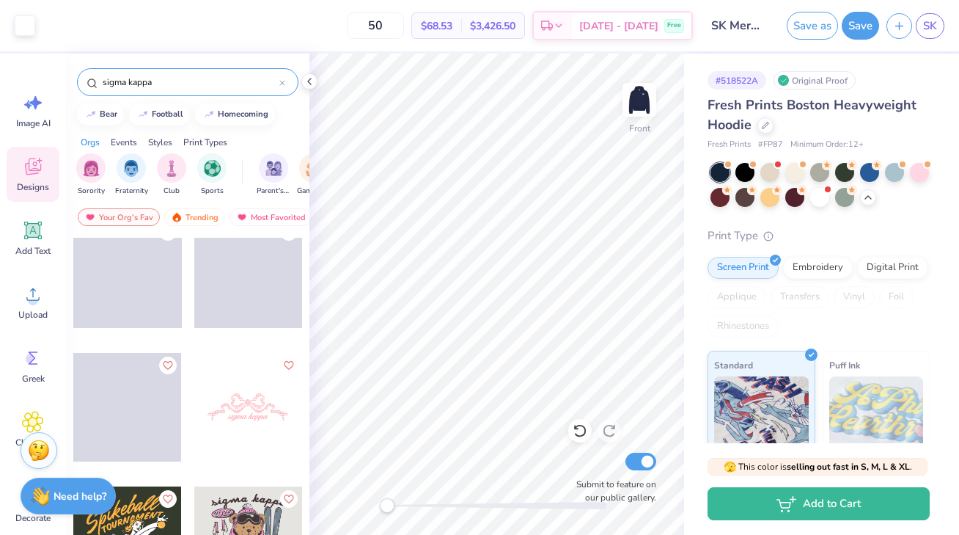
click at [194, 403] on div at bounding box center [139, 407] width 109 height 109
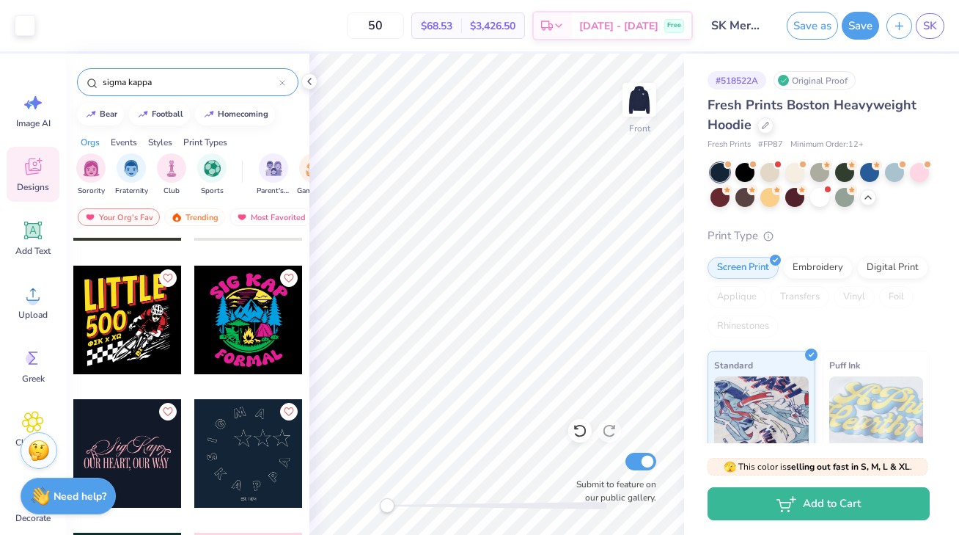
scroll to position [1838, 0]
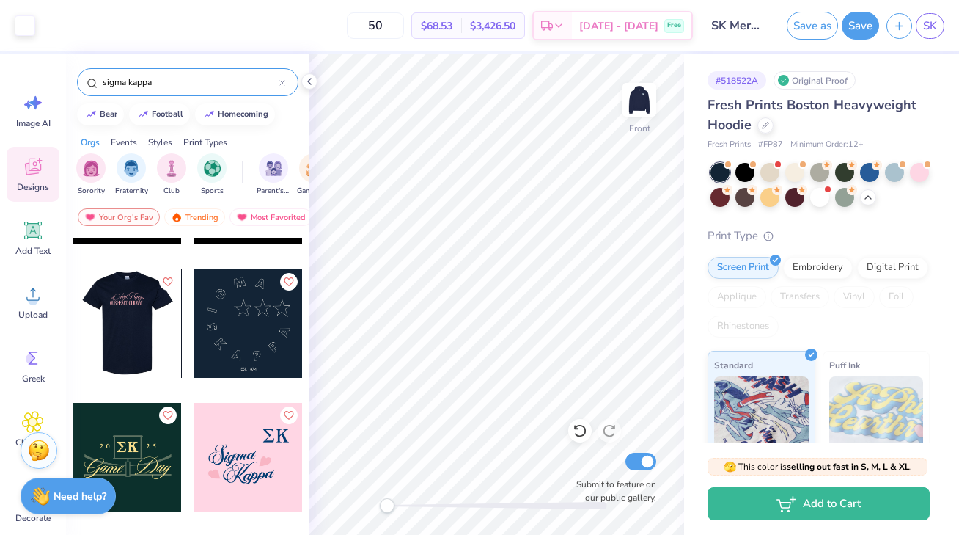
click at [73, 356] on div at bounding box center [19, 323] width 109 height 109
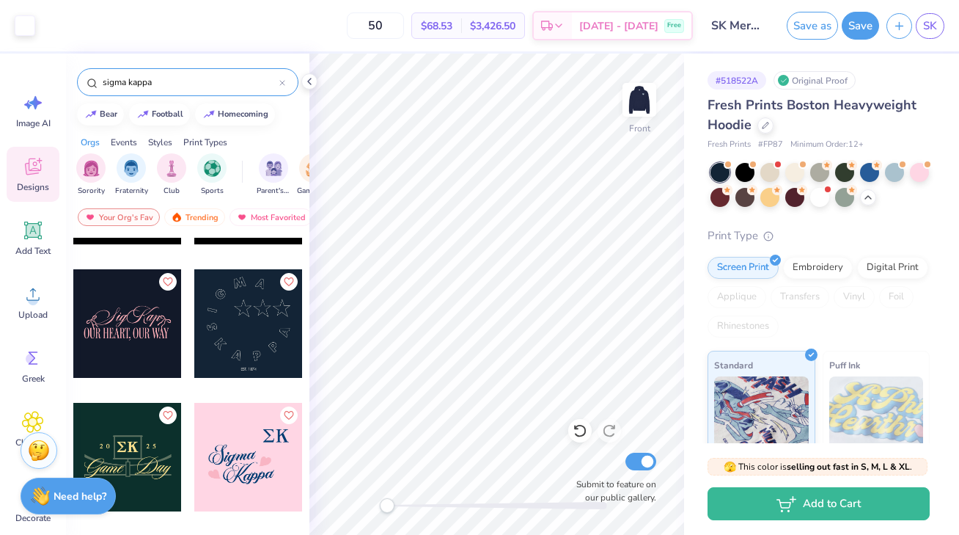
click at [249, 315] on div at bounding box center [248, 323] width 109 height 109
click at [583, 433] on icon at bounding box center [580, 430] width 15 height 15
click at [579, 430] on icon at bounding box center [580, 430] width 15 height 15
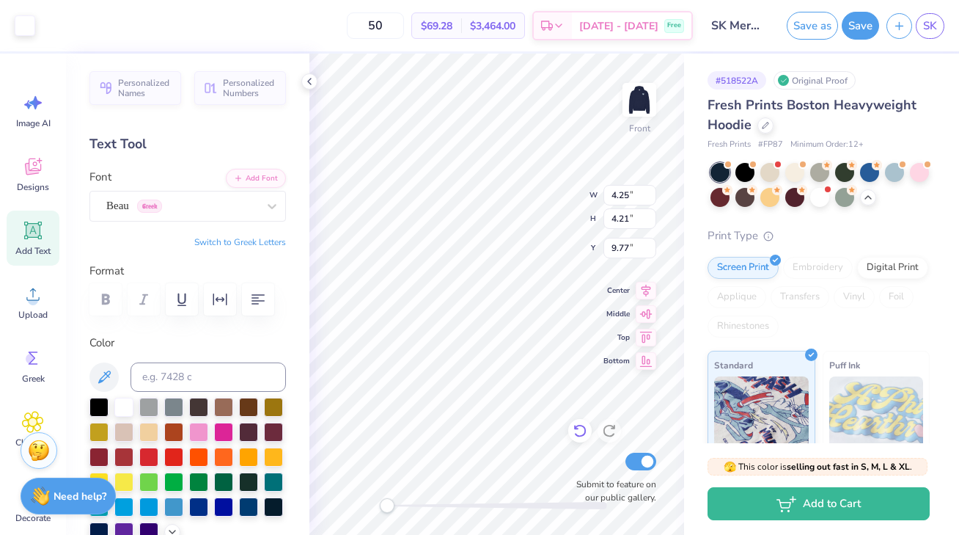
type input "4.25"
type input "4.21"
type input "9.77"
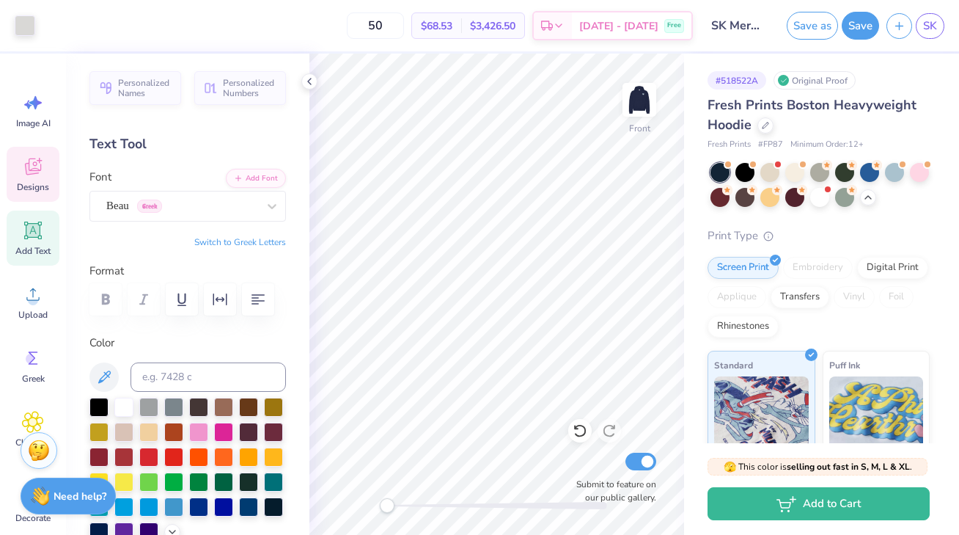
click at [28, 178] on div "Designs" at bounding box center [33, 174] width 53 height 55
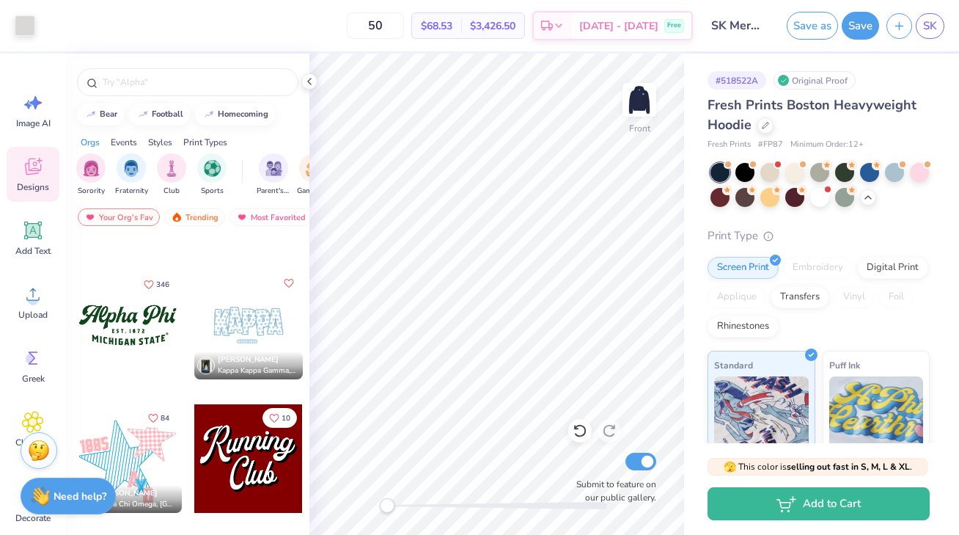
scroll to position [2105, 0]
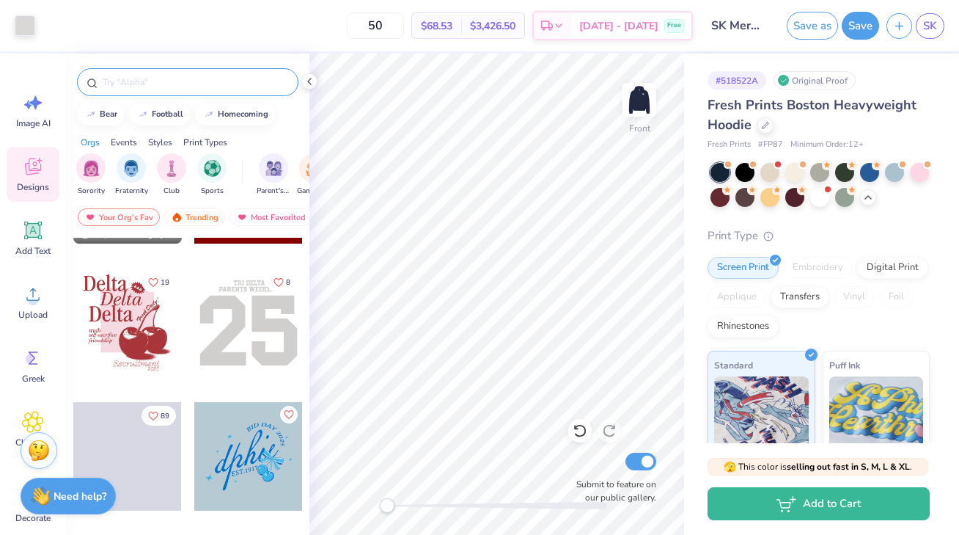
click at [180, 78] on input "text" at bounding box center [195, 82] width 188 height 15
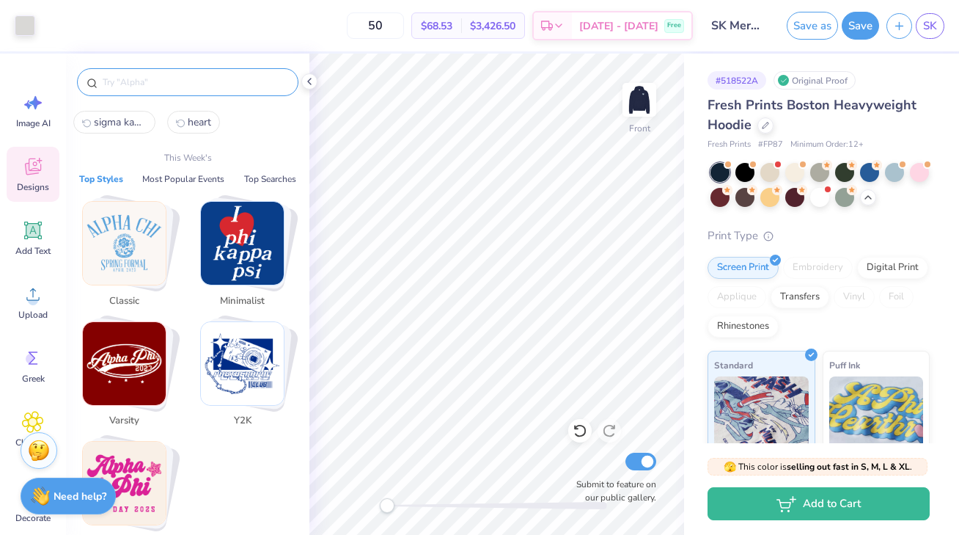
click at [136, 125] on span "sigma kappa" at bounding box center [120, 122] width 53 height 14
type input "sigma kappa"
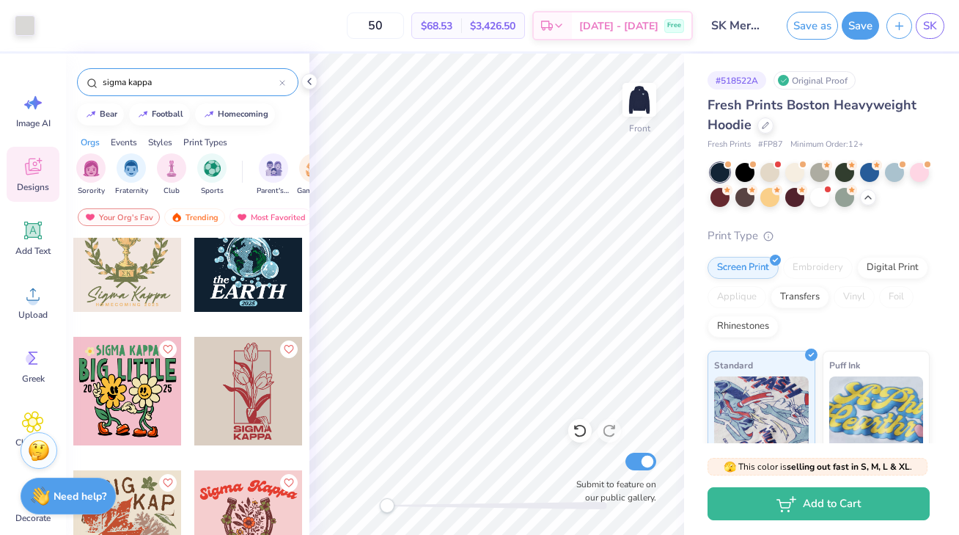
scroll to position [3639, 0]
click at [243, 382] on div at bounding box center [248, 390] width 109 height 109
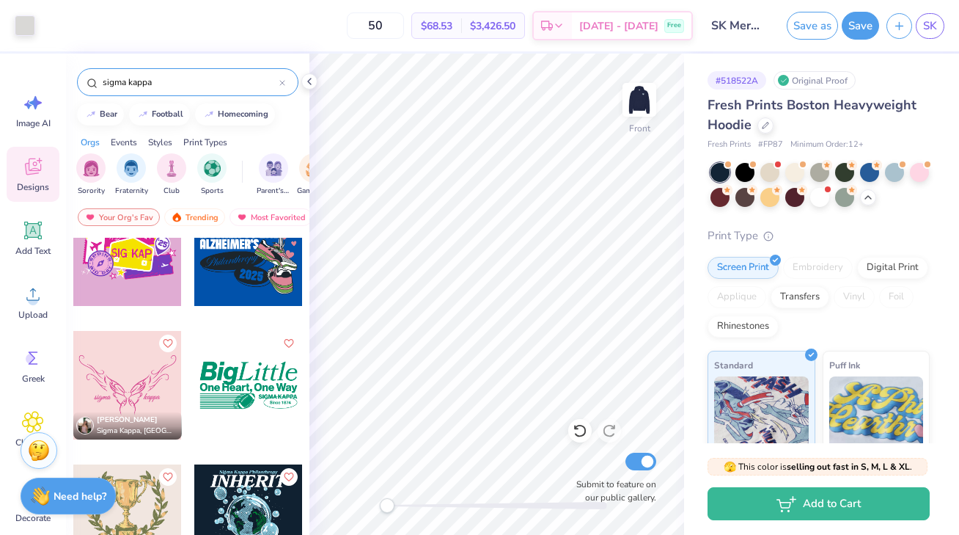
scroll to position [3377, 0]
click at [143, 381] on div at bounding box center [127, 385] width 109 height 109
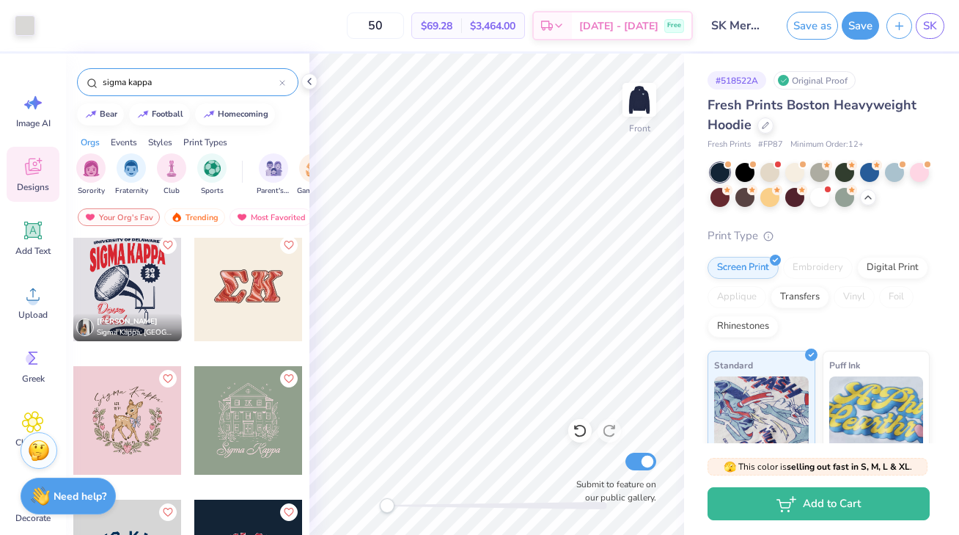
scroll to position [6799, 0]
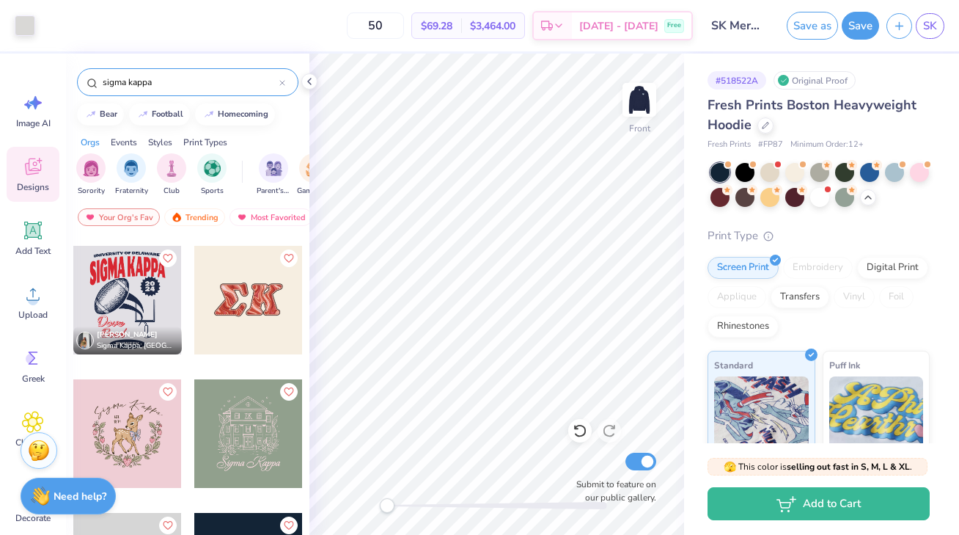
click at [241, 322] on div at bounding box center [248, 300] width 109 height 109
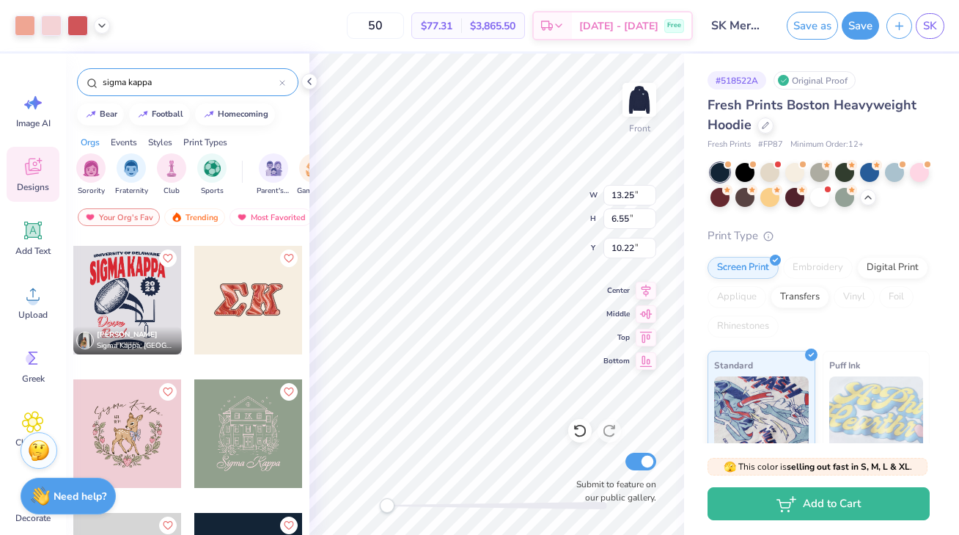
type input "13.25"
type input "6.55"
type input "10.22"
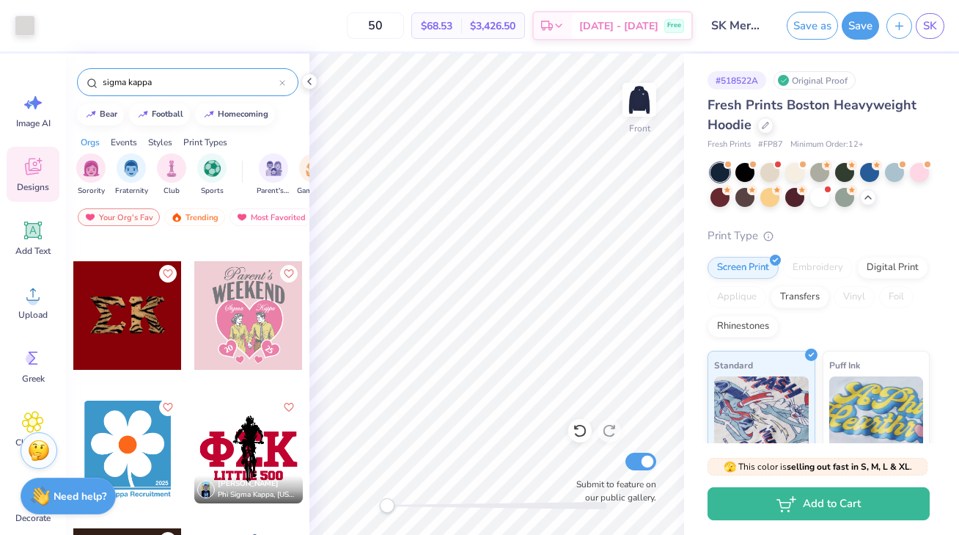
scroll to position [7851, 0]
click at [168, 343] on div at bounding box center [127, 316] width 109 height 109
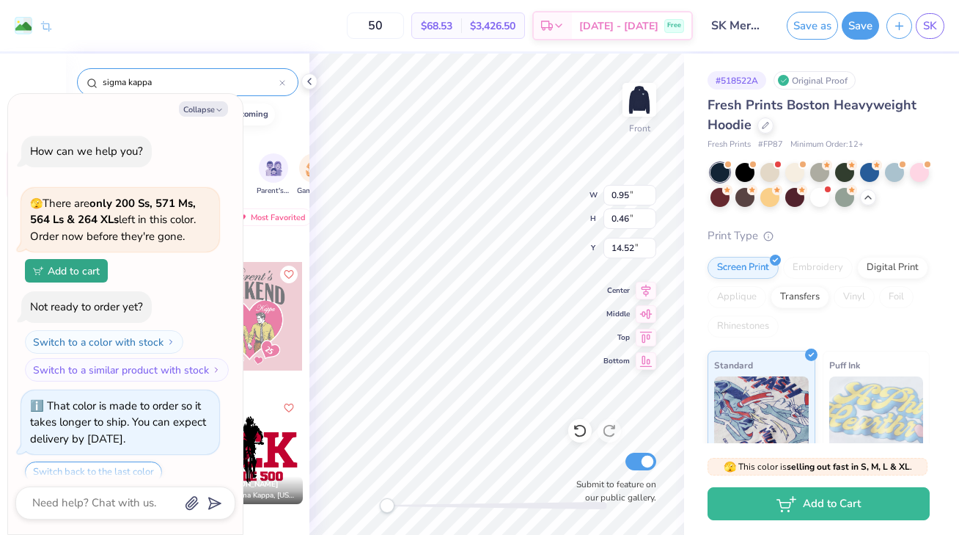
scroll to position [692, 0]
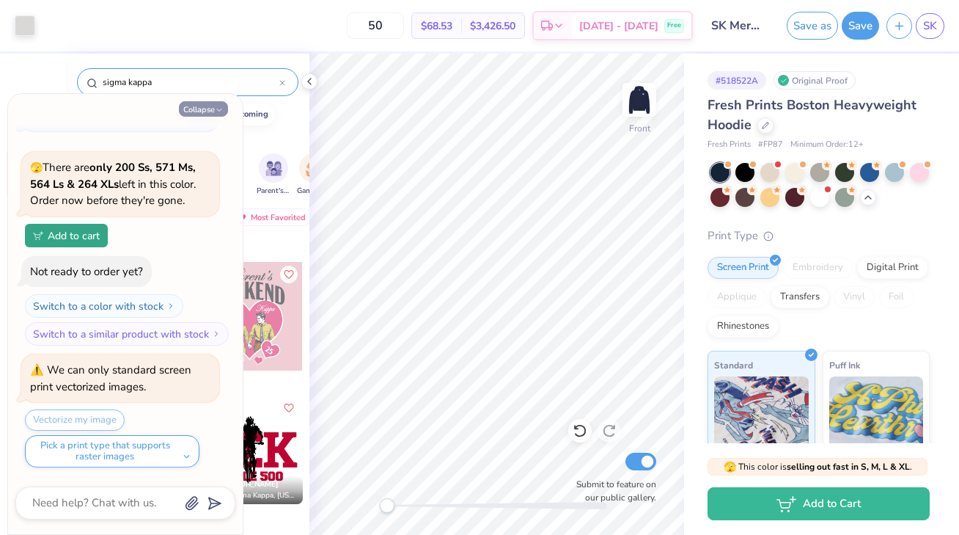
click at [214, 111] on button "Collapse" at bounding box center [203, 108] width 49 height 15
type textarea "x"
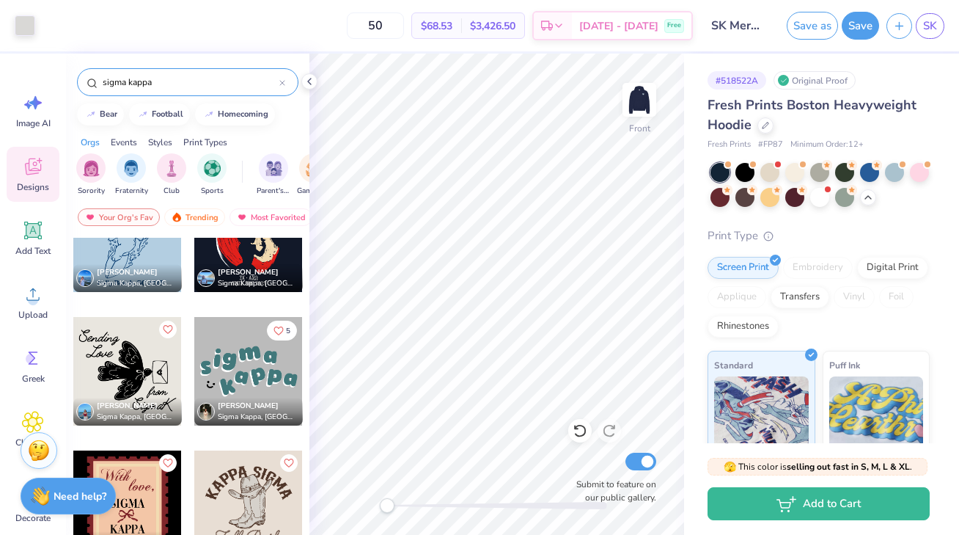
scroll to position [8102, 0]
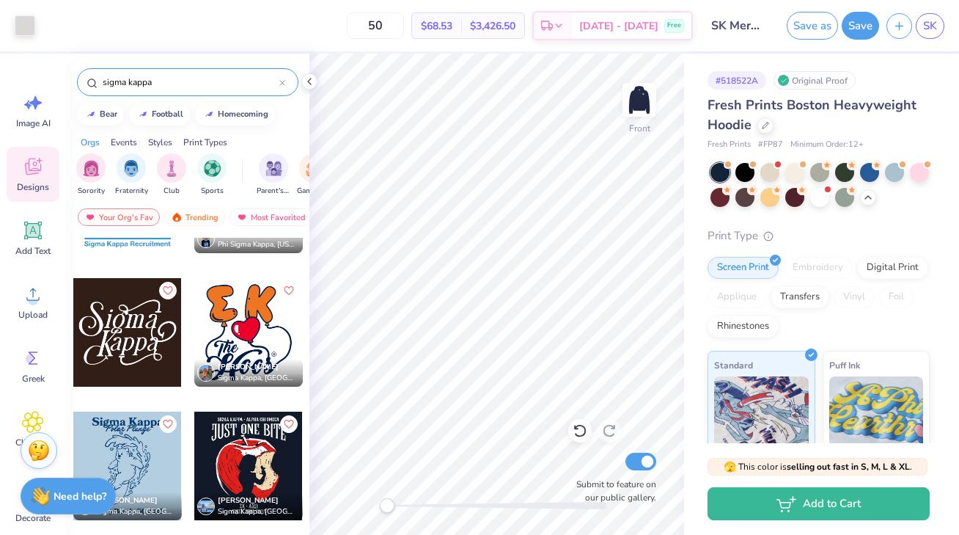
click at [158, 362] on div at bounding box center [127, 332] width 109 height 109
type input "11.00"
type input "12.36"
type input "8.57"
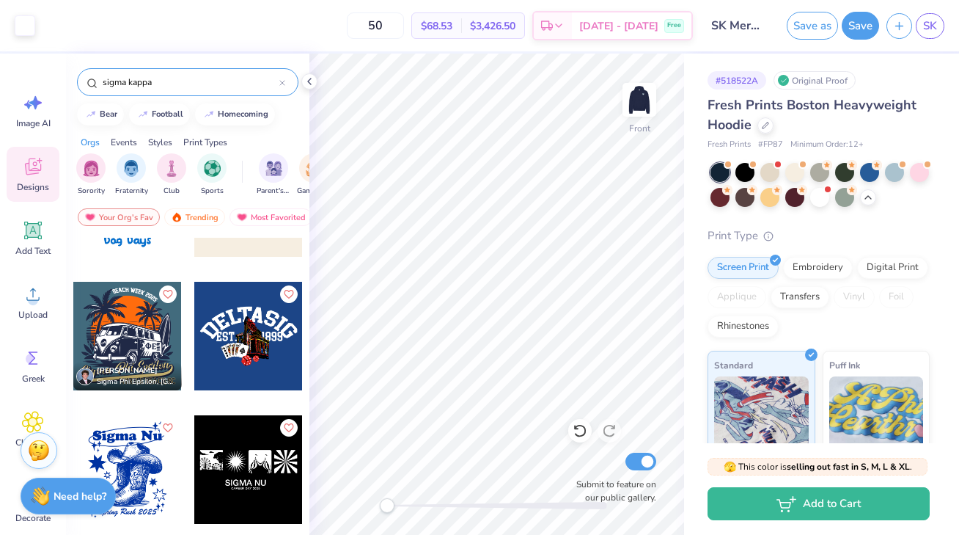
scroll to position [14996, 0]
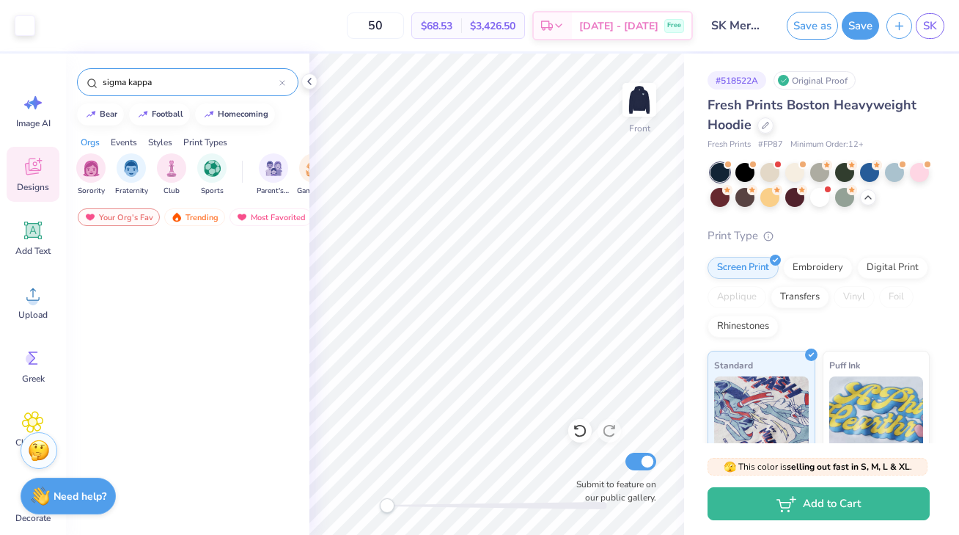
scroll to position [14996, 0]
